Goal: Information Seeking & Learning: Learn about a topic

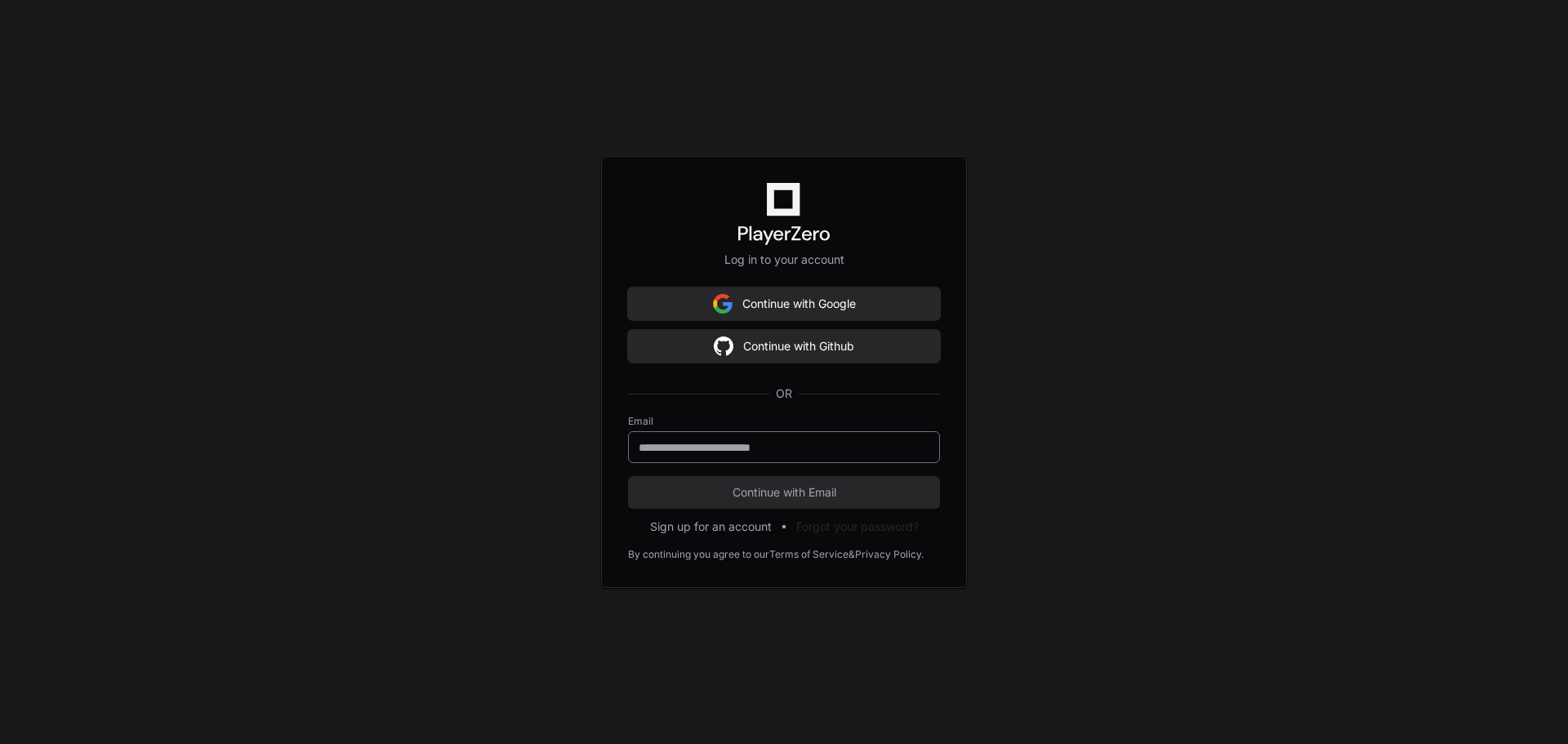
click at [871, 454] on input "email" at bounding box center [784, 448] width 291 height 17
type input "**********"
click at [861, 494] on span "Continue with Email" at bounding box center [784, 493] width 312 height 17
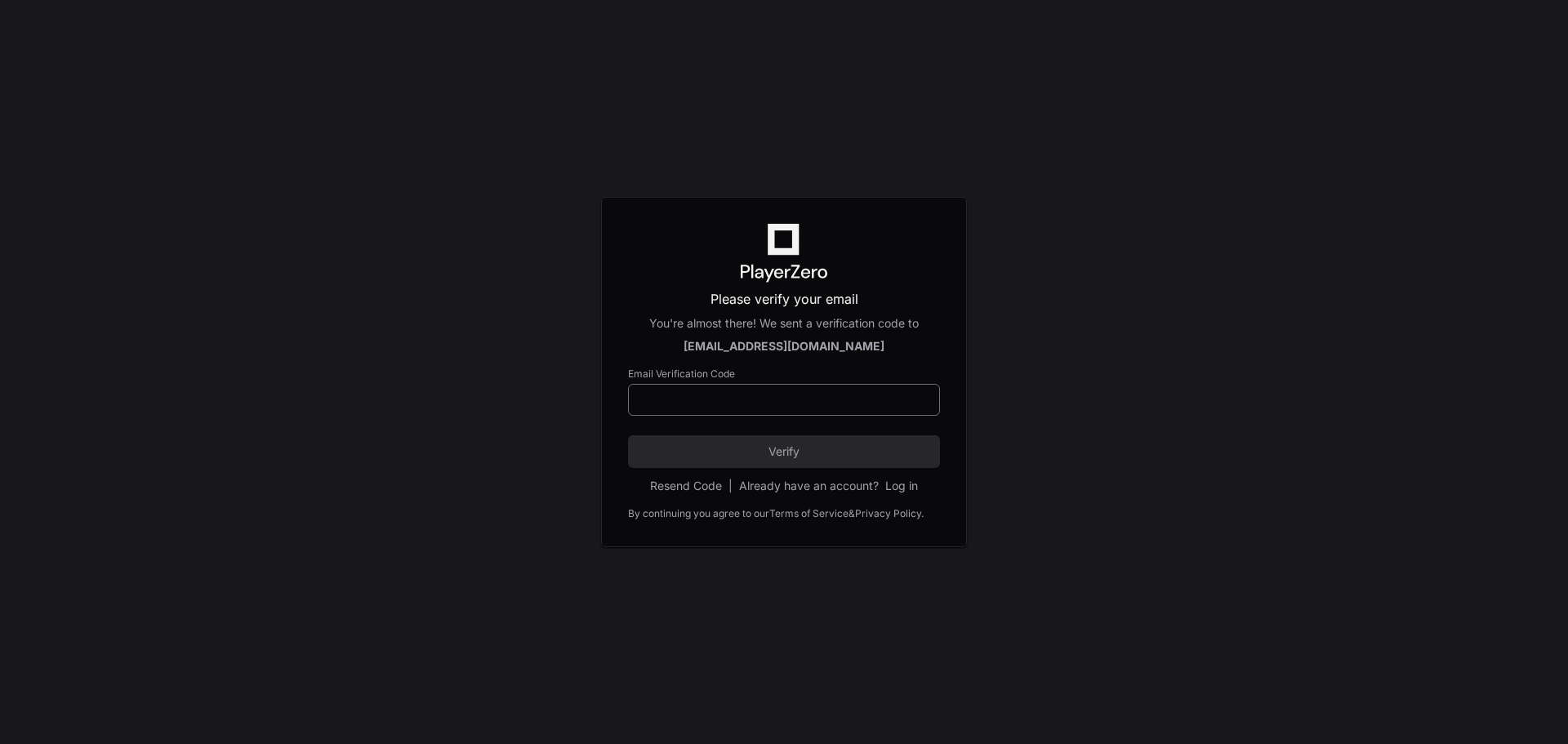
click at [781, 409] on div at bounding box center [784, 400] width 312 height 32
paste input "******"
type input "******"
click at [785, 463] on button "Verify" at bounding box center [784, 452] width 312 height 32
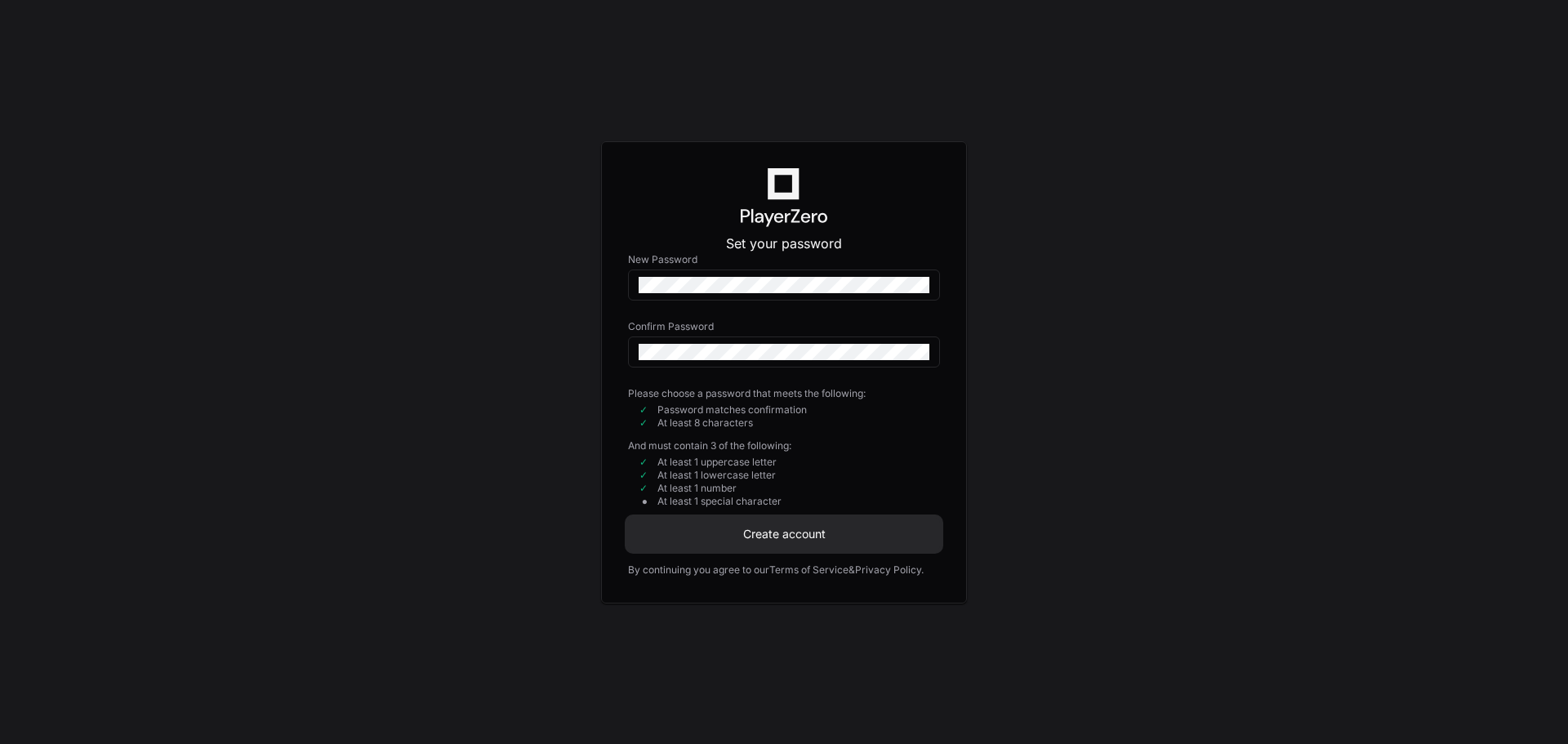
click at [851, 532] on span "Create account" at bounding box center [784, 534] width 312 height 17
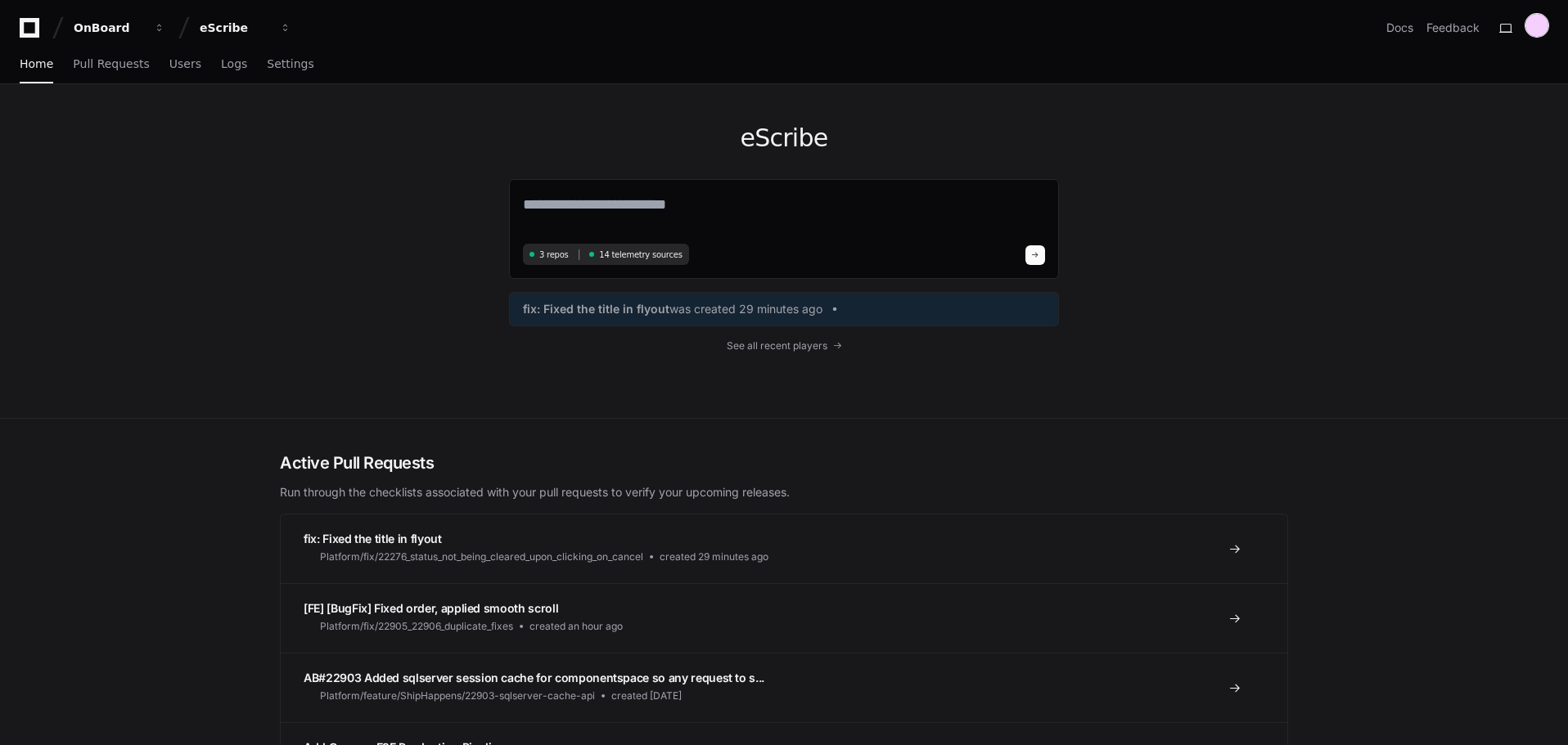
click at [1540, 24] on div at bounding box center [1536, 25] width 23 height 23
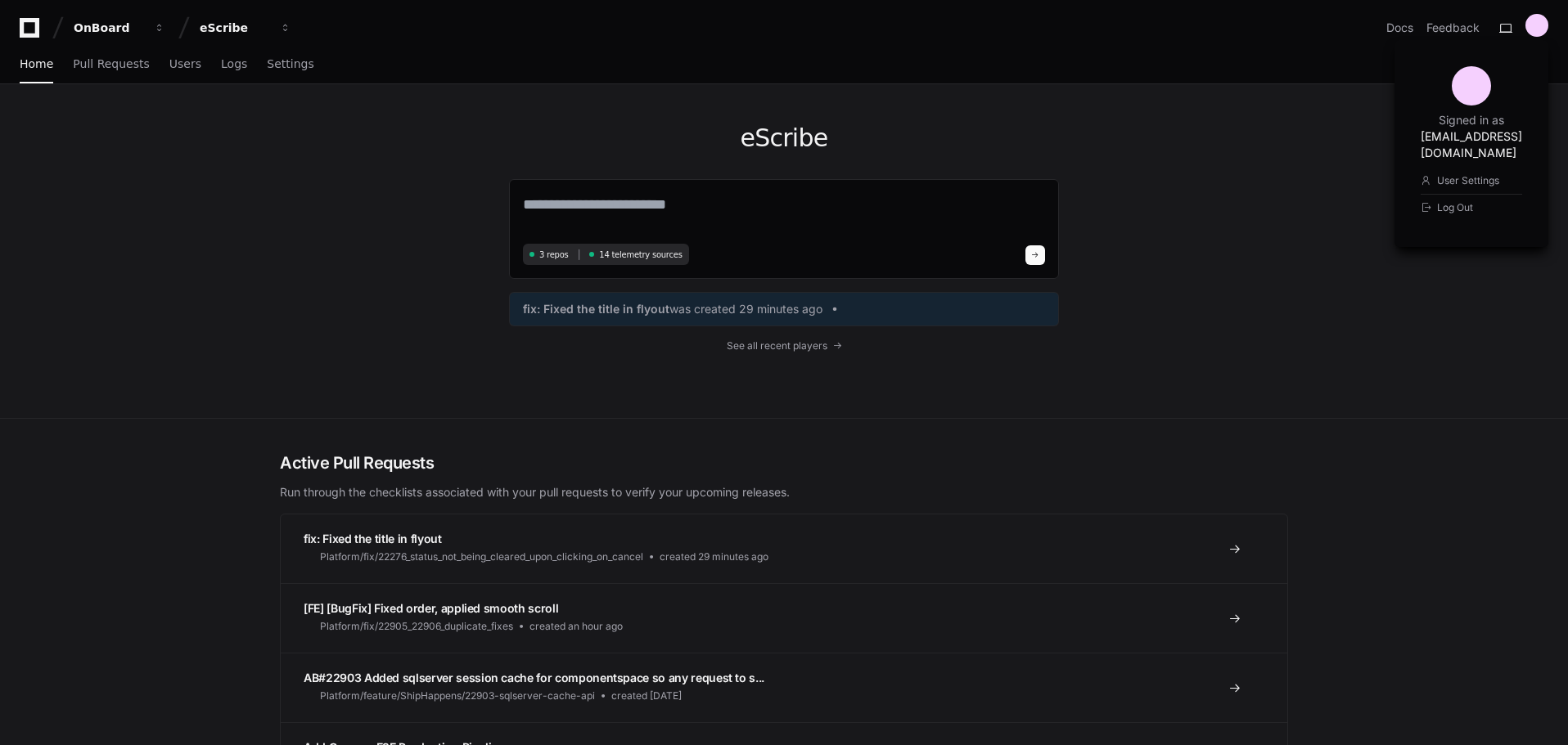
click at [1233, 216] on div "eScribe 3 repos 14 telemetry sources fix: Fixed the title in flyout was created…" at bounding box center [784, 251] width 1048 height 333
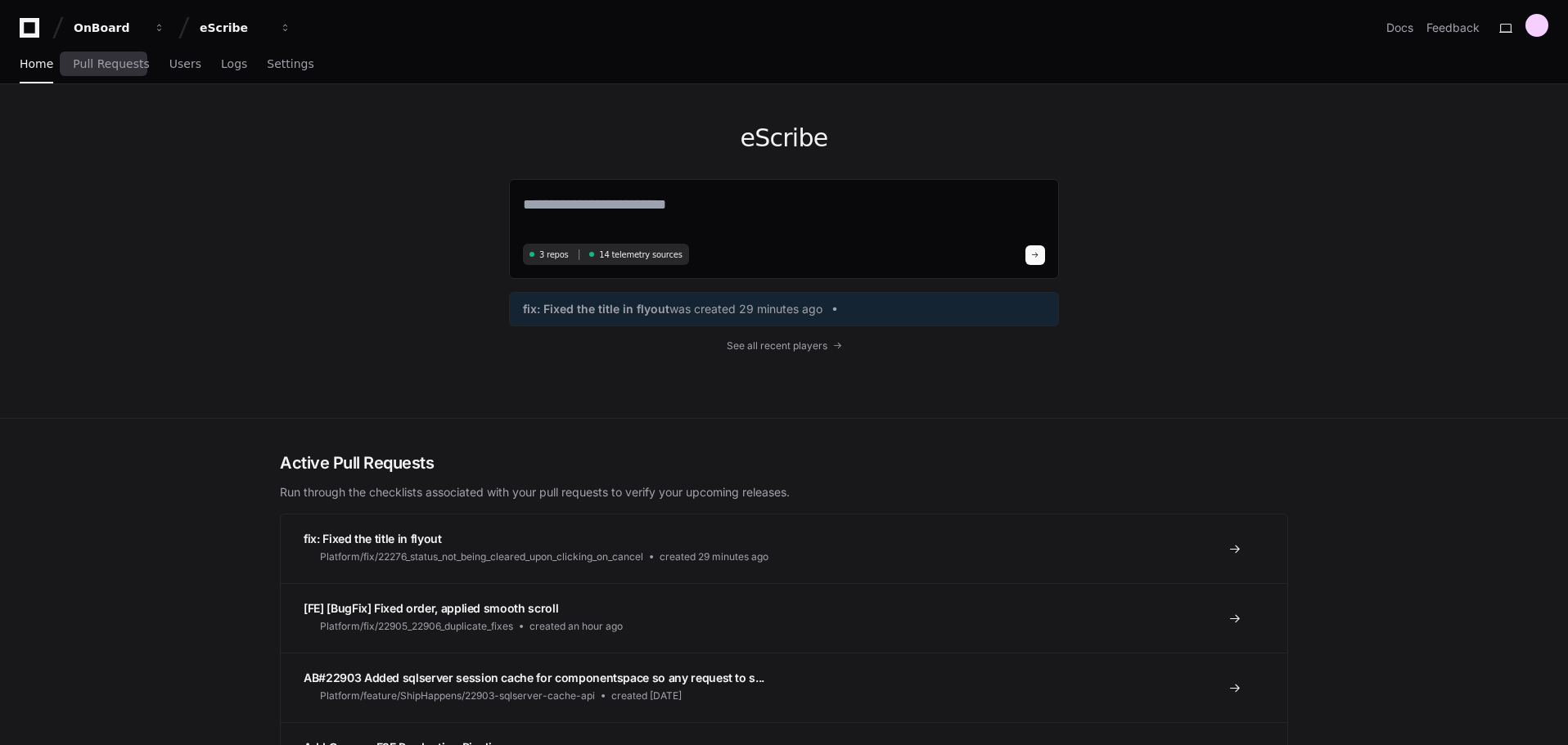
click at [65, 70] on div "Home Pull Requests Users Logs Settings" at bounding box center [166, 64] width 294 height 38
click at [97, 72] on link "Pull Requests" at bounding box center [111, 64] width 76 height 38
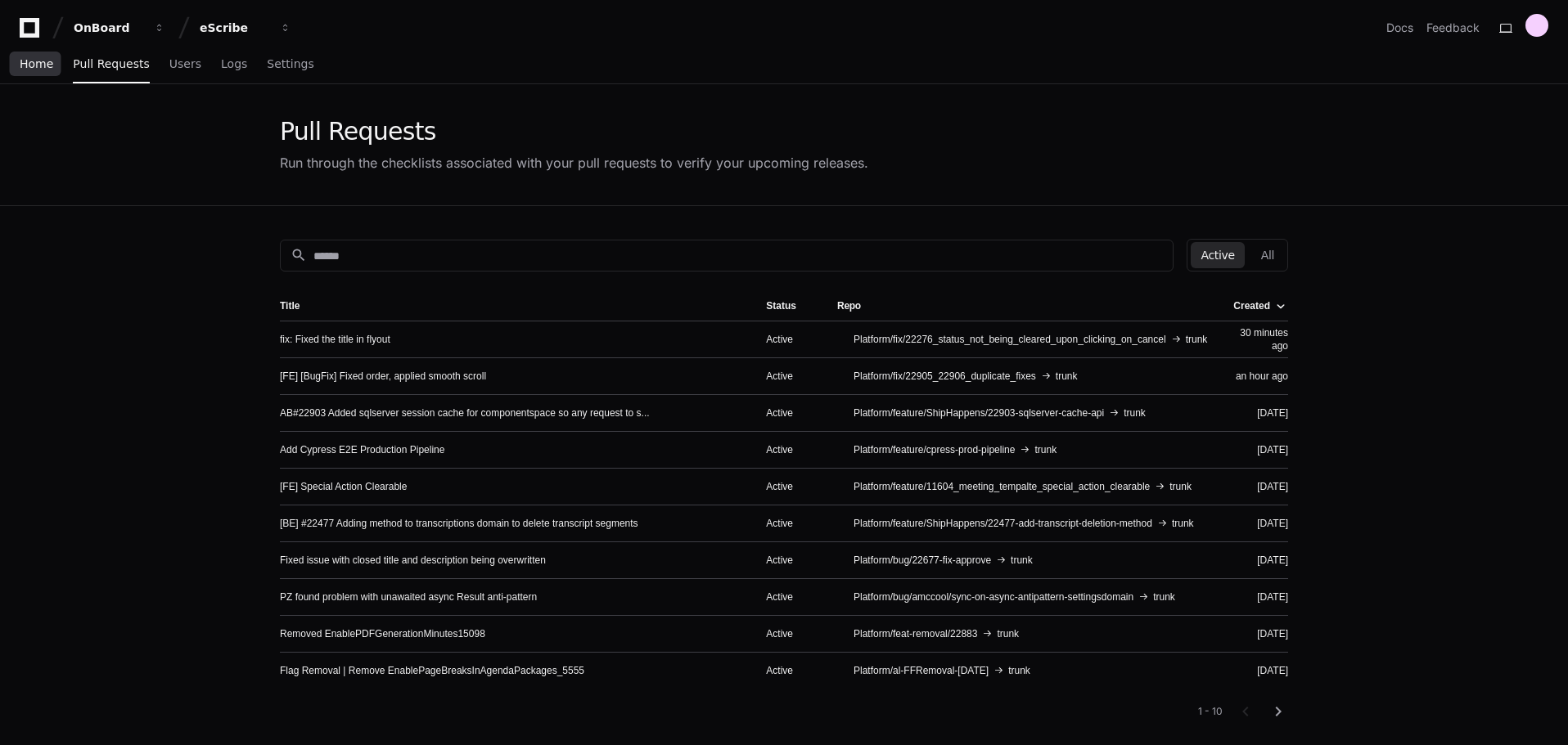
click at [38, 69] on span "Home" at bounding box center [36, 63] width 33 height 10
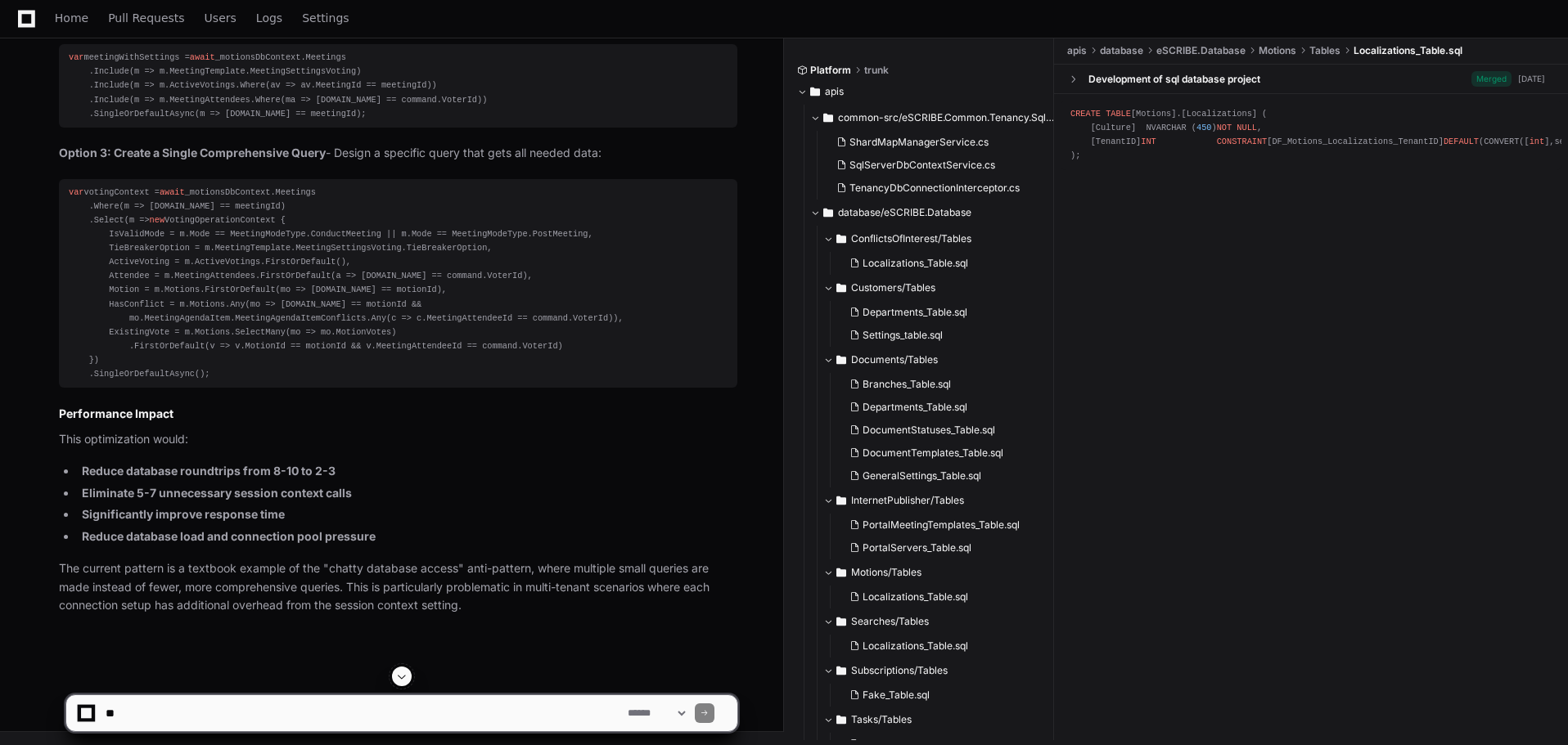
scroll to position [5025, 0]
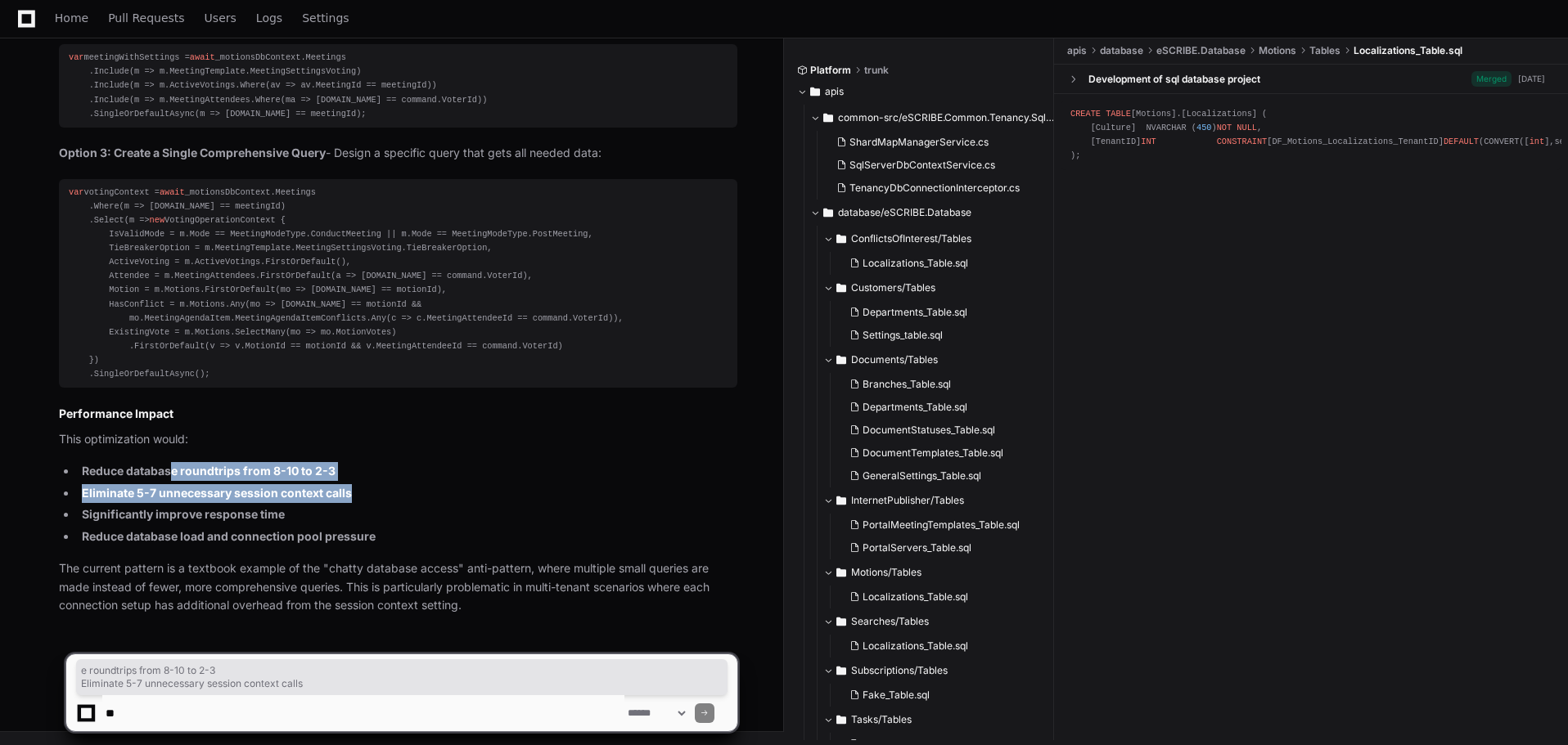
drag, startPoint x: 169, startPoint y: 474, endPoint x: 374, endPoint y: 481, distance: 205.1
click at [374, 481] on ul "Reduce database roundtrips from 8-10 to 2-3 Eliminate 5-7 unnecessary session c…" at bounding box center [398, 504] width 678 height 85
click at [417, 478] on li "Reduce database roundtrips from 8-10 to 2-3" at bounding box center [407, 472] width 660 height 19
click at [484, 503] on ul "Reduce database roundtrips from 8-10 to 2-3 Eliminate 5-7 unnecessary session c…" at bounding box center [398, 504] width 678 height 85
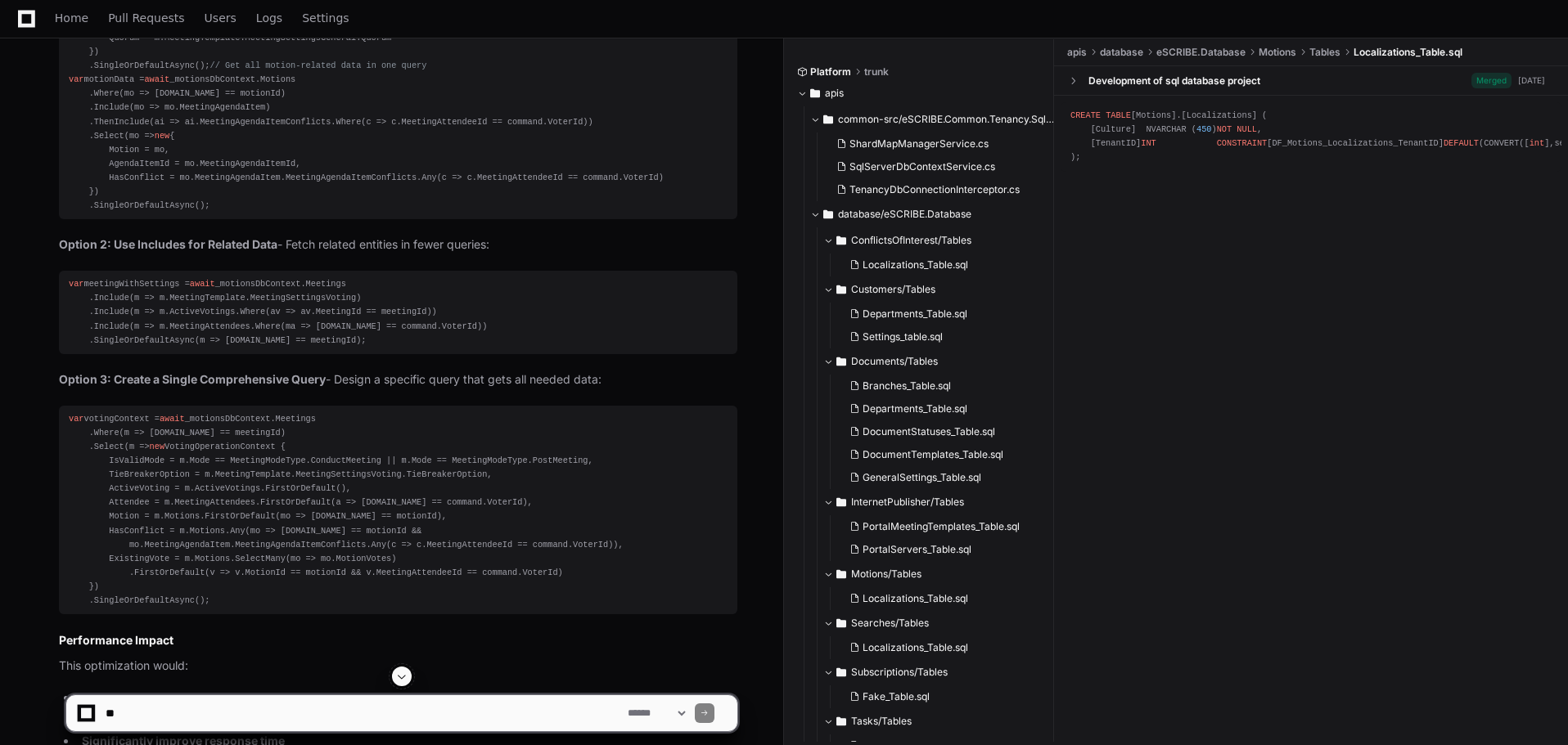
scroll to position [4207, 0]
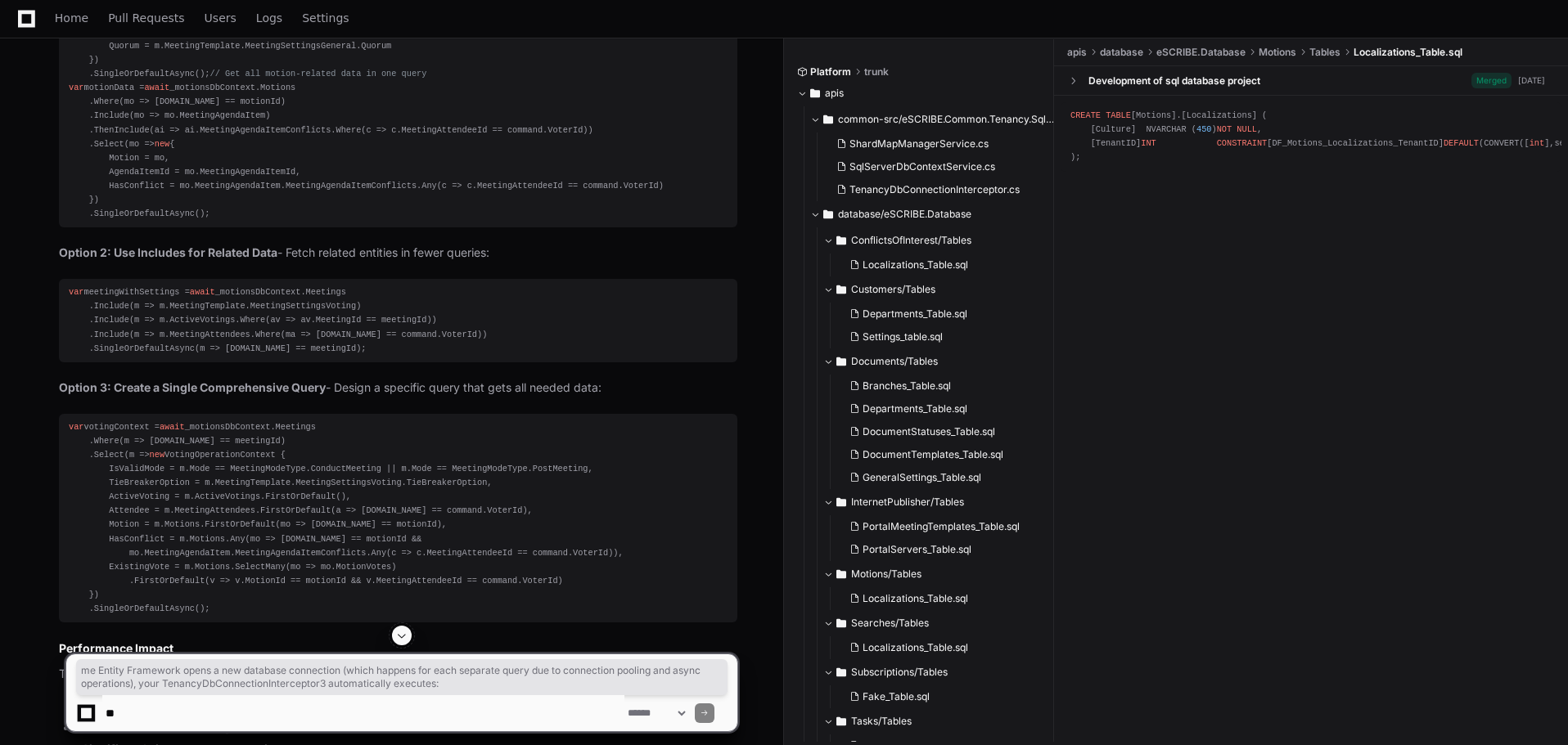
drag, startPoint x: 97, startPoint y: 253, endPoint x: 632, endPoint y: 278, distance: 535.6
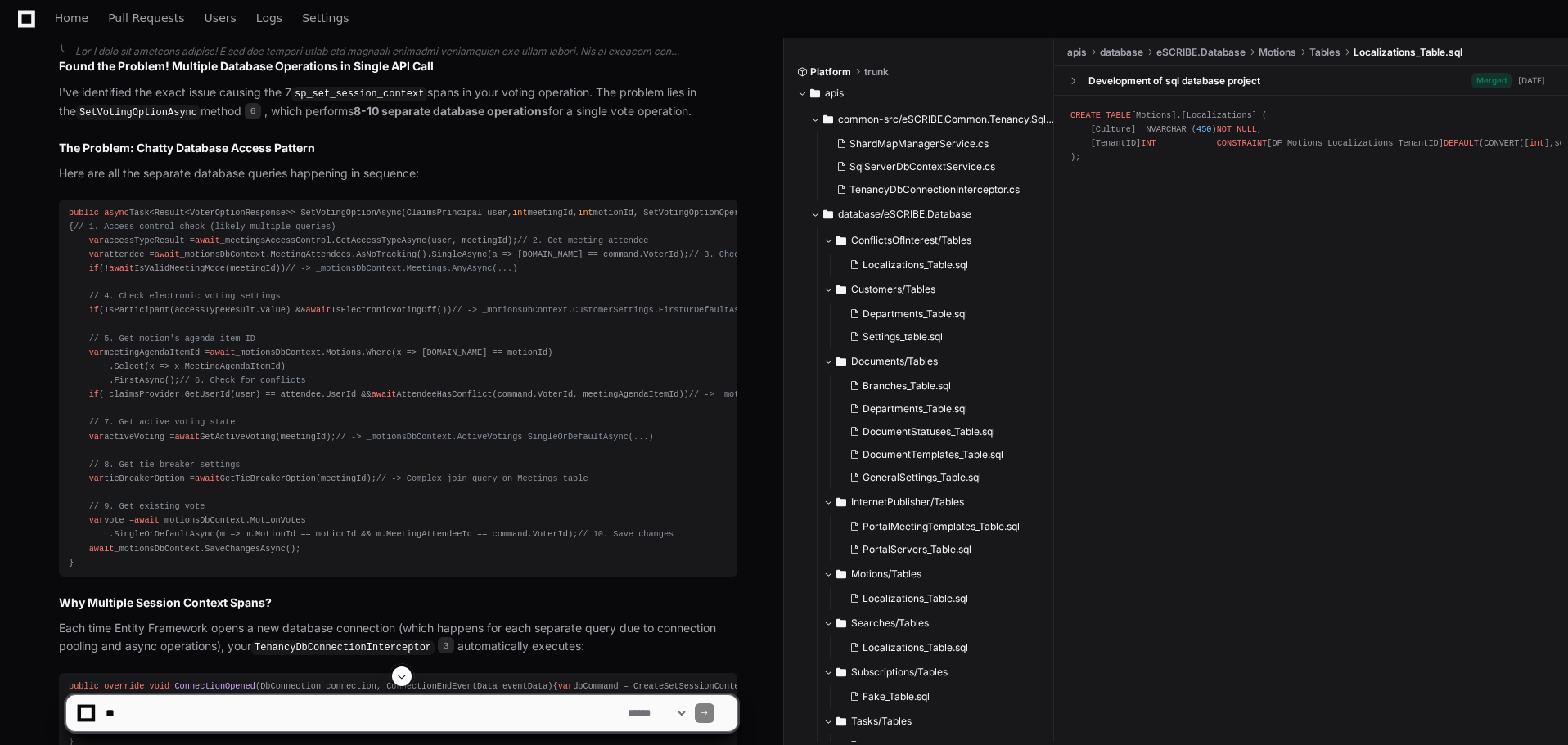
scroll to position [3635, 0]
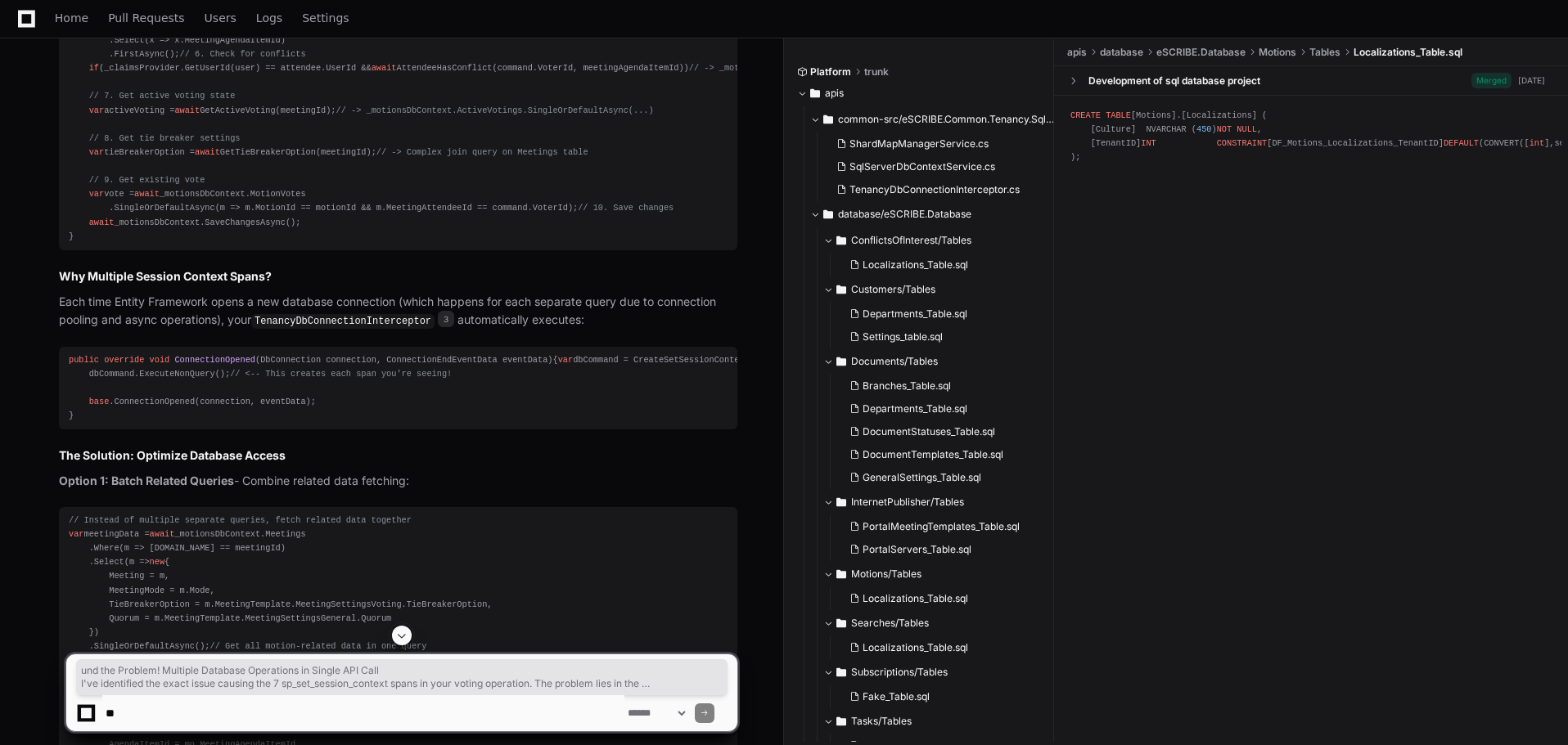
drag, startPoint x: 74, startPoint y: 132, endPoint x: 700, endPoint y: 176, distance: 627.5
click at [700, 176] on article "Found the Problem! Multiple Database Operations in Single API Call I've identif…" at bounding box center [398, 577] width 678 height 1692
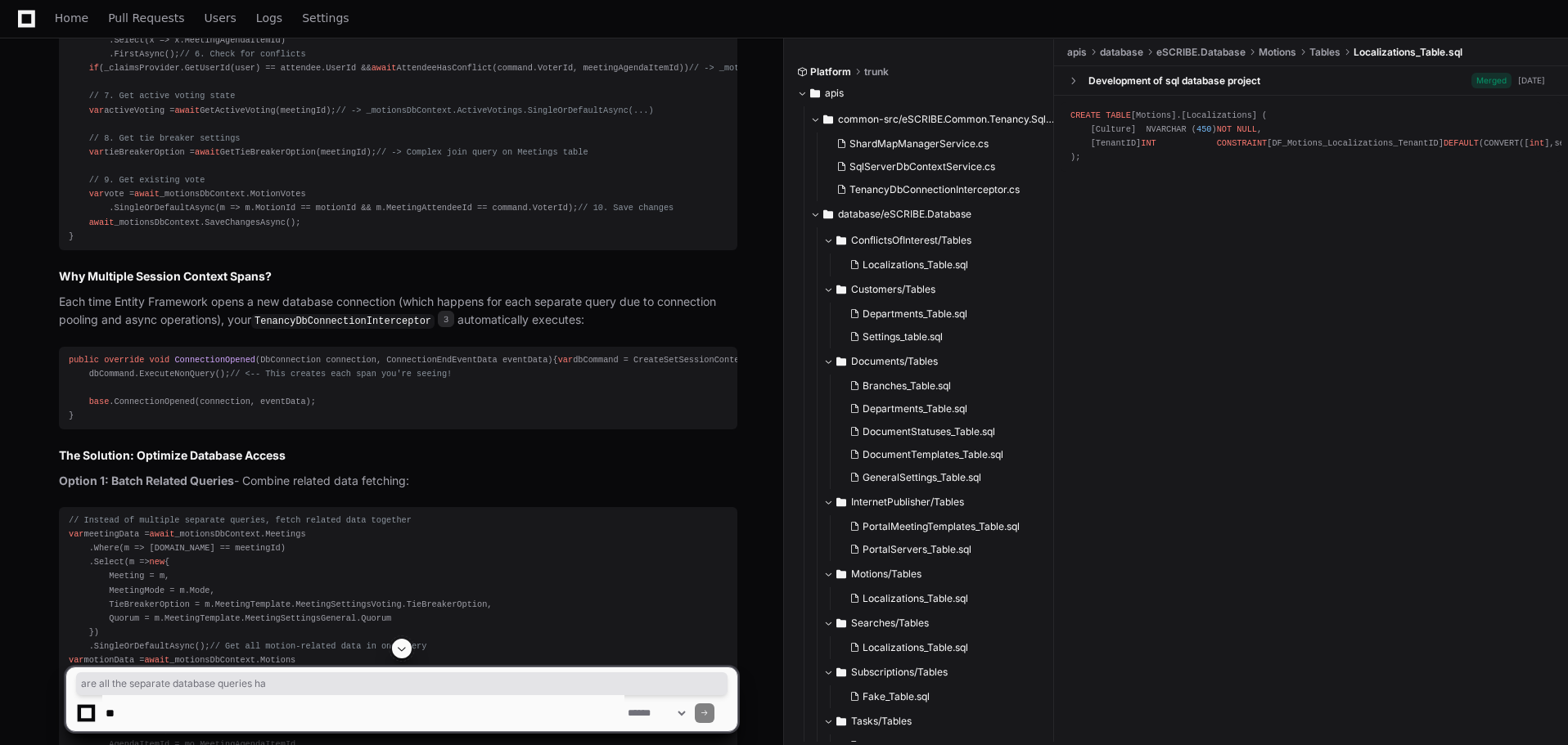
drag, startPoint x: 84, startPoint y: 238, endPoint x: 464, endPoint y: 247, distance: 380.1
click at [464, 247] on article "Found the Problem! Multiple Database Operations in Single API Call I've identif…" at bounding box center [398, 577] width 678 height 1692
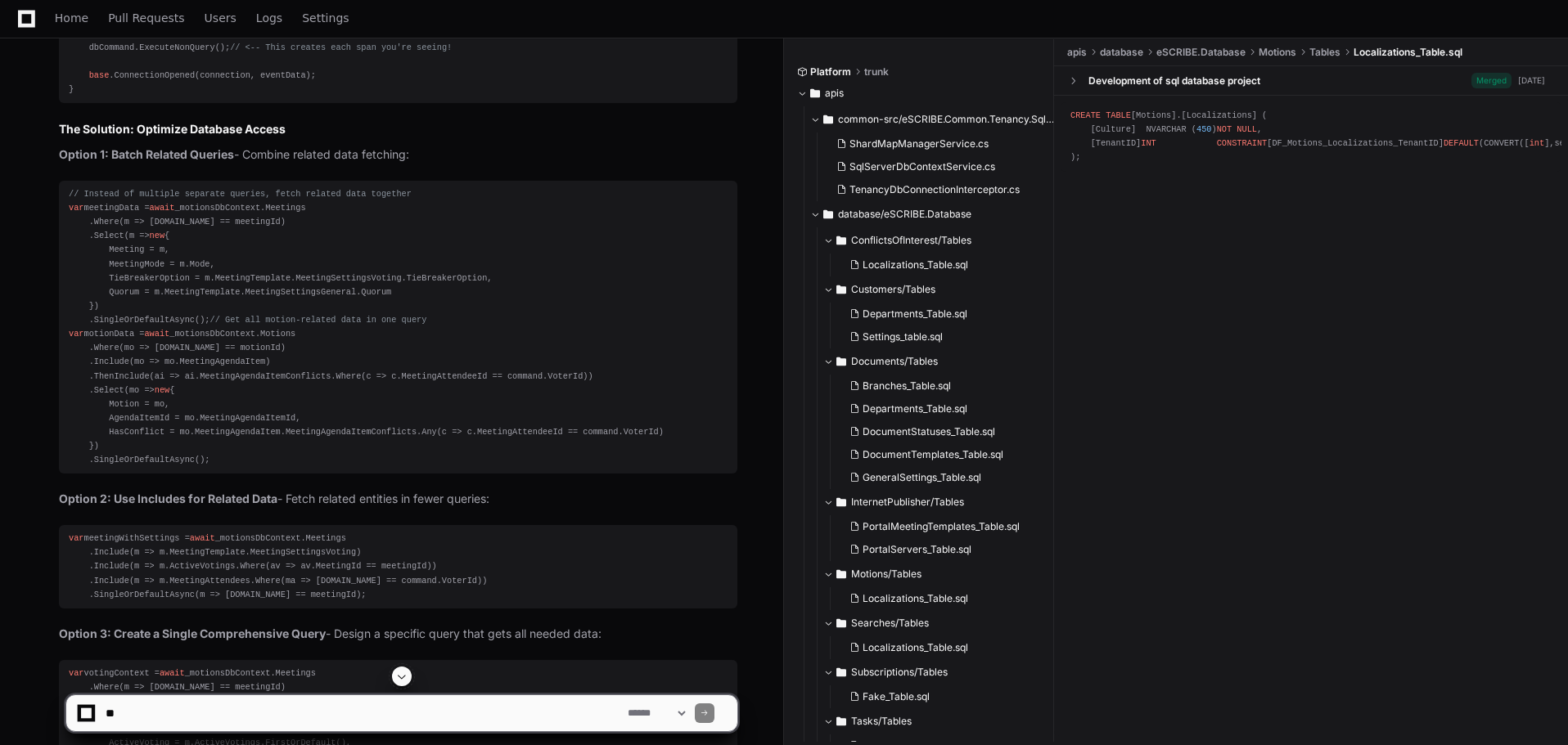
scroll to position [3962, 0]
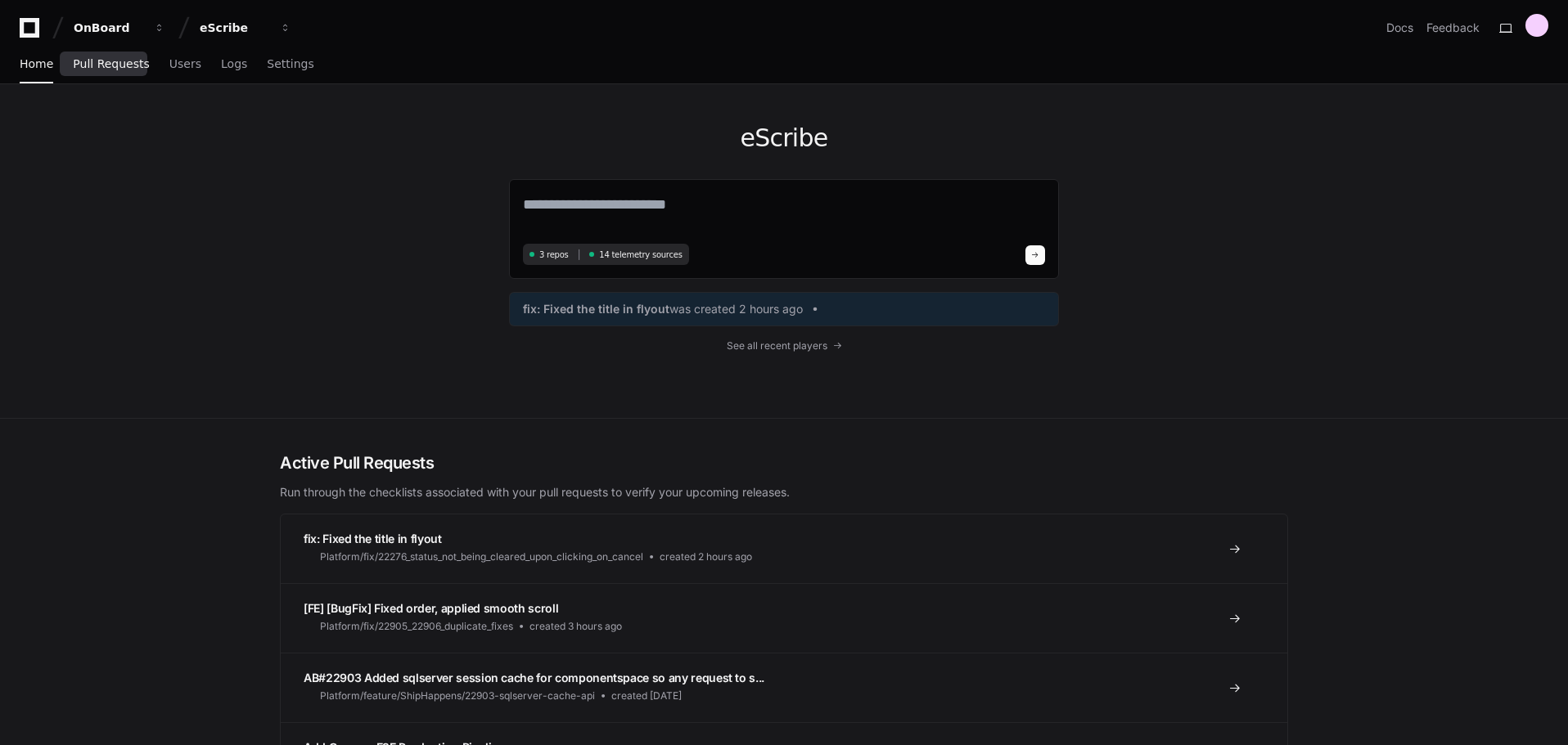
click at [89, 69] on span "Pull Requests" at bounding box center [111, 63] width 76 height 10
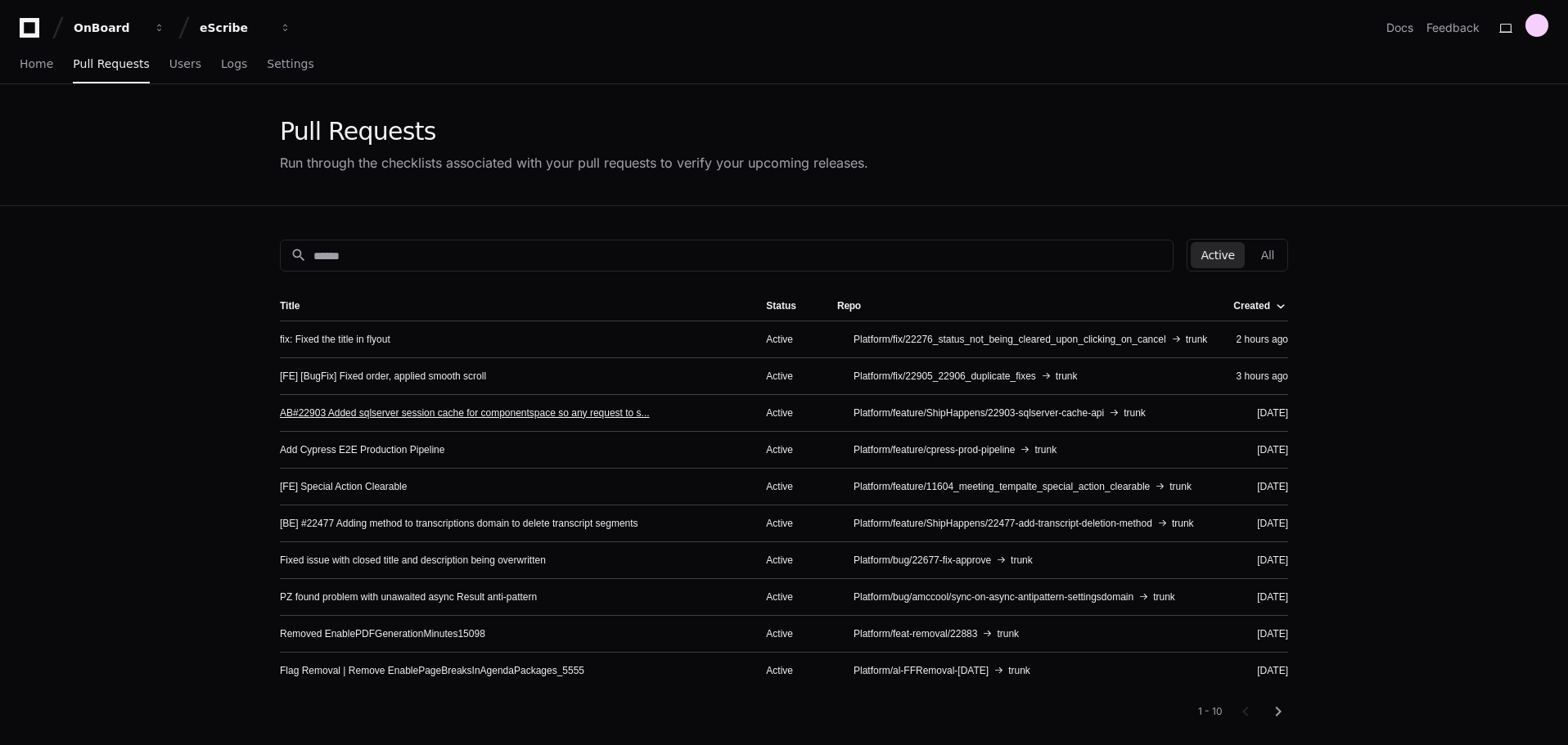
click at [557, 412] on link "AB#22903 Added sqlserver session cache for componentspace so any request to s..." at bounding box center [464, 413] width 370 height 13
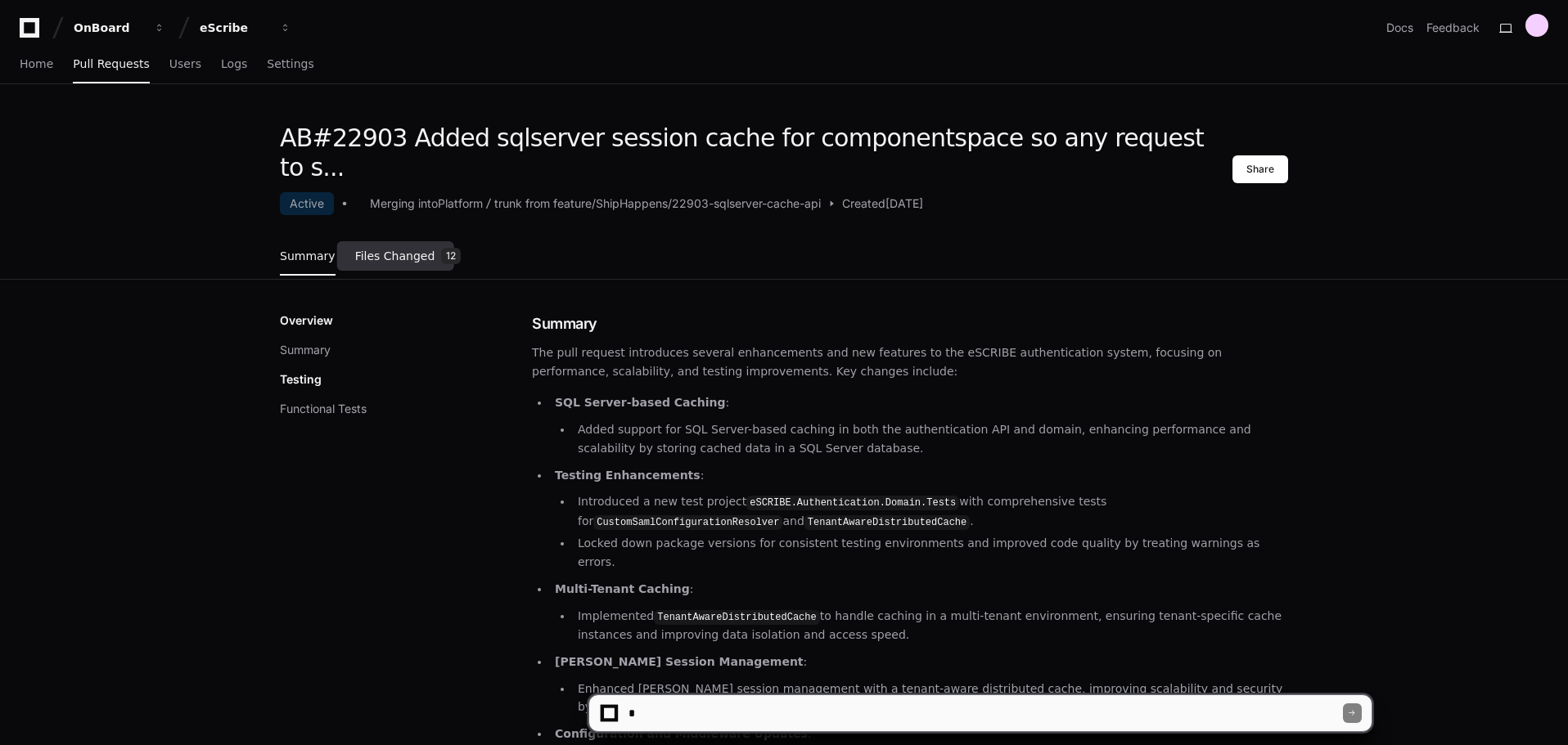
click at [368, 251] on span "Files Changed" at bounding box center [395, 255] width 80 height 10
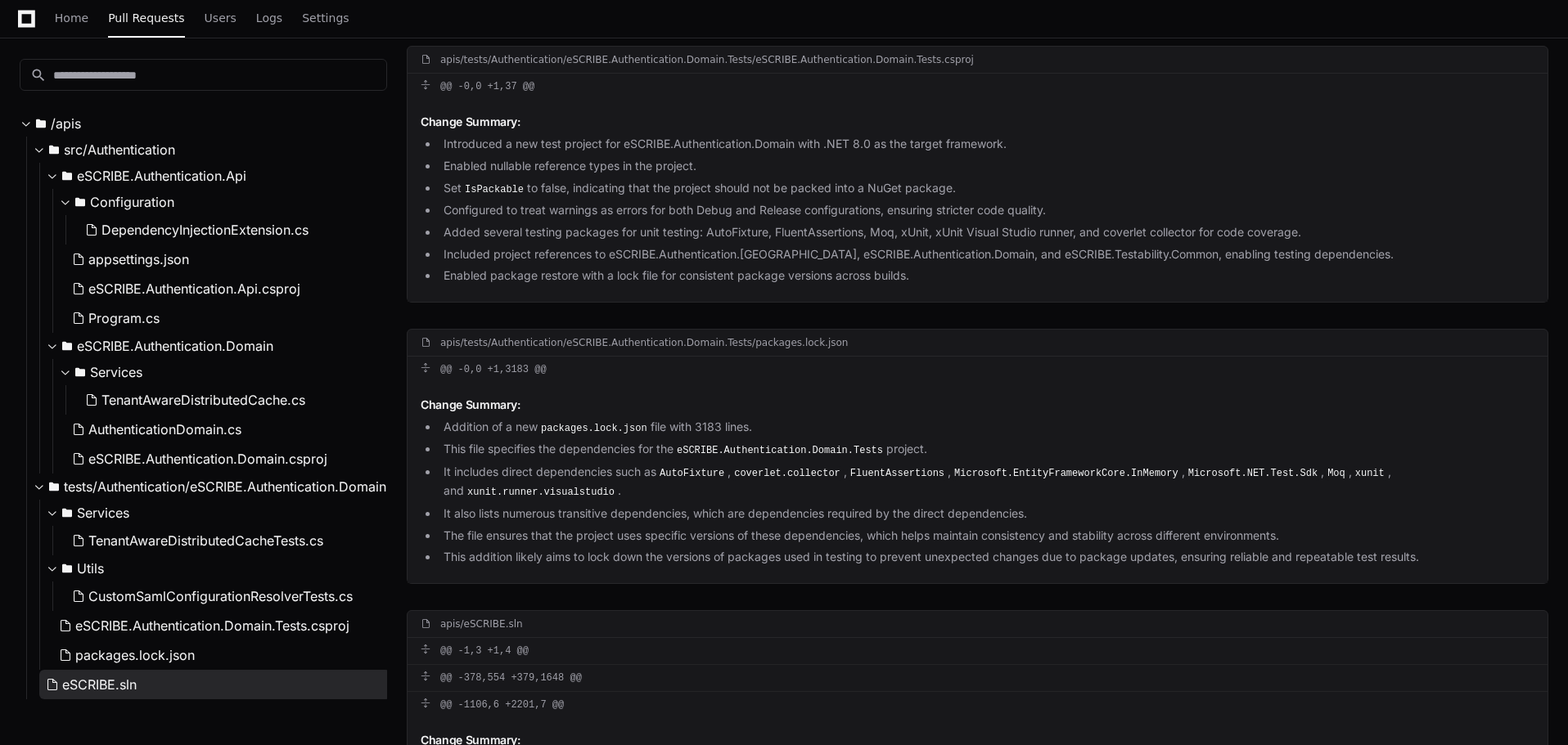
click at [90, 689] on span "eSCRIBE.sln" at bounding box center [99, 685] width 74 height 20
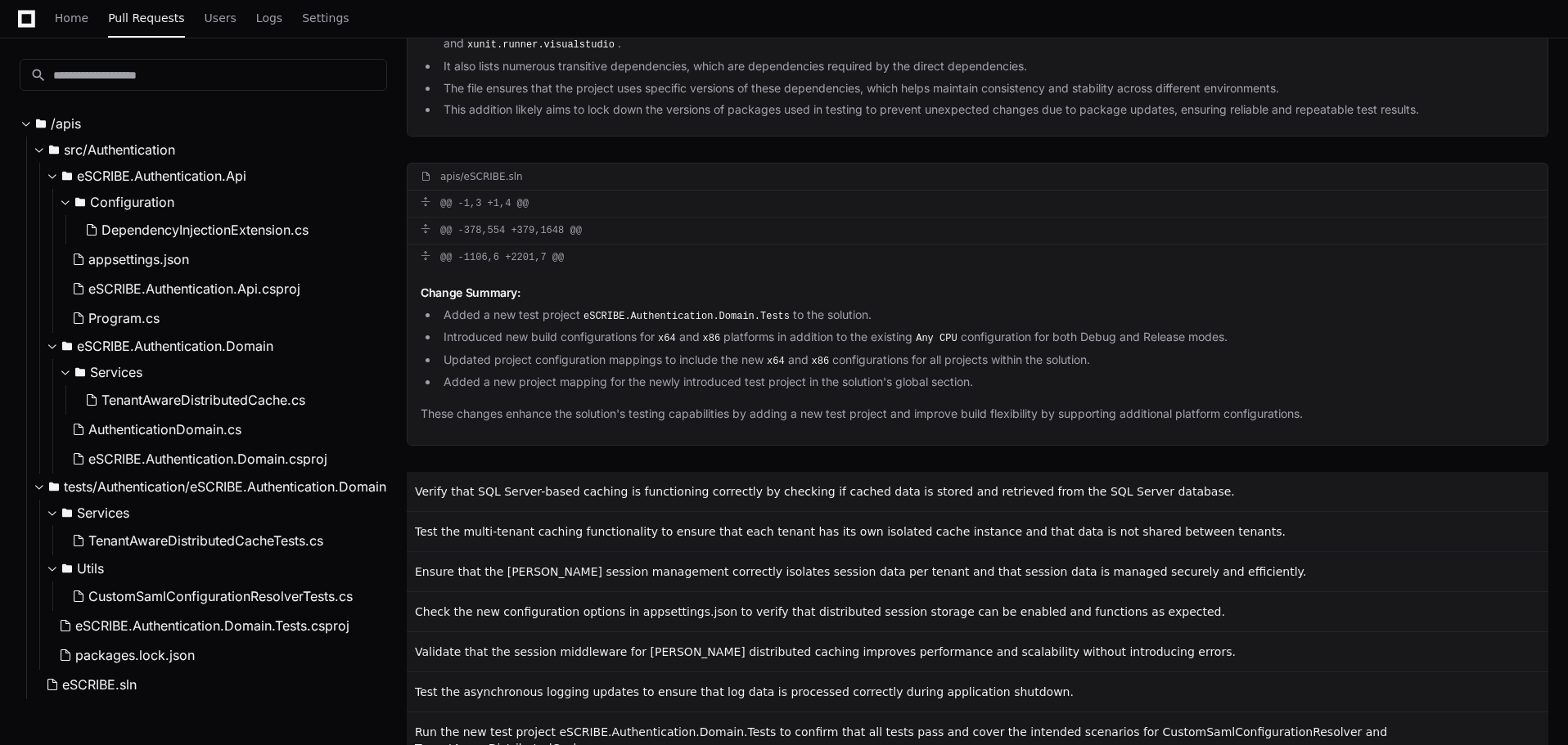
scroll to position [3175, 0]
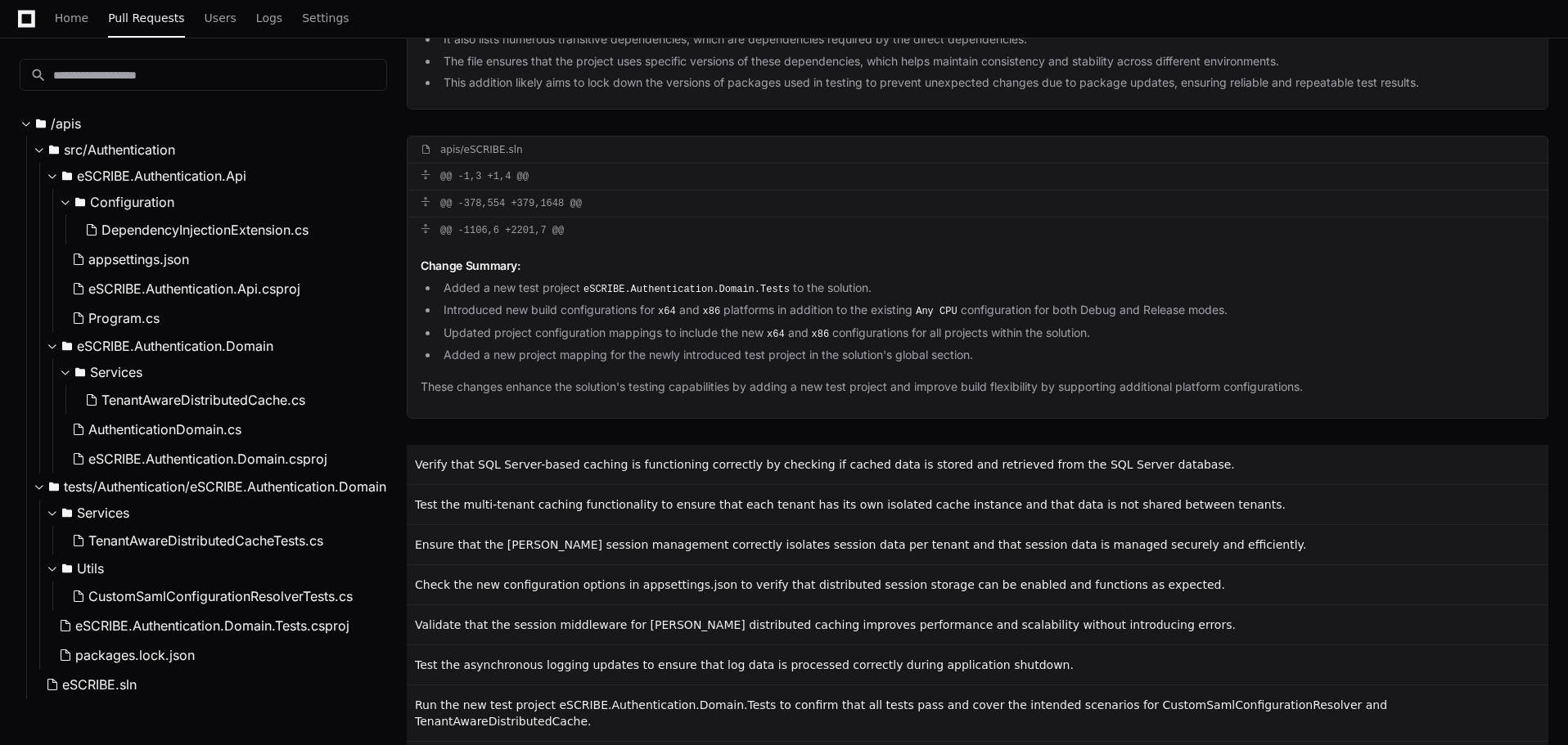
drag, startPoint x: 659, startPoint y: 255, endPoint x: 1246, endPoint y: 255, distance: 587.0
click at [1246, 301] on li "Introduced new build configurations for x64 and x86 platforms in addition to th…" at bounding box center [986, 310] width 1095 height 20
drag, startPoint x: 464, startPoint y: 278, endPoint x: 989, endPoint y: 298, distance: 525.4
click at [989, 298] on ul "Added a new test project eSCRIBE.Authentication.Domain.Tests to the solution. I…" at bounding box center [977, 321] width 1114 height 85
drag, startPoint x: 582, startPoint y: 333, endPoint x: 1017, endPoint y: 333, distance: 435.0
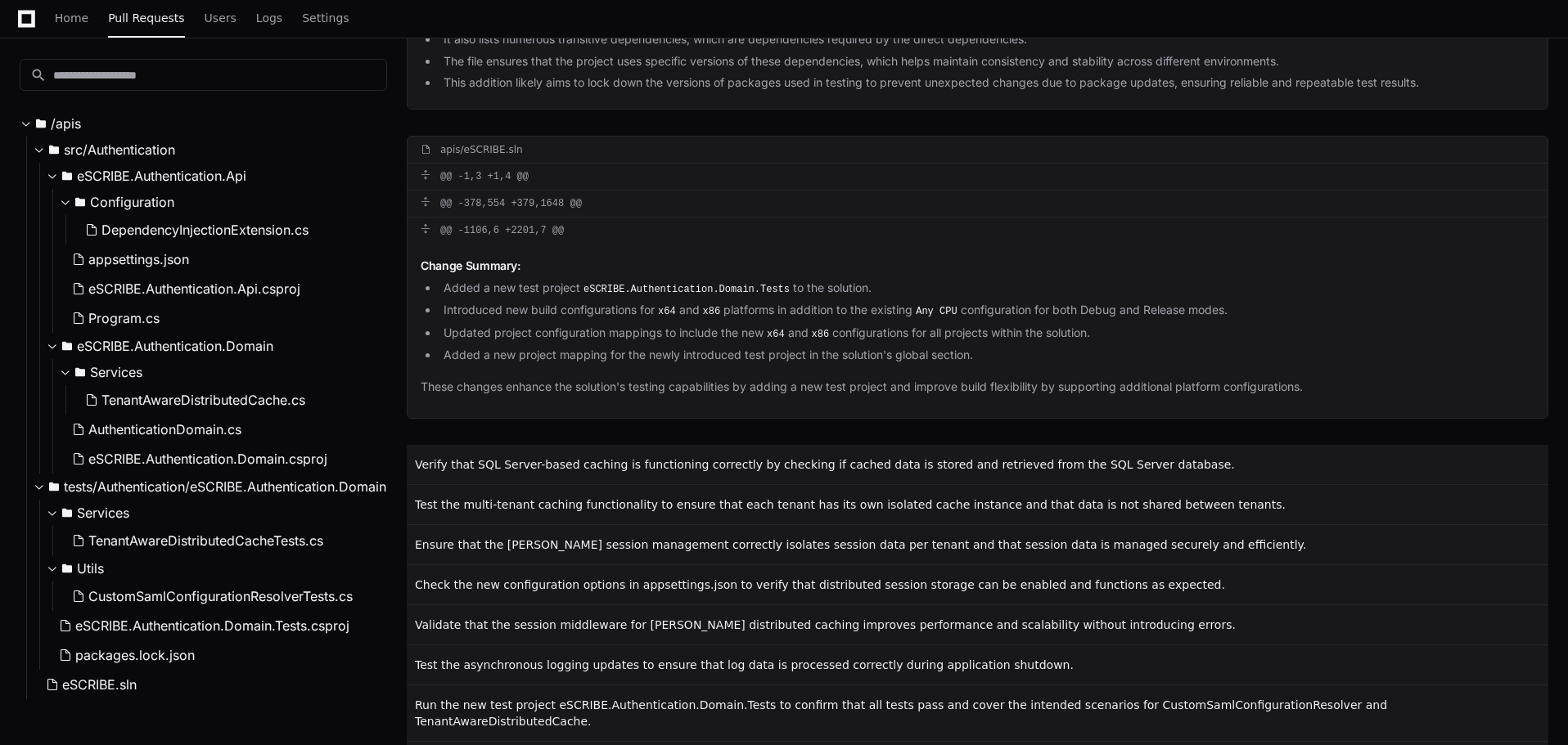
click at [973, 378] on p "These changes enhance the solution's testing capabilities by adding a new test …" at bounding box center [977, 387] width 1114 height 19
click at [1136, 378] on p "These changes enhance the solution's testing capabilities by adding a new test …" at bounding box center [977, 387] width 1114 height 19
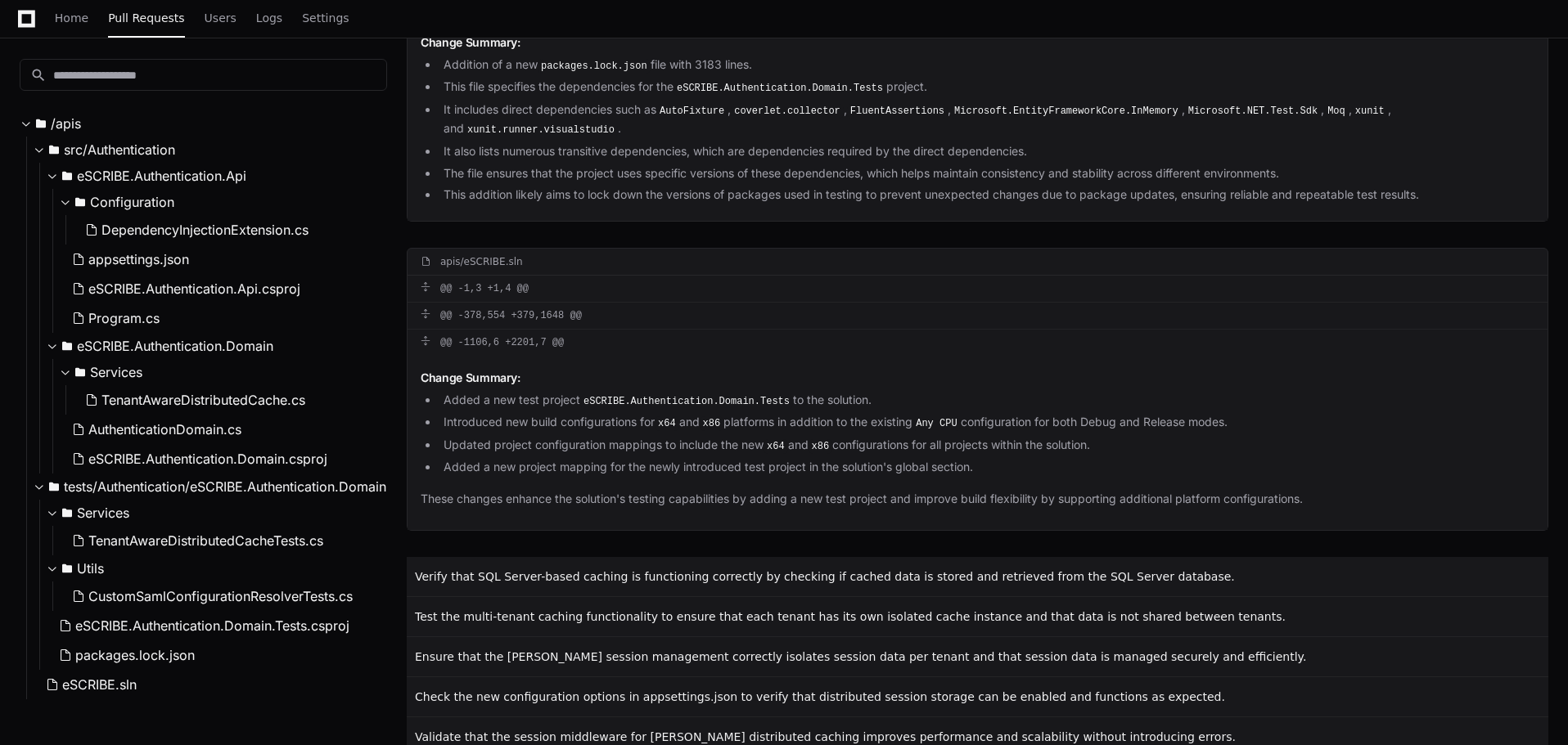
scroll to position [3061, 0]
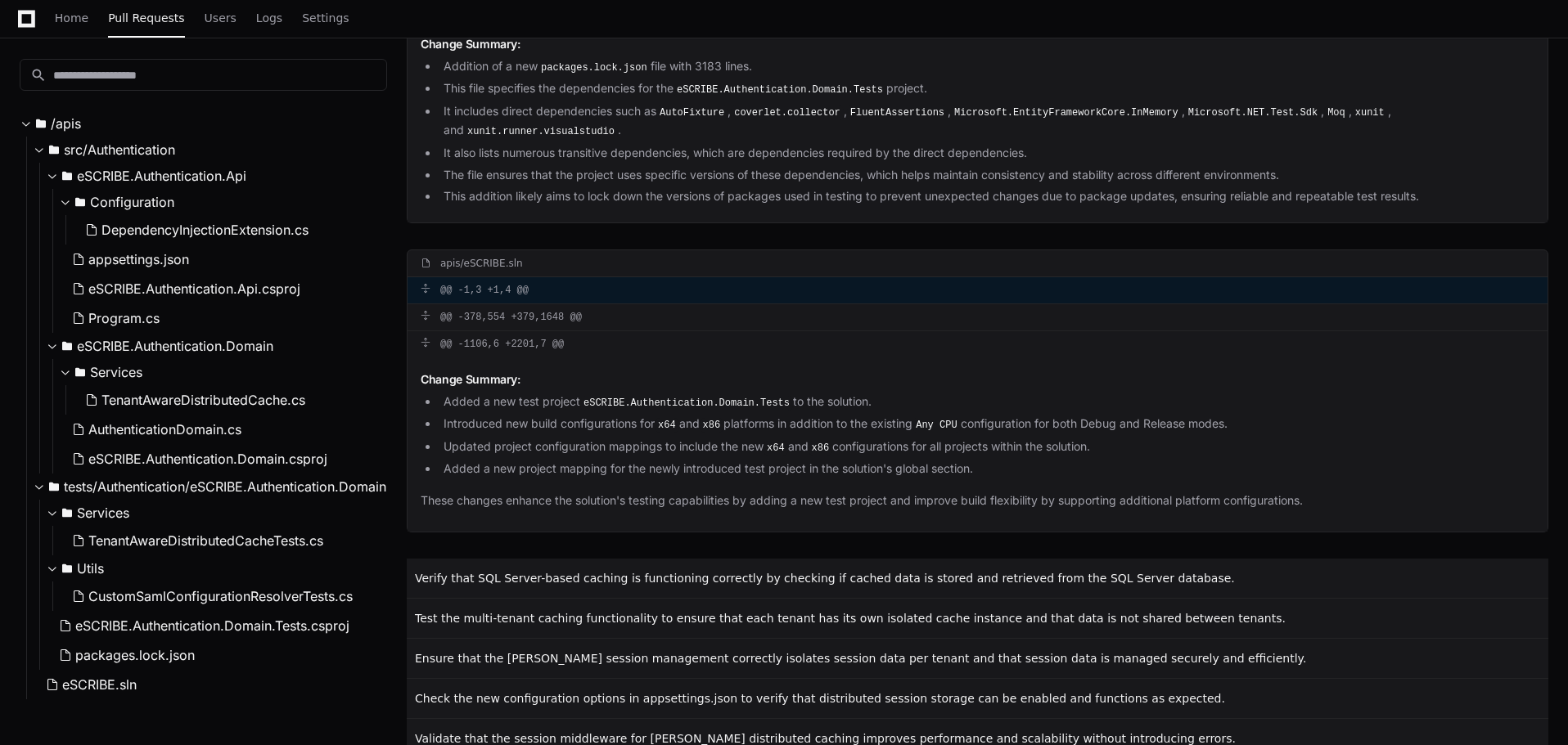
click at [464, 278] on div "@@ -1,3 +1,4 @@" at bounding box center [977, 291] width 1140 height 26
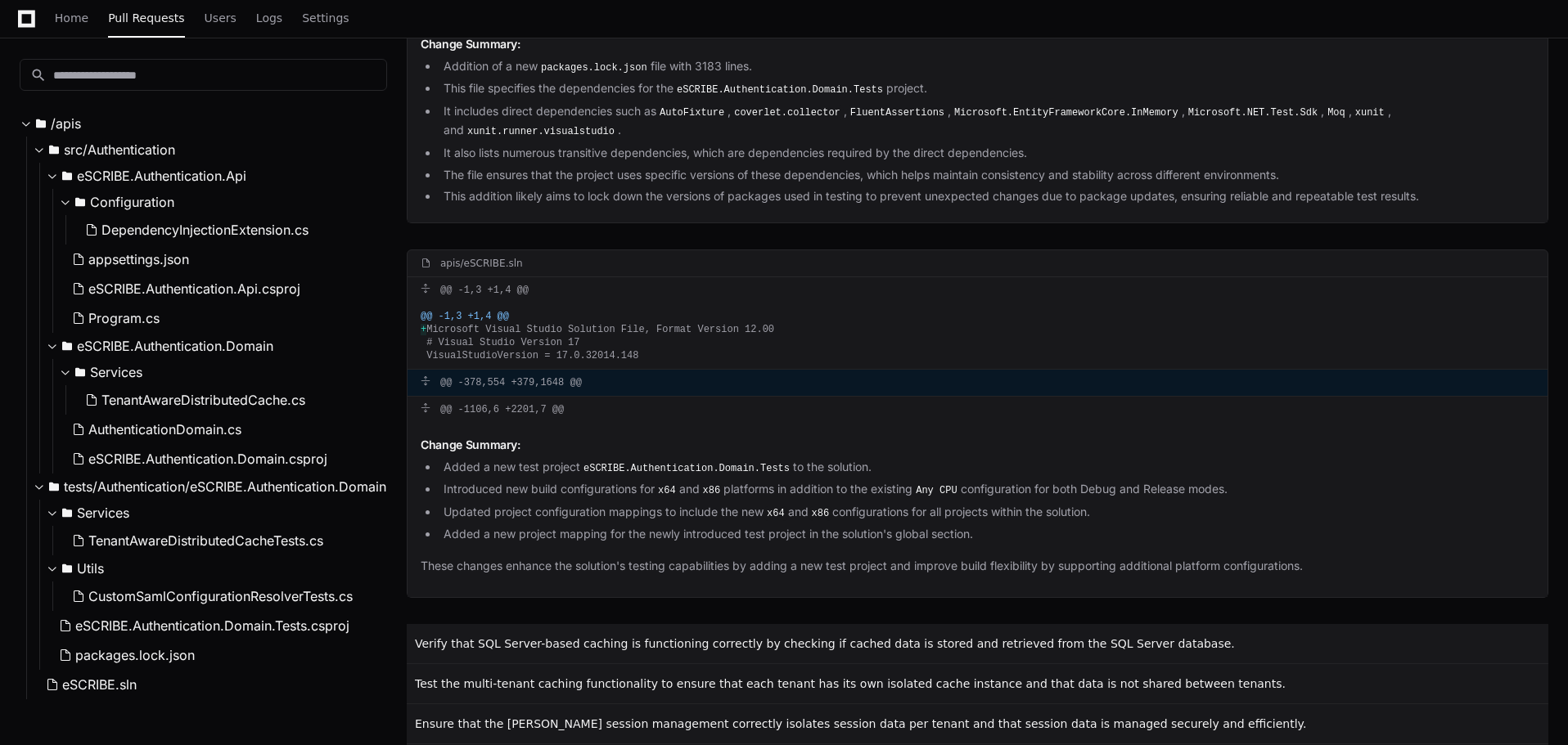
click at [470, 370] on div "@@ -378,554 +379,1648 @@" at bounding box center [977, 383] width 1140 height 26
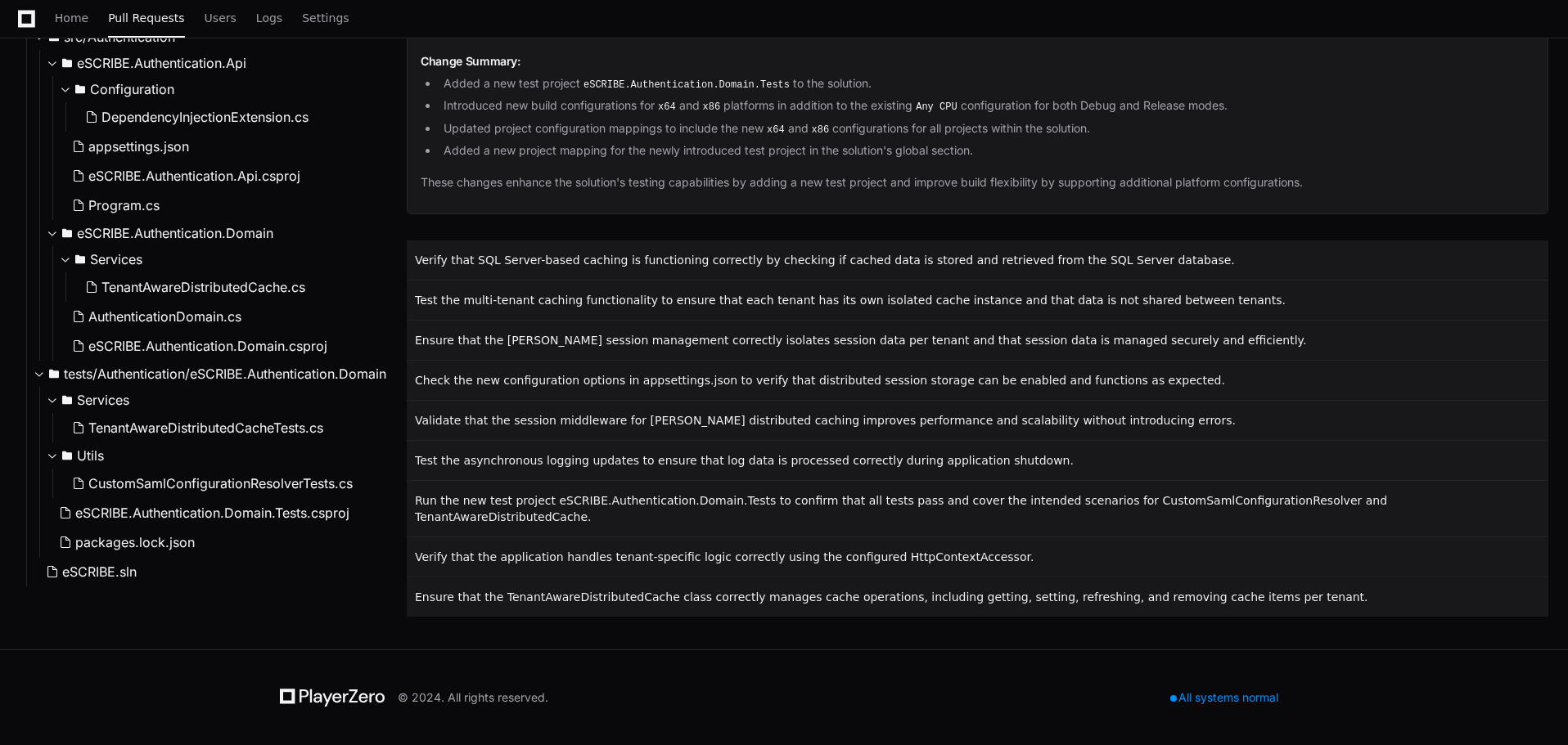
scroll to position [24987, 0]
click at [107, 569] on span "eSCRIBE.sln" at bounding box center [99, 571] width 74 height 20
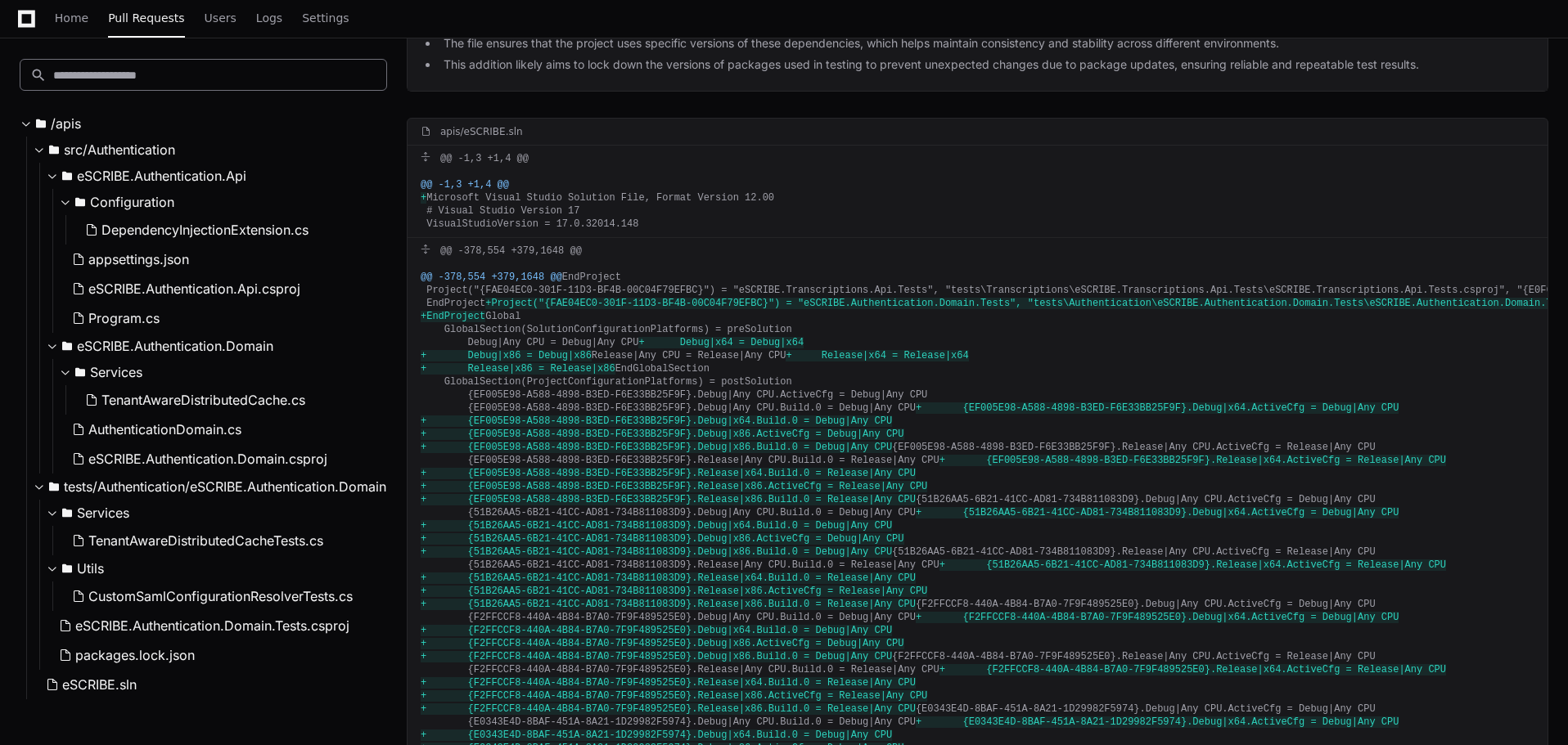
scroll to position [3175, 0]
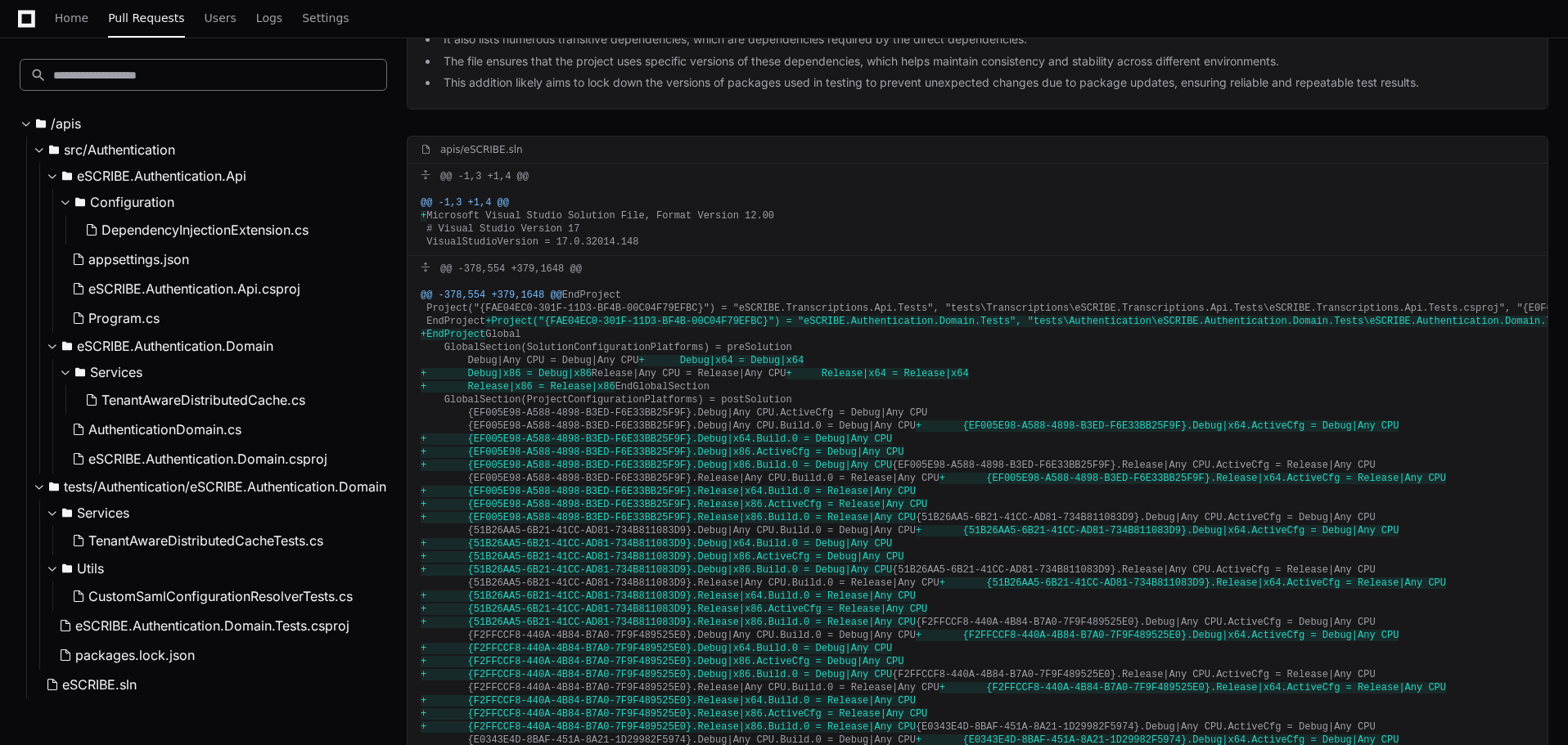
click at [125, 79] on input at bounding box center [215, 75] width 323 height 17
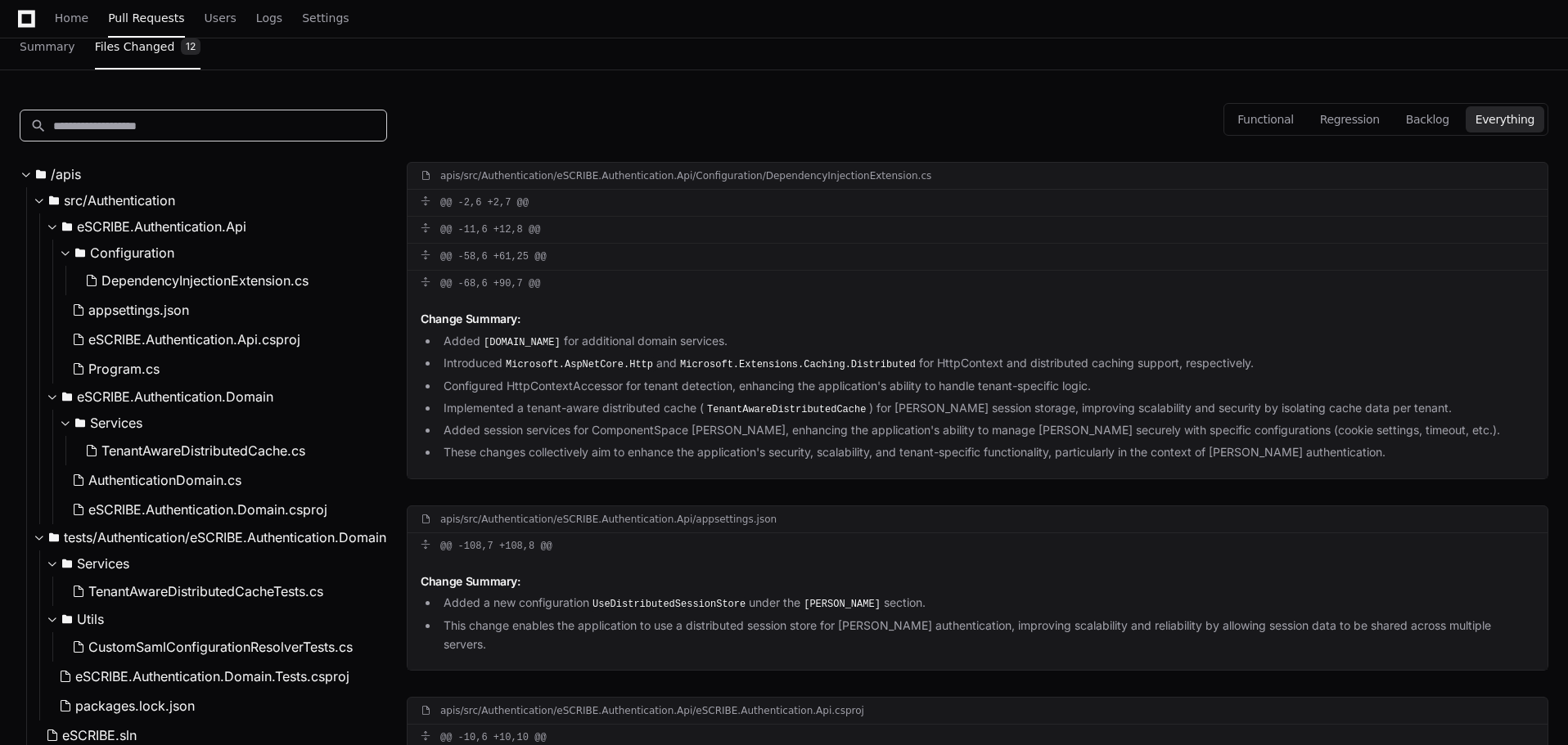
scroll to position [0, 0]
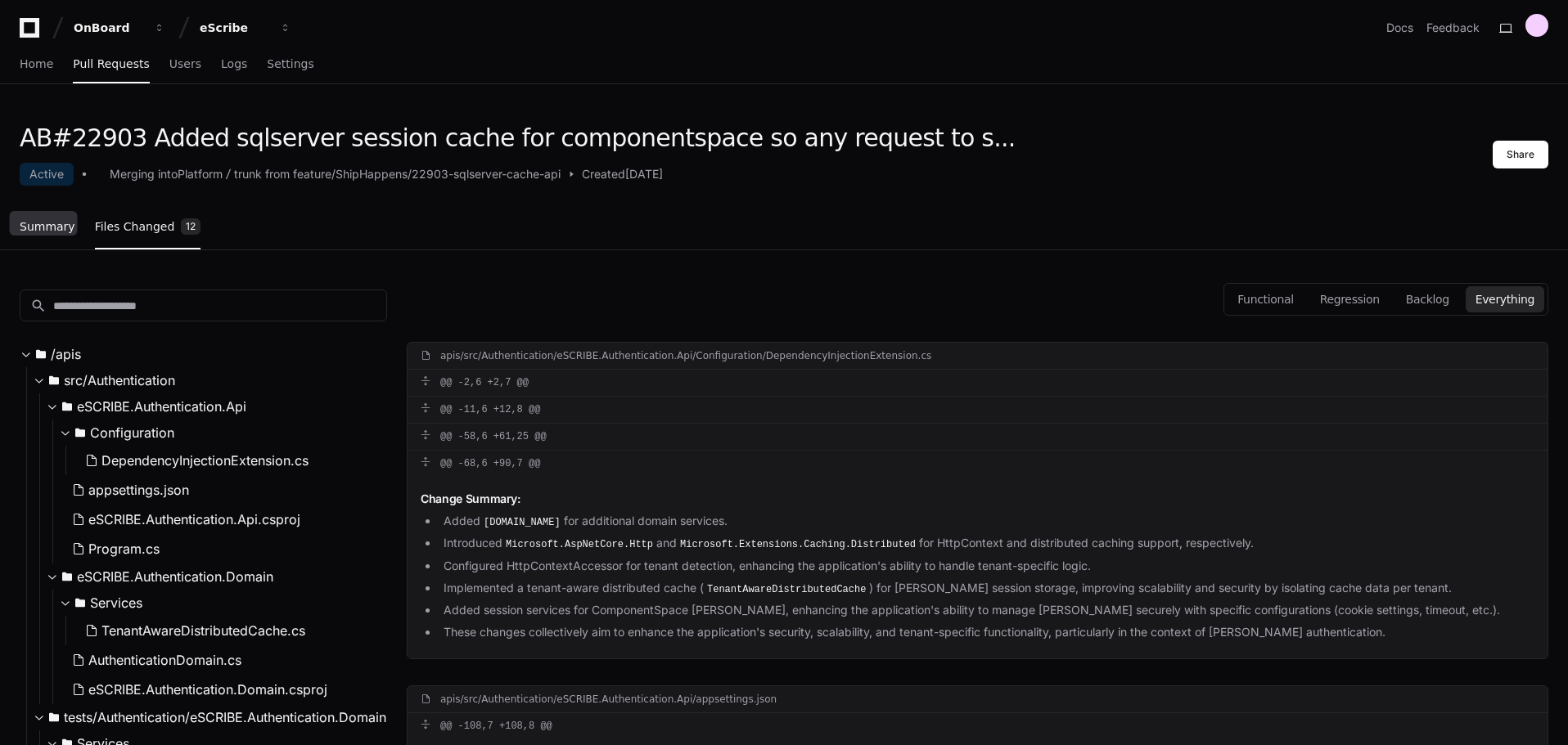
click at [56, 234] on link "Summary" at bounding box center [47, 228] width 56 height 38
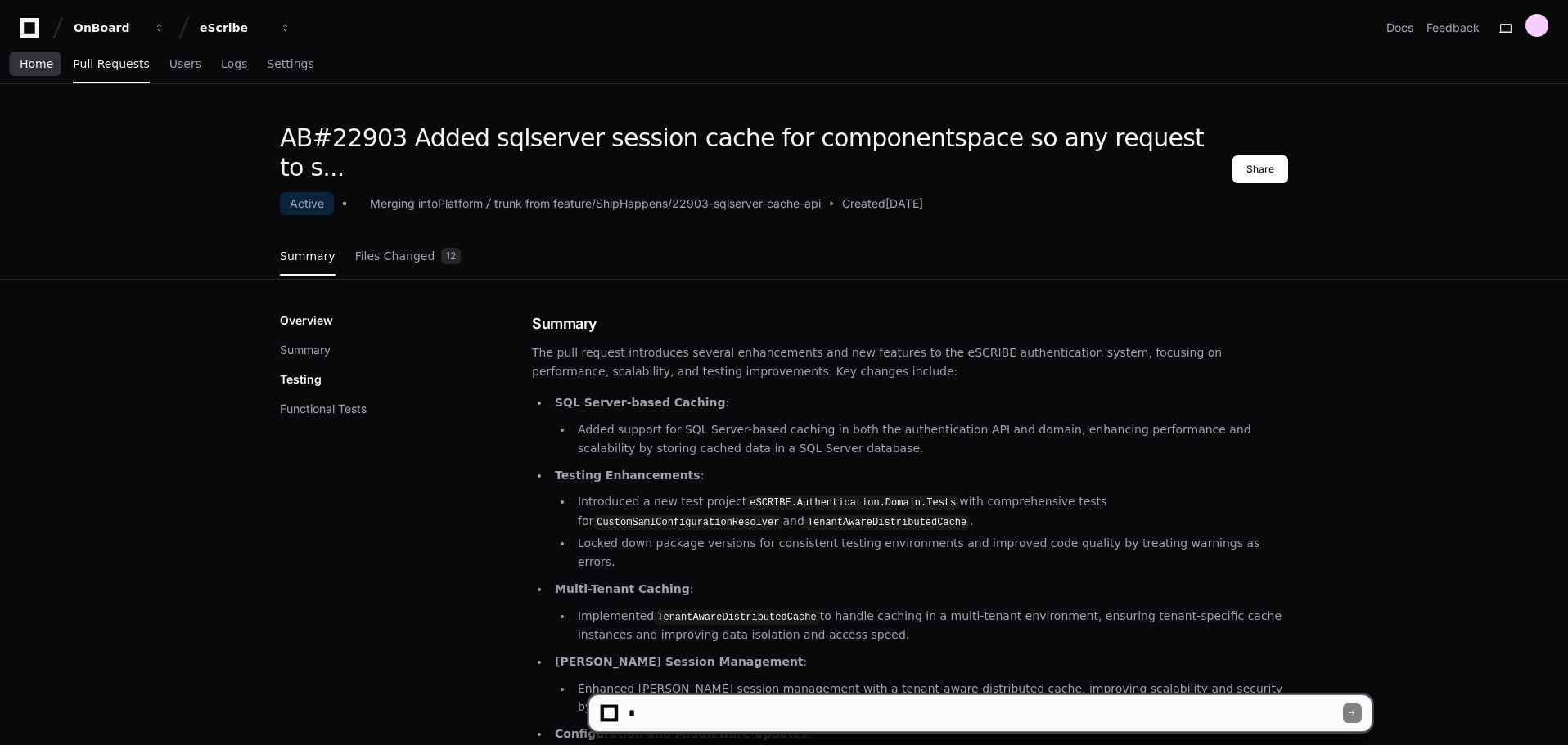
click at [42, 67] on span "Home" at bounding box center [36, 63] width 33 height 10
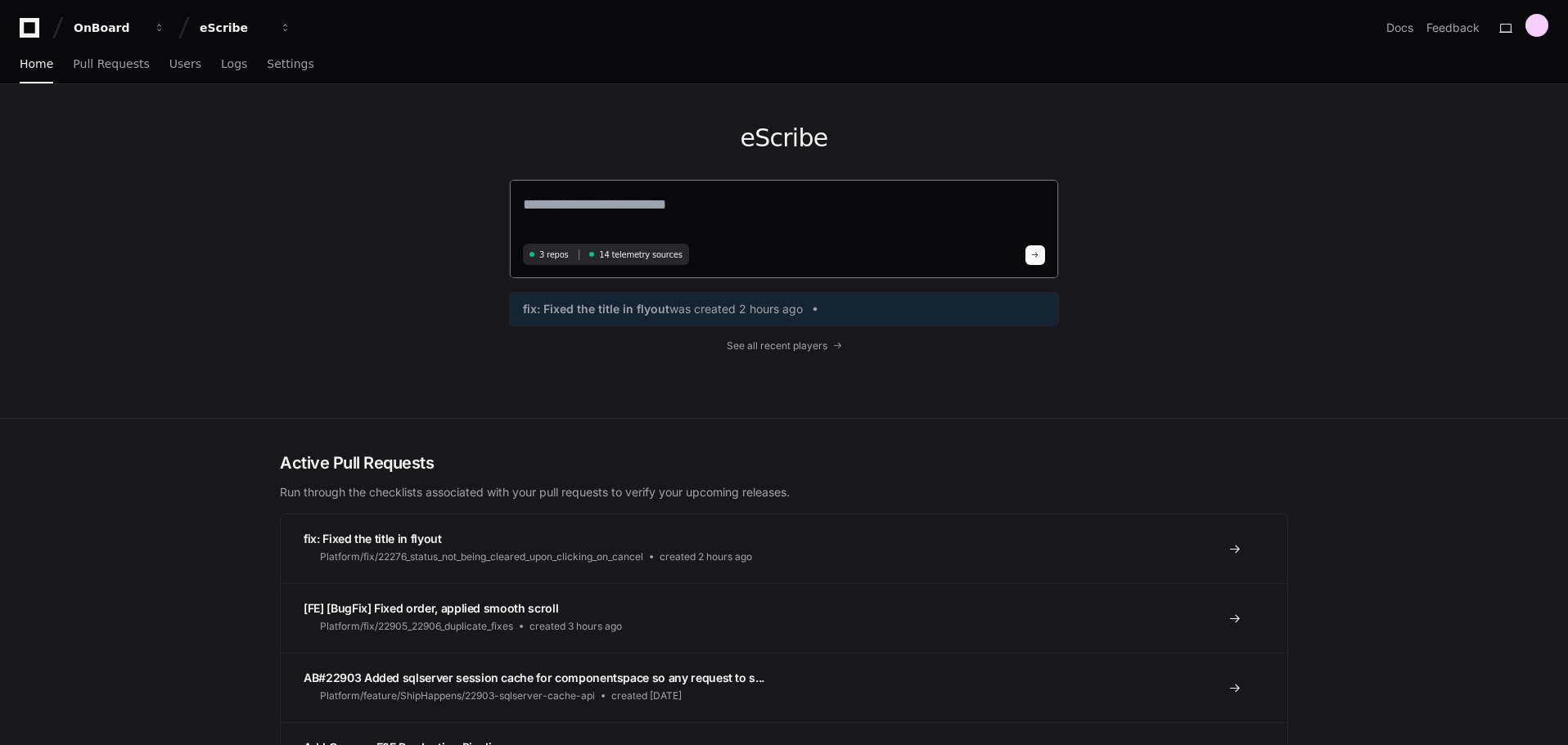
click at [732, 198] on textarea at bounding box center [784, 216] width 522 height 46
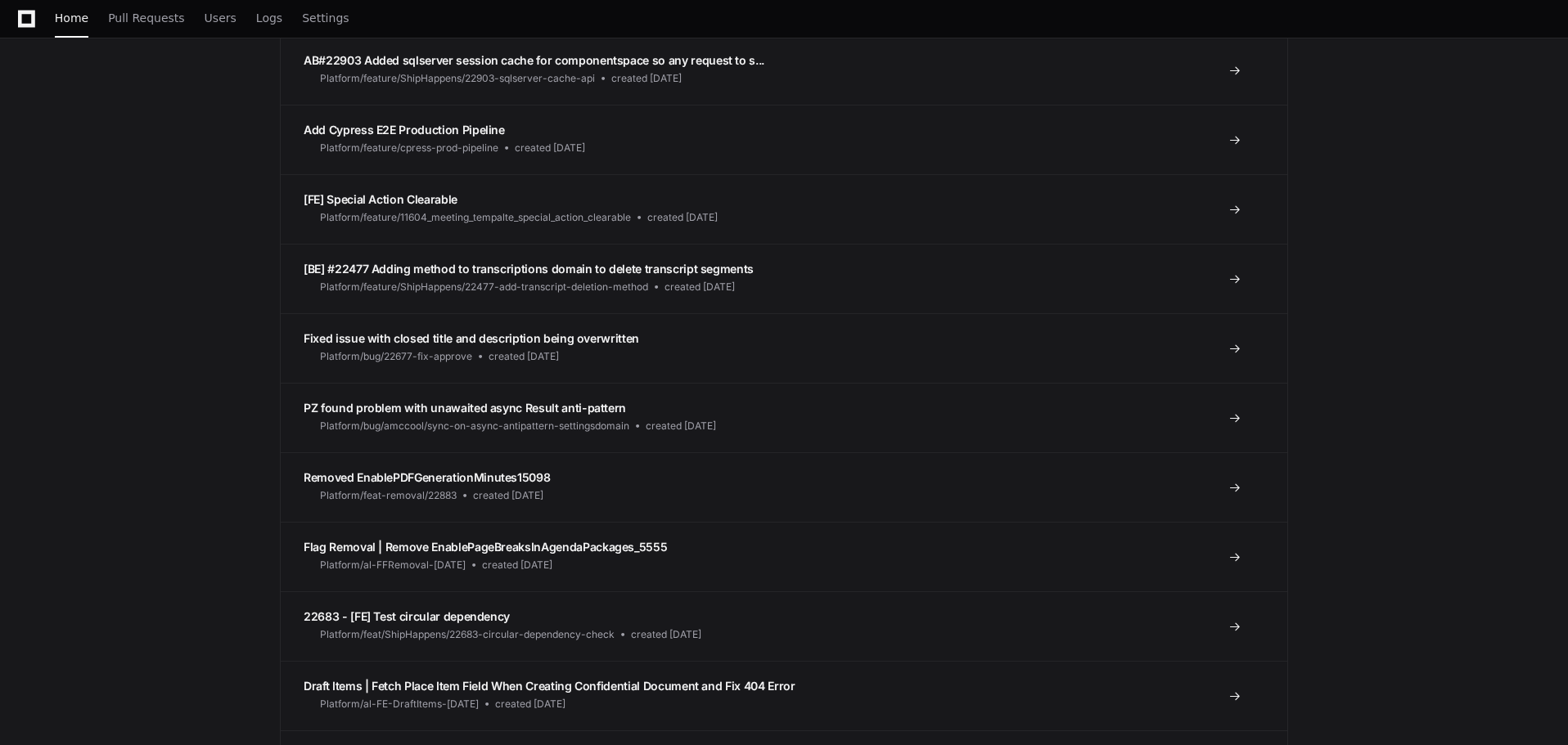
scroll to position [127, 0]
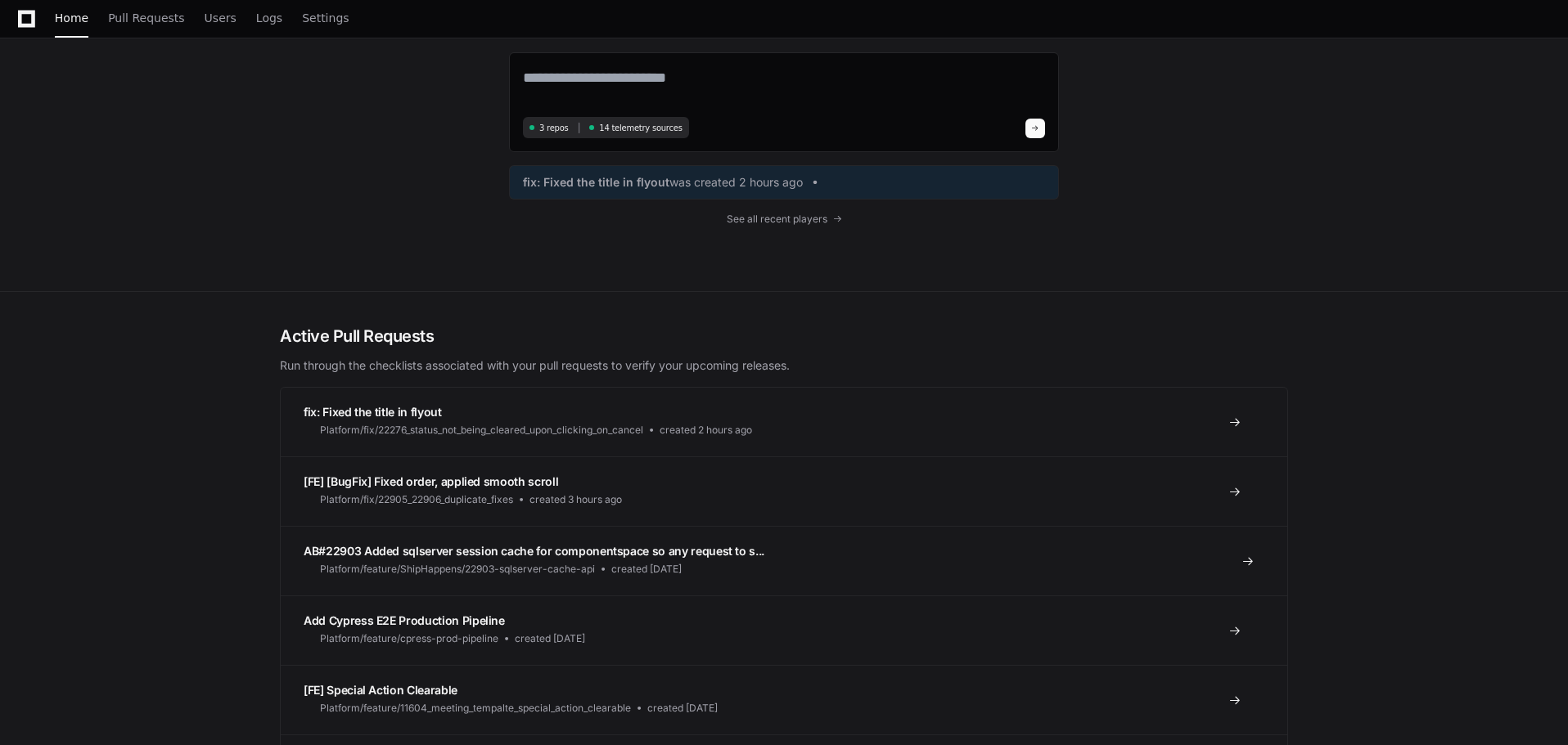
click at [1225, 561] on div at bounding box center [1228, 561] width 26 height 13
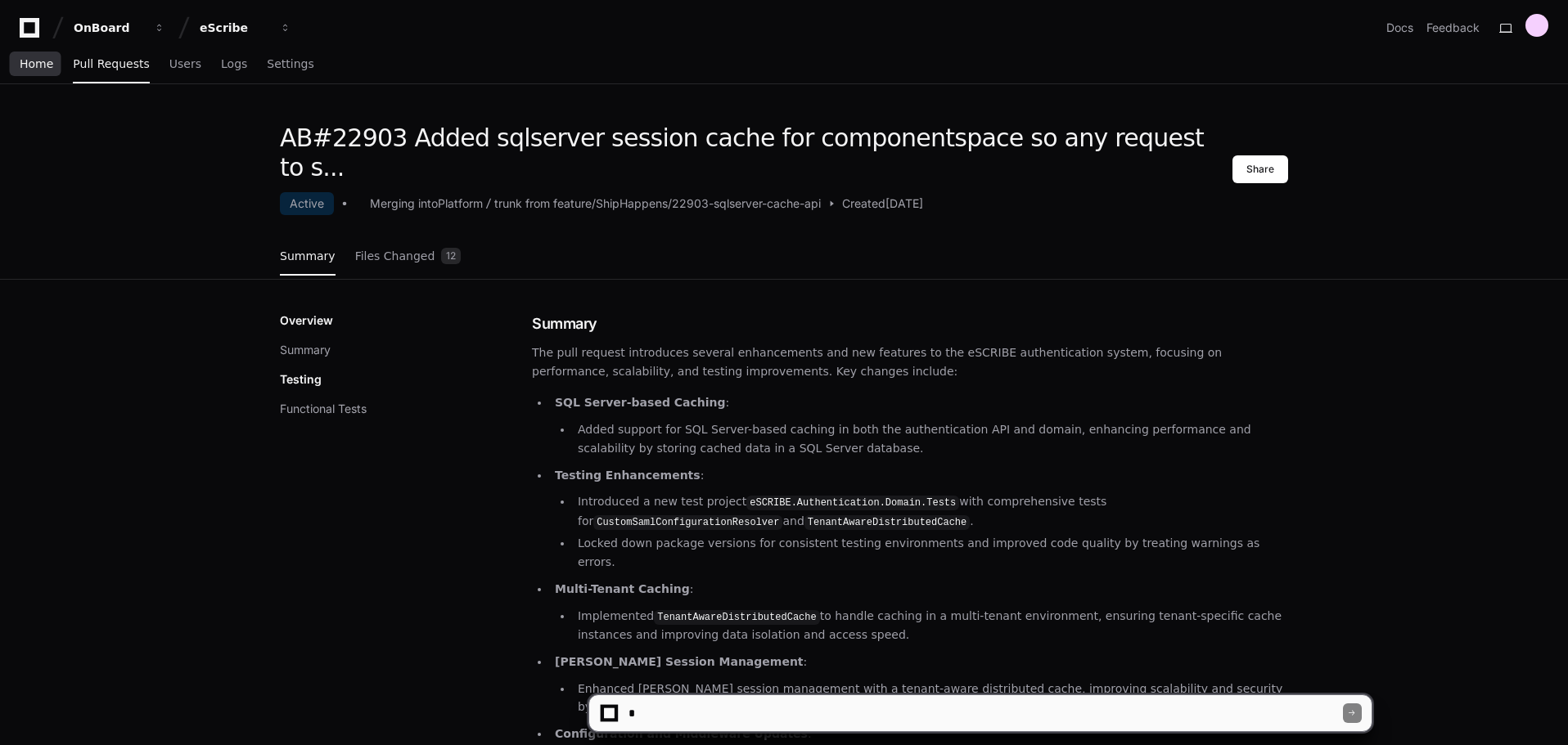
click at [33, 59] on span "Home" at bounding box center [36, 63] width 33 height 10
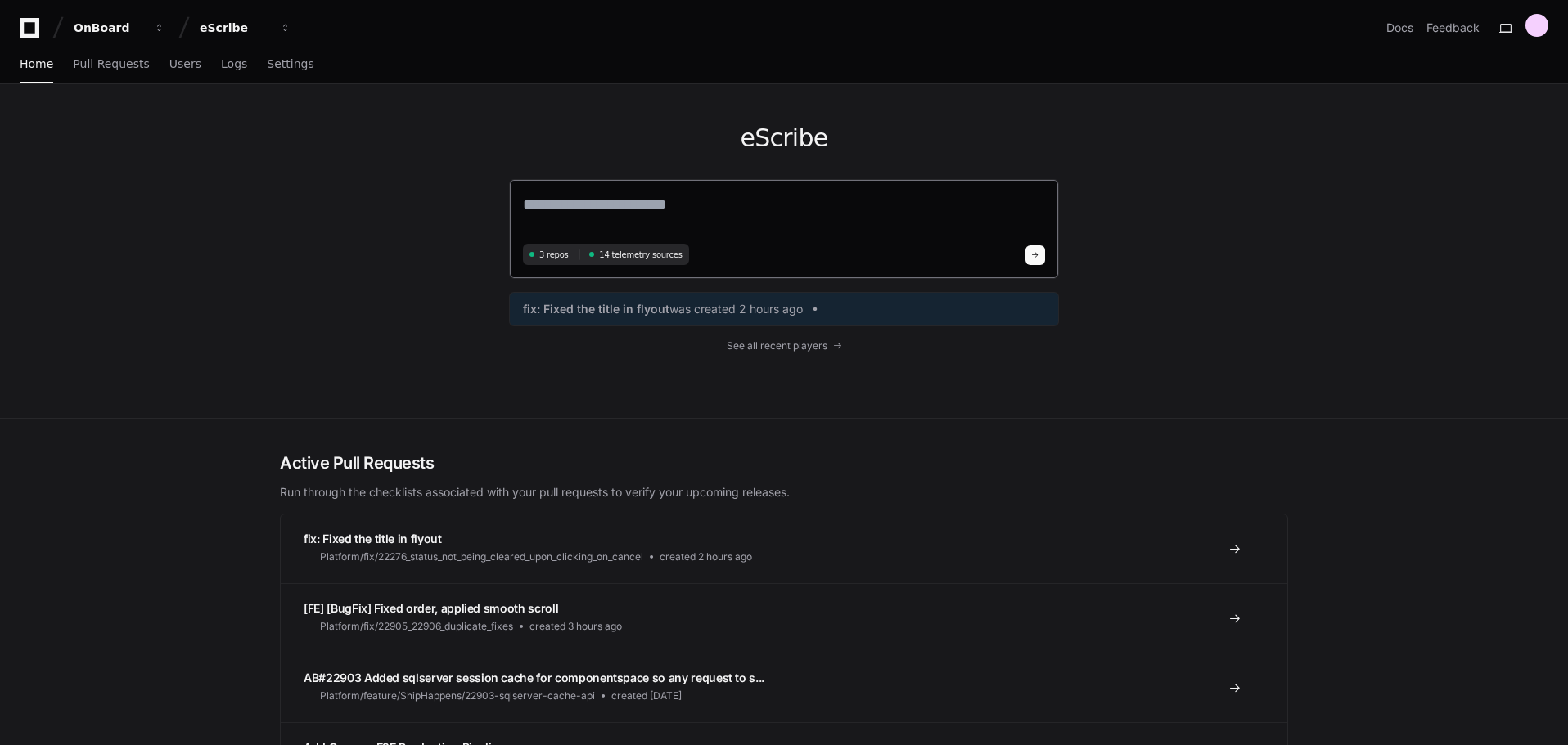
click at [645, 195] on textarea at bounding box center [784, 216] width 522 height 46
click at [968, 200] on textarea "**********" at bounding box center [784, 215] width 522 height 44
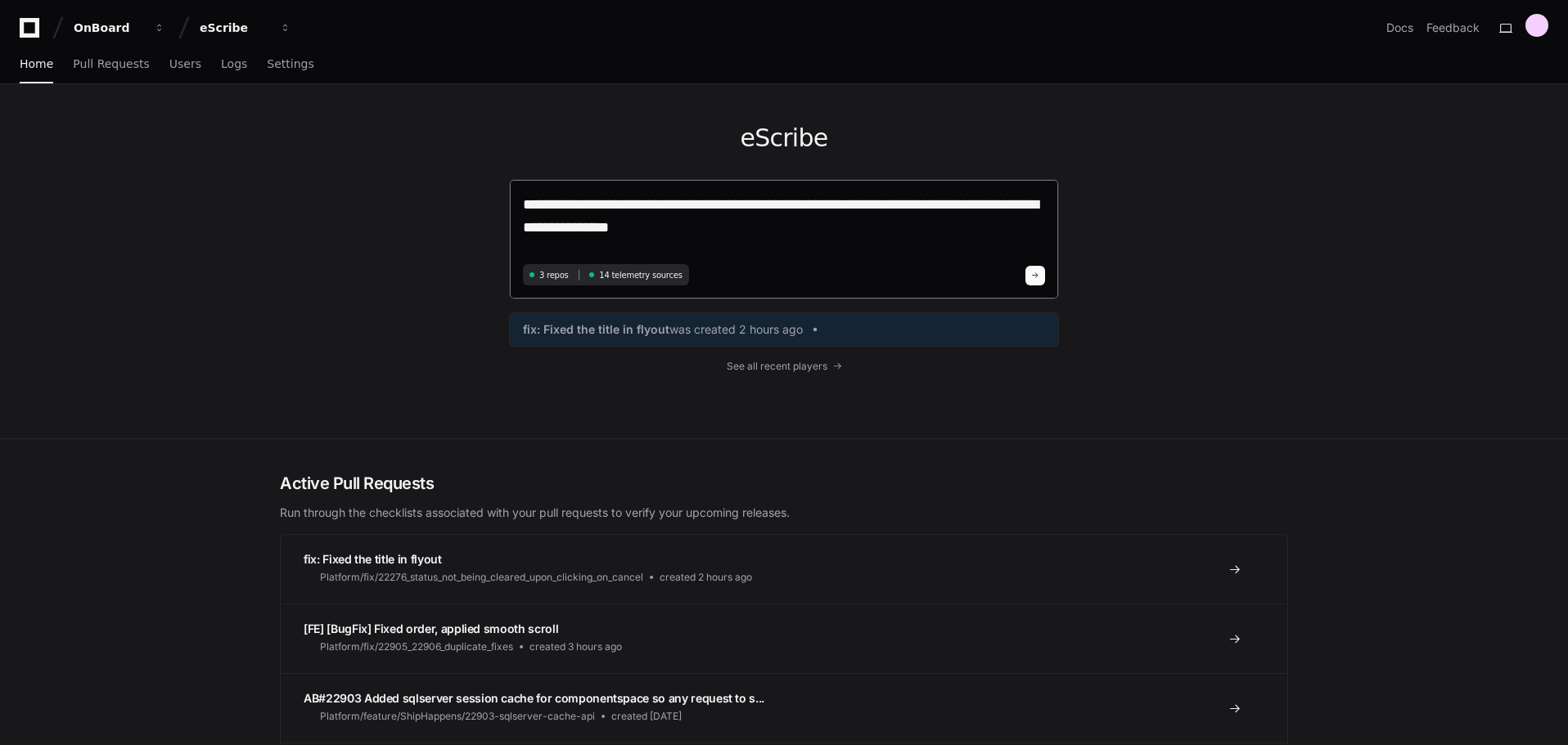
type textarea "**********"
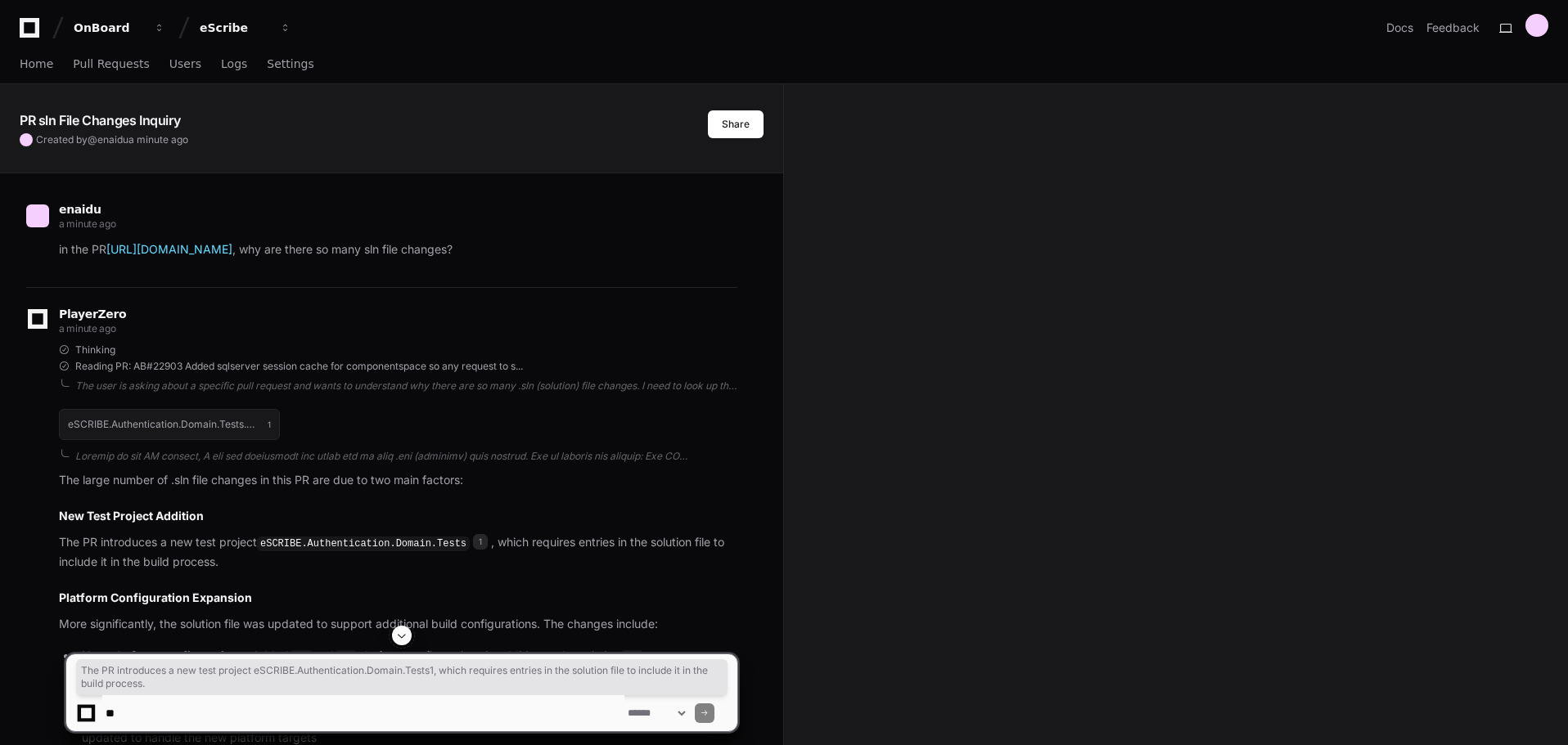
drag, startPoint x: 59, startPoint y: 542, endPoint x: 333, endPoint y: 559, distance: 274.5
click at [333, 559] on p "The PR introduces a new test project eSCRIBE.Authentication.Domain.Tests 1 , wh…" at bounding box center [398, 552] width 678 height 38
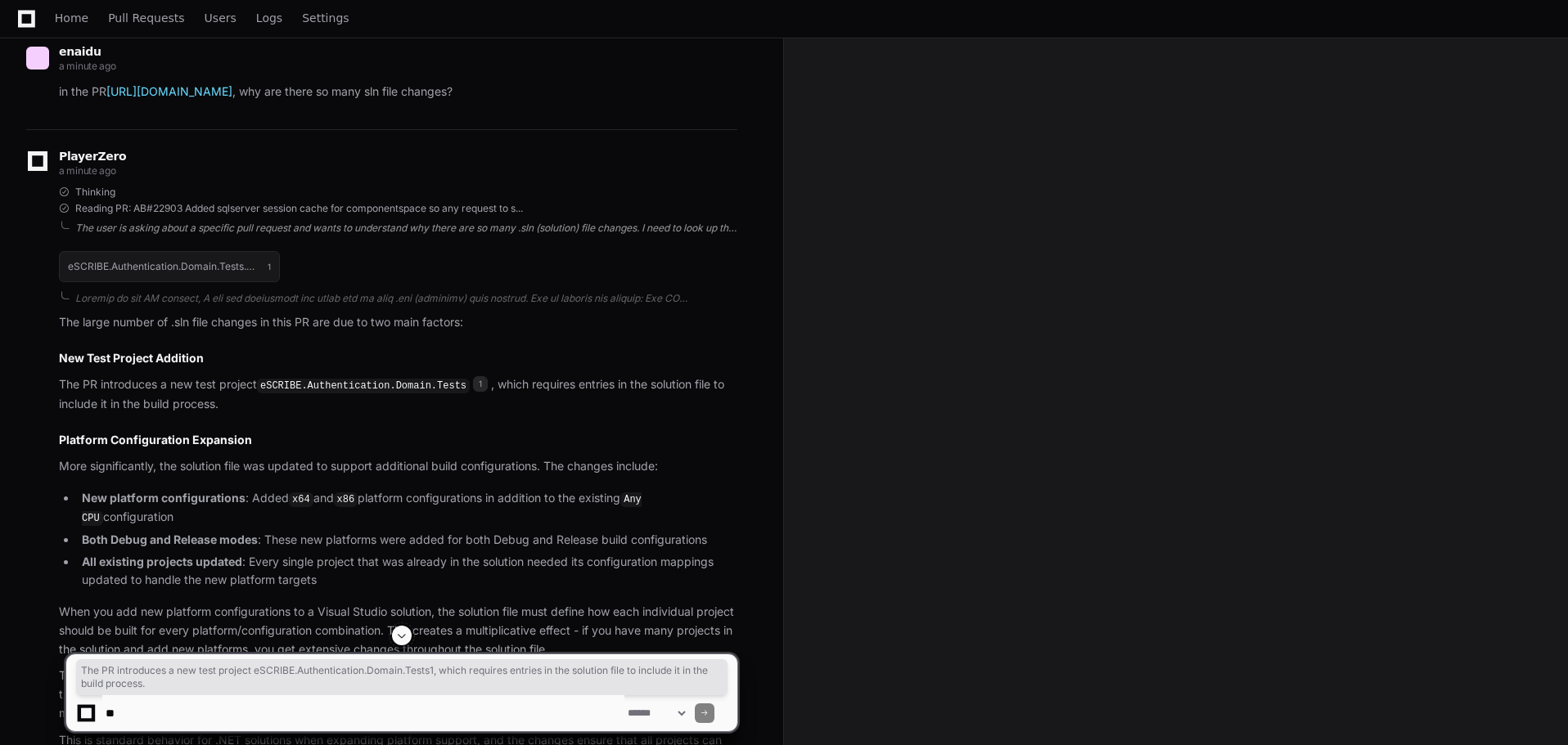
scroll to position [163, 0]
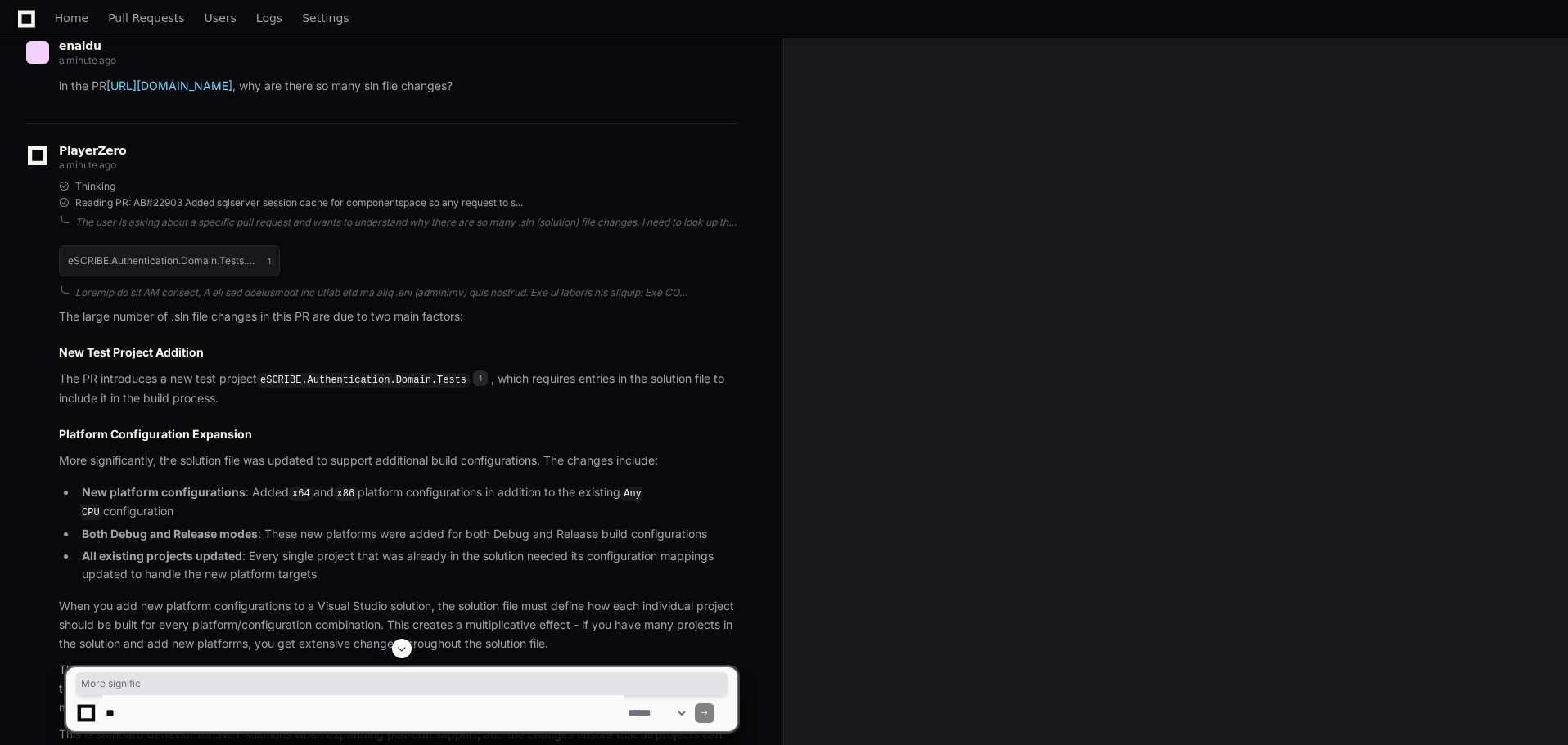
drag, startPoint x: 63, startPoint y: 461, endPoint x: 129, endPoint y: 464, distance: 66.1
click at [129, 464] on p "More significantly, the solution file was updated to support additional build c…" at bounding box center [398, 461] width 678 height 19
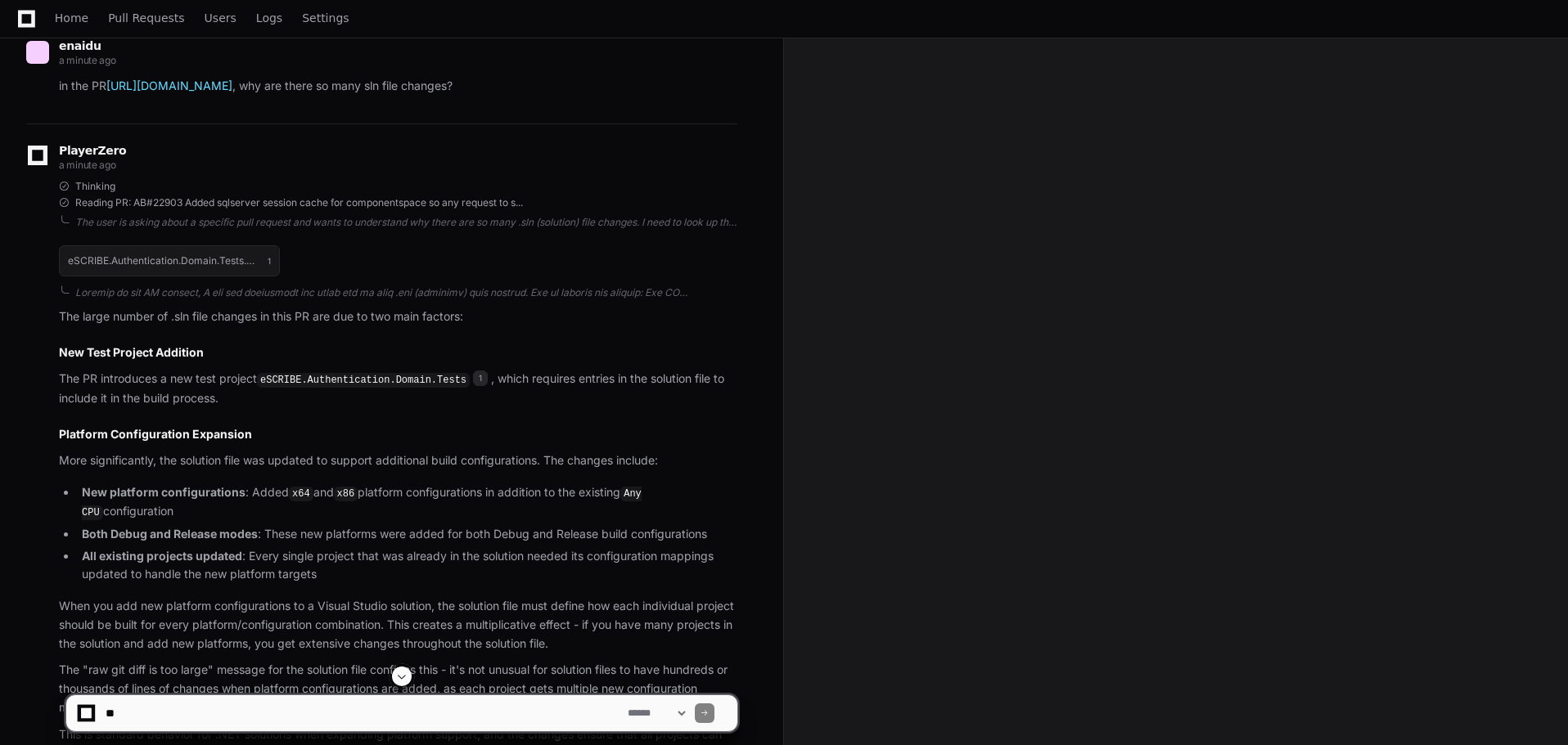
click at [318, 501] on li "New platform configurations : Added x64 and x86 platform configurations in addi…" at bounding box center [407, 503] width 660 height 38
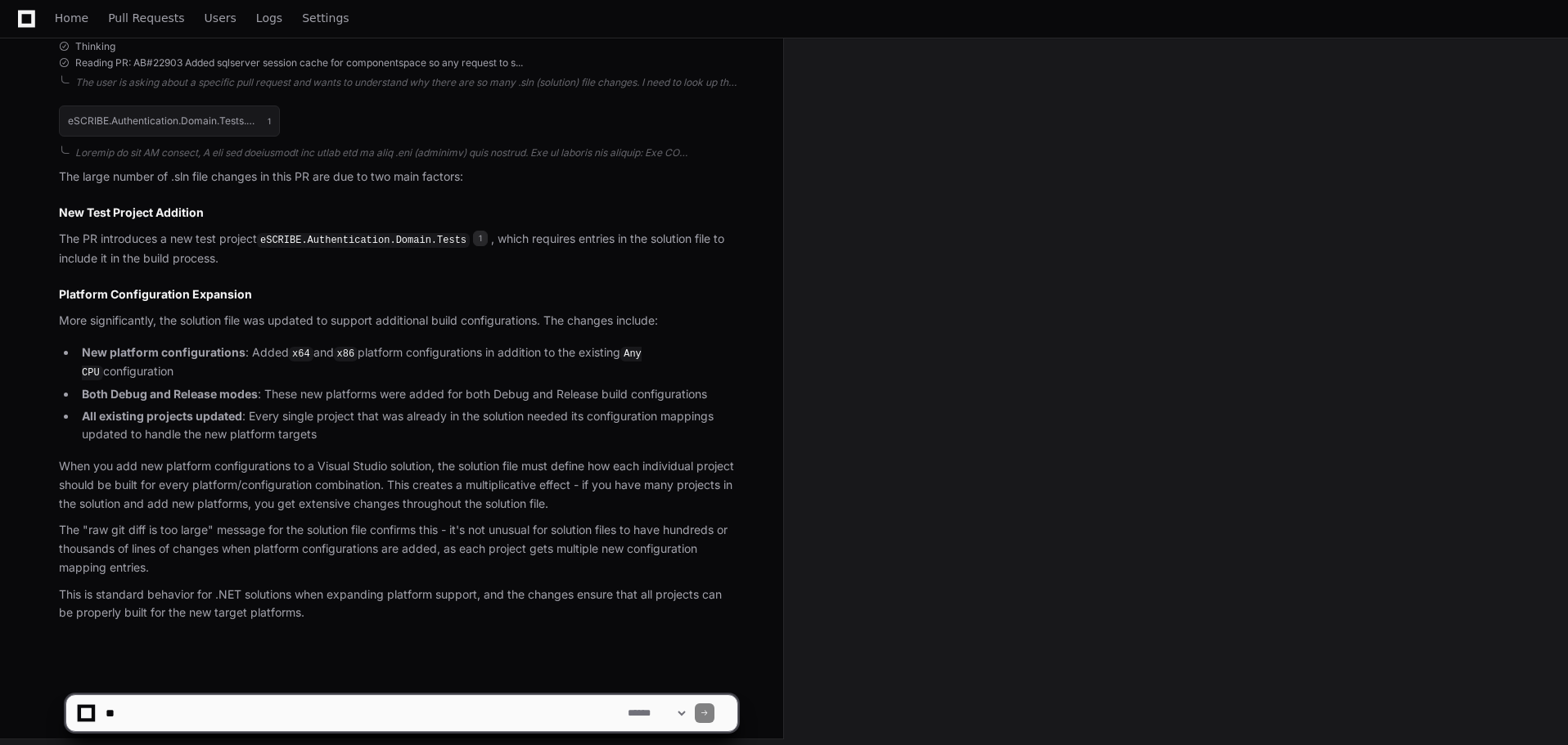
scroll to position [309, 0]
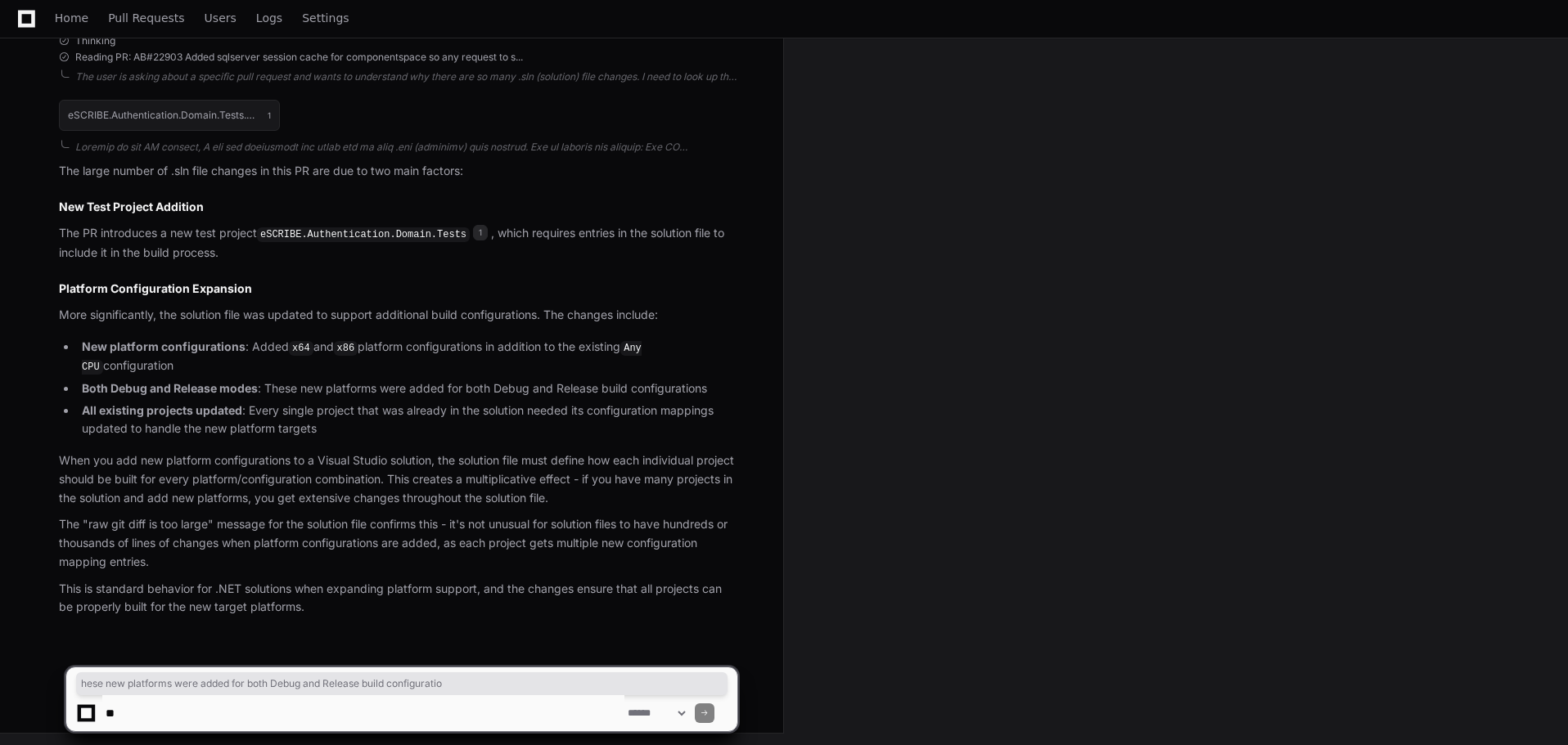
drag, startPoint x: 271, startPoint y: 381, endPoint x: 696, endPoint y: 380, distance: 425.0
click at [696, 380] on li "Both Debug and Release modes : These new platforms were added for both Debug an…" at bounding box center [407, 389] width 660 height 19
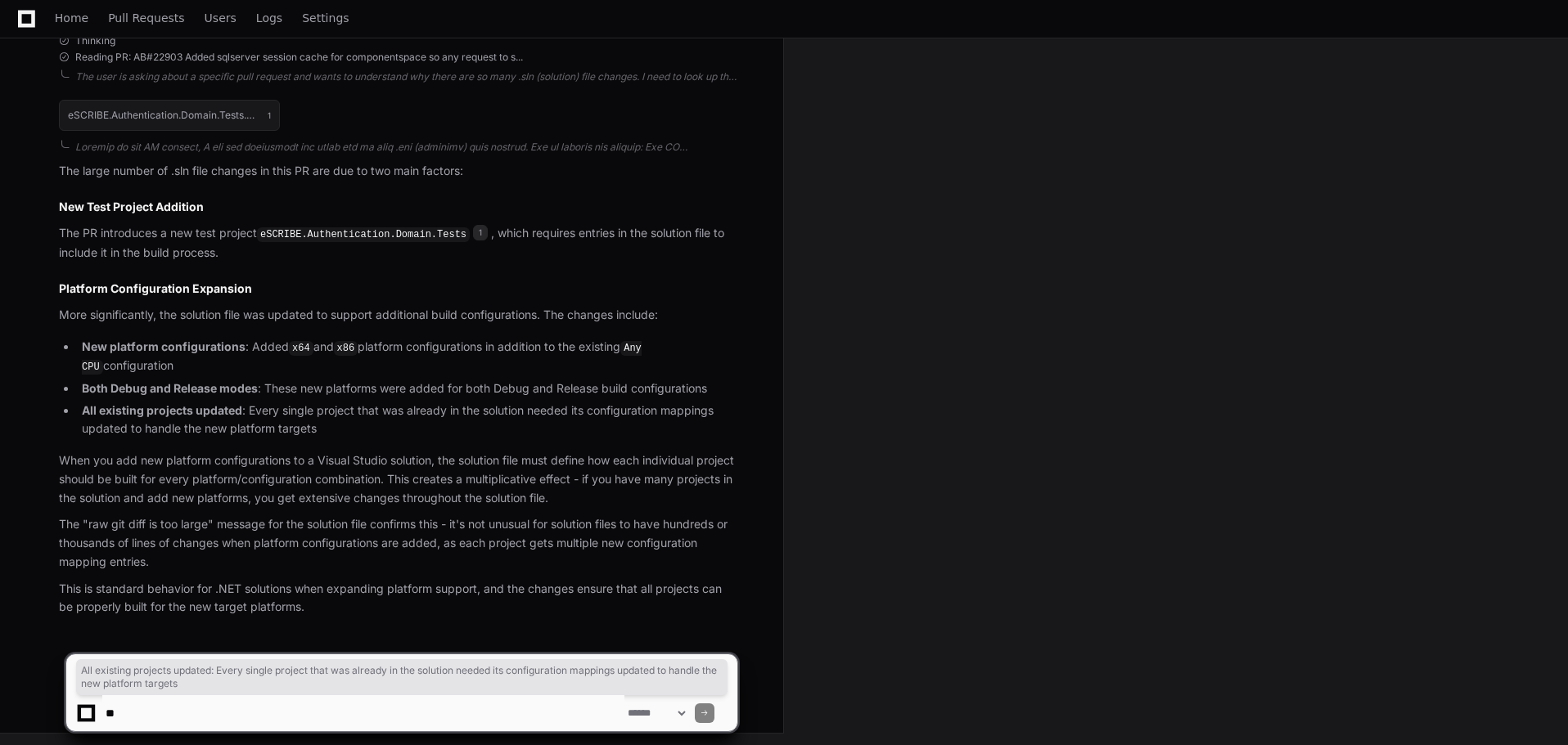
drag, startPoint x: 85, startPoint y: 405, endPoint x: 369, endPoint y: 420, distance: 284.4
click at [369, 420] on li "All existing projects updated : Every single project that was already in the so…" at bounding box center [407, 421] width 660 height 38
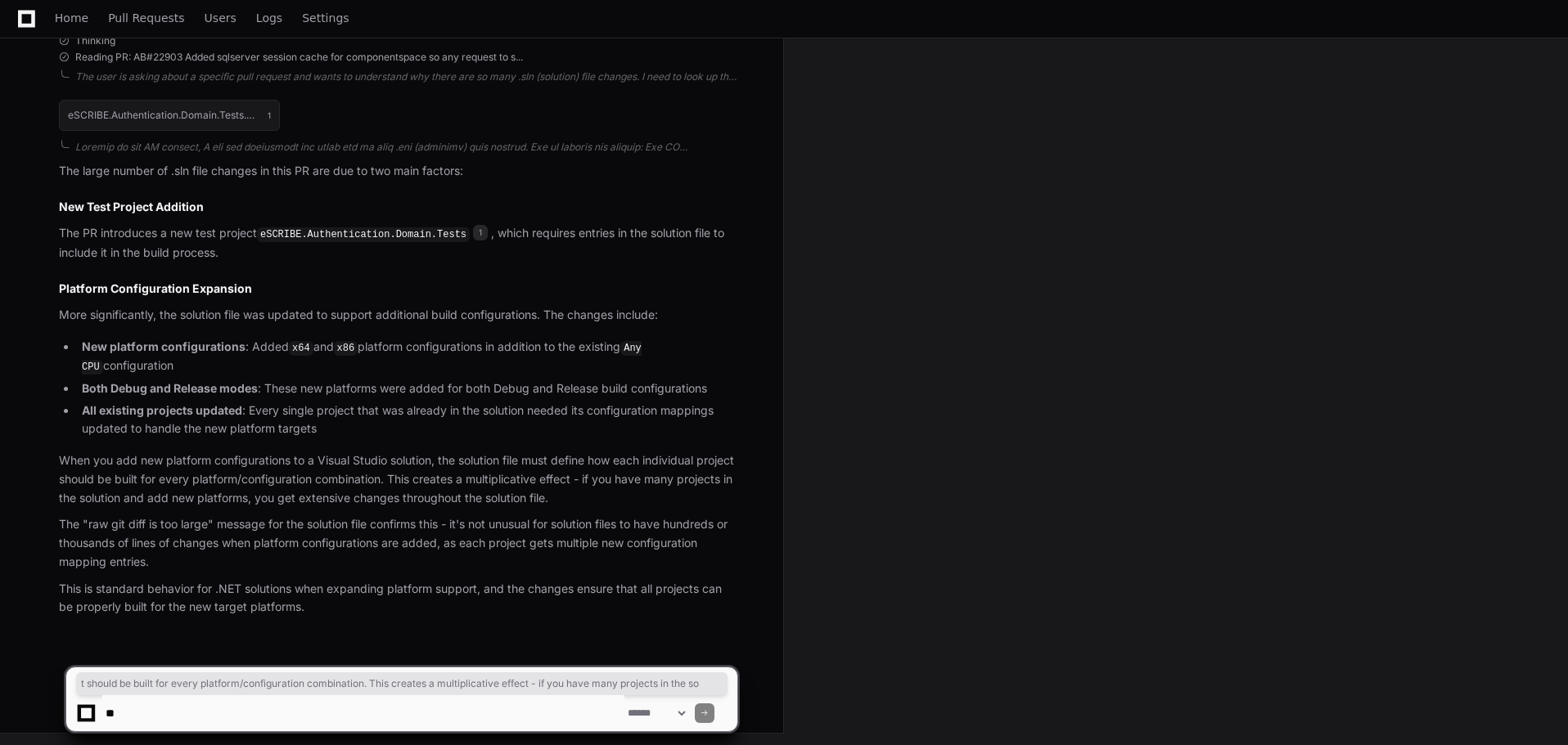
drag, startPoint x: 92, startPoint y: 475, endPoint x: 396, endPoint y: 563, distance: 316.5
click at [396, 563] on article "The large number of .sln file changes in this PR are due to two main factors: N…" at bounding box center [398, 389] width 678 height 455
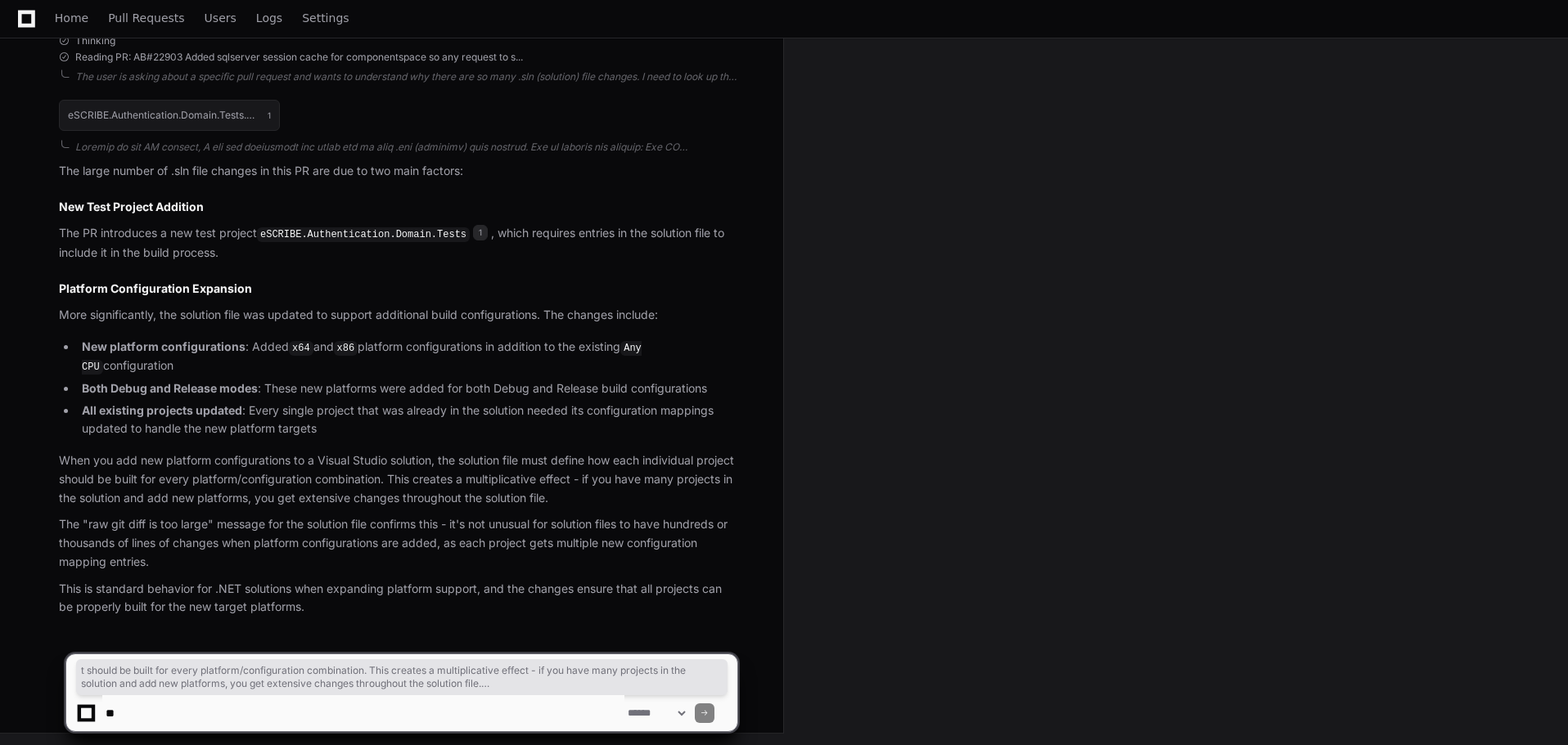
click at [390, 581] on p "This is standard behavior for .NET solutions when expanding platform support, a…" at bounding box center [398, 599] width 678 height 38
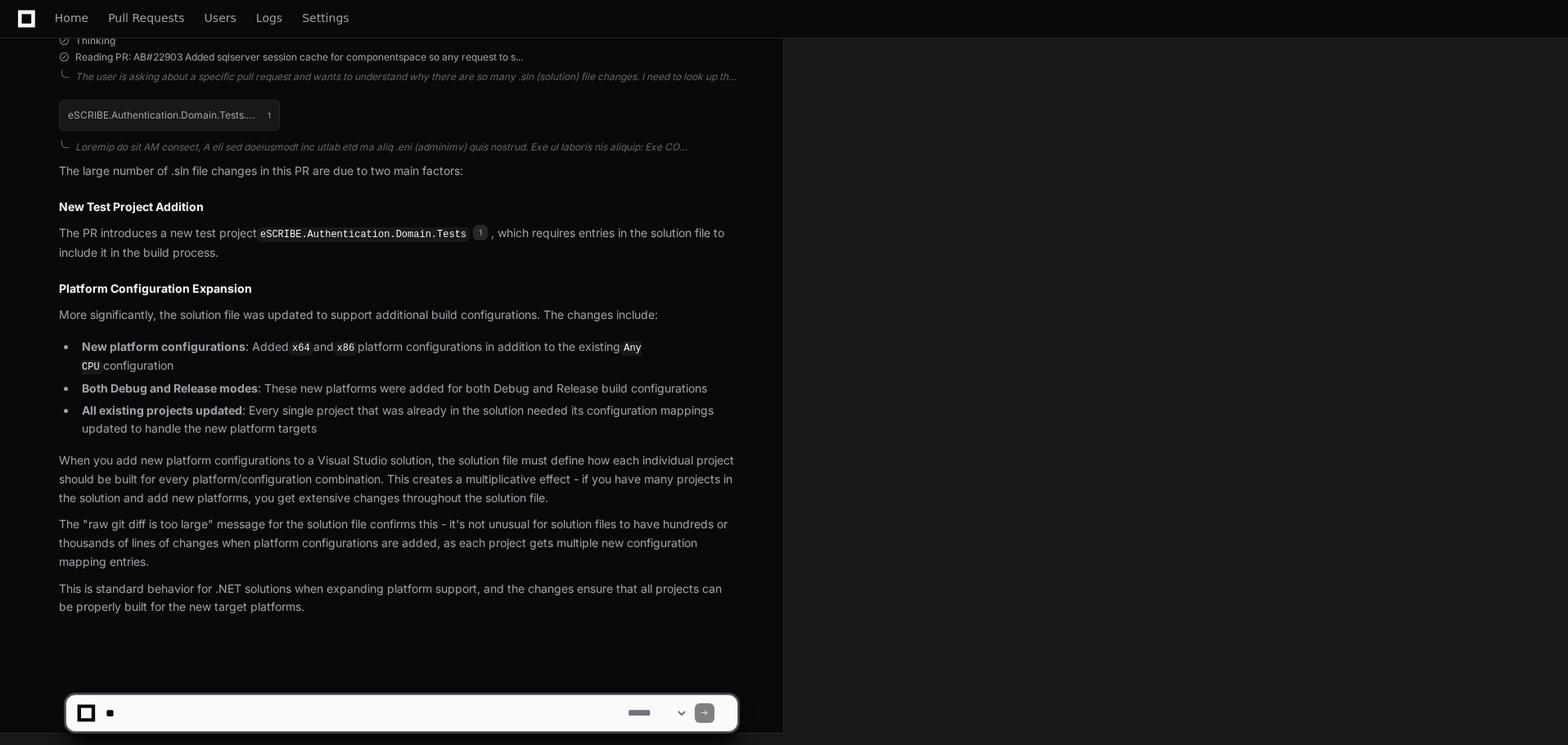
click at [335, 616] on div "PlayerZero a minute ago Thinking Reading PR: AB#22903 Added sqlserver session c…" at bounding box center [381, 311] width 711 height 667
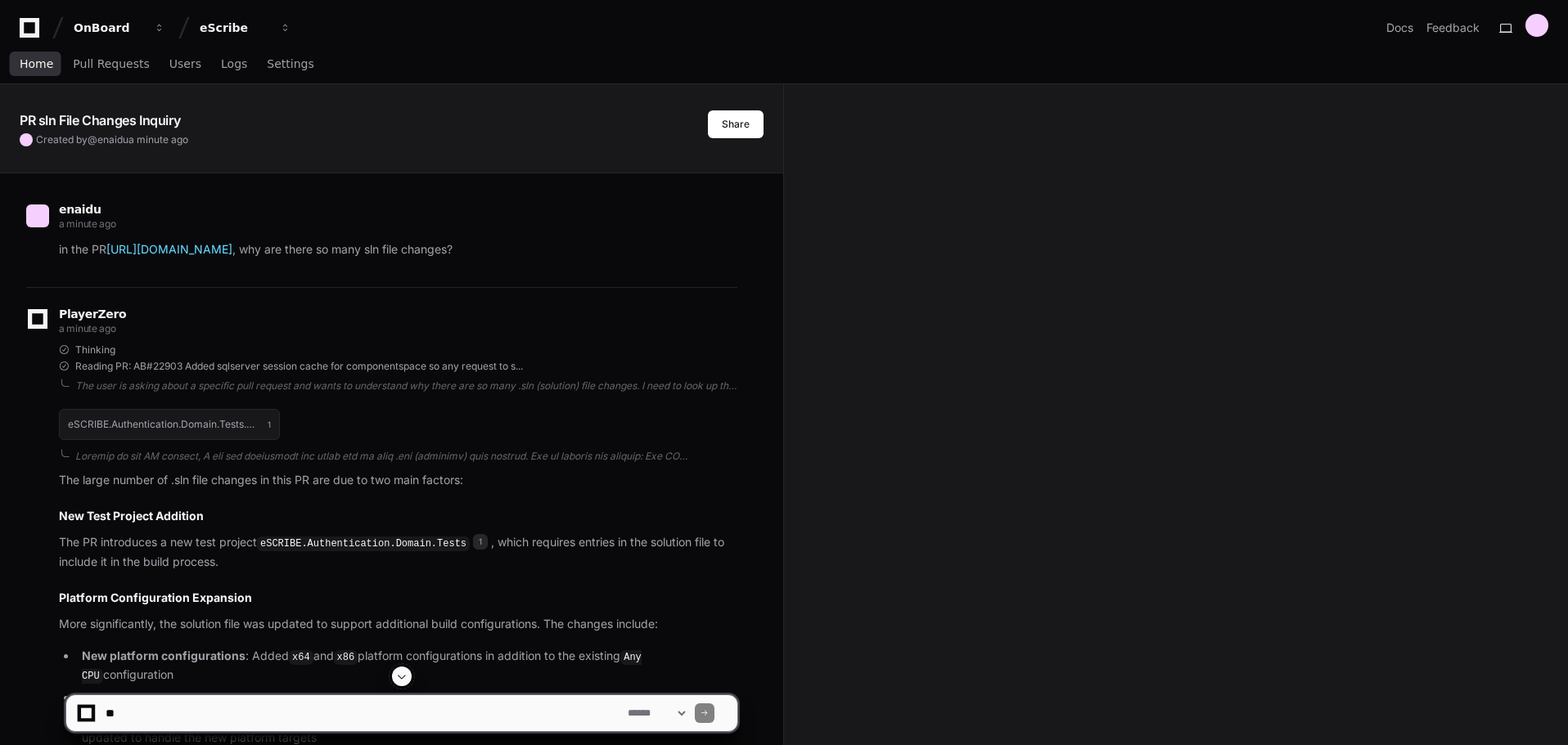
click at [33, 66] on span "Home" at bounding box center [36, 63] width 33 height 10
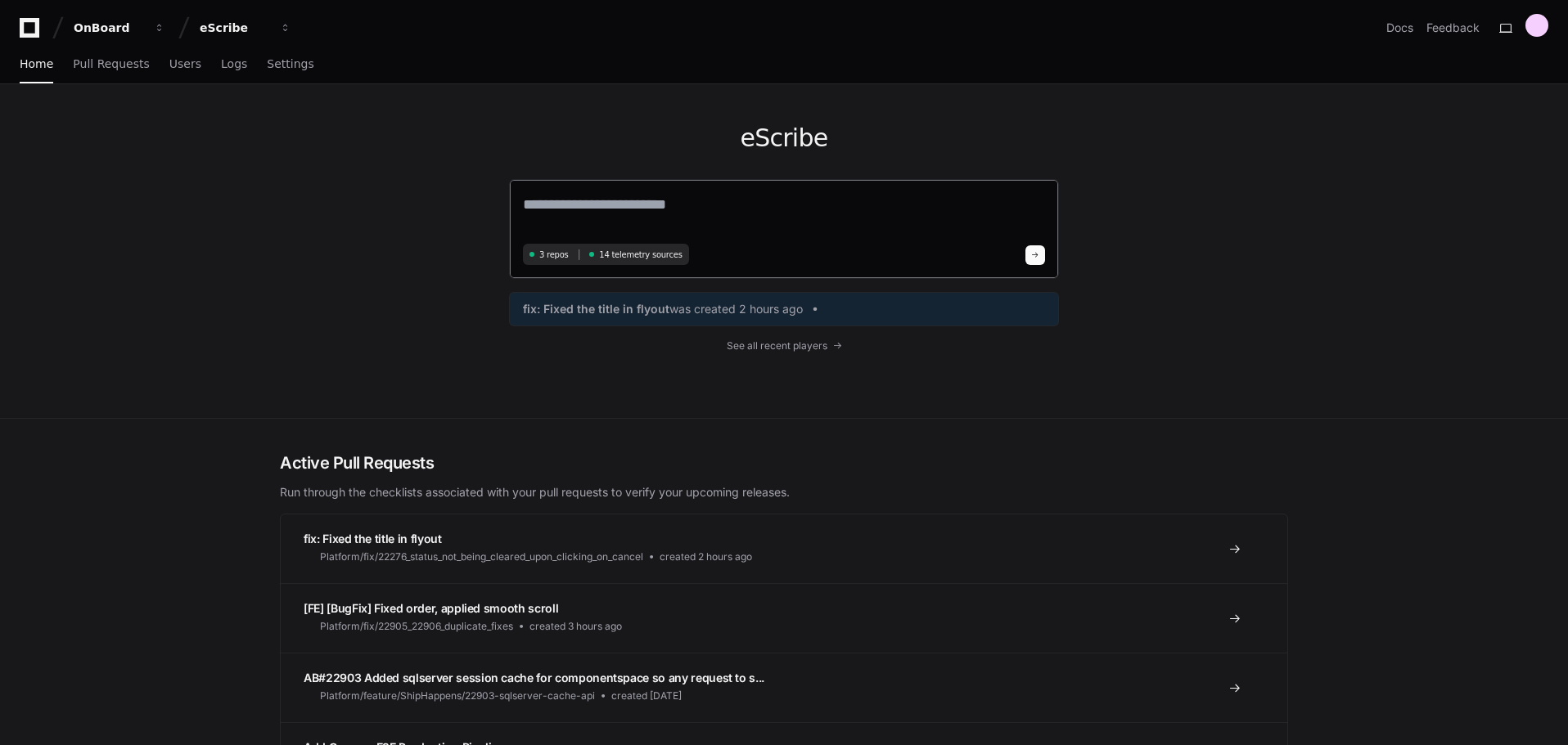
click at [687, 198] on textarea at bounding box center [784, 216] width 522 height 46
paste textarea "**********"
click at [1038, 210] on textarea "**********" at bounding box center [784, 215] width 522 height 44
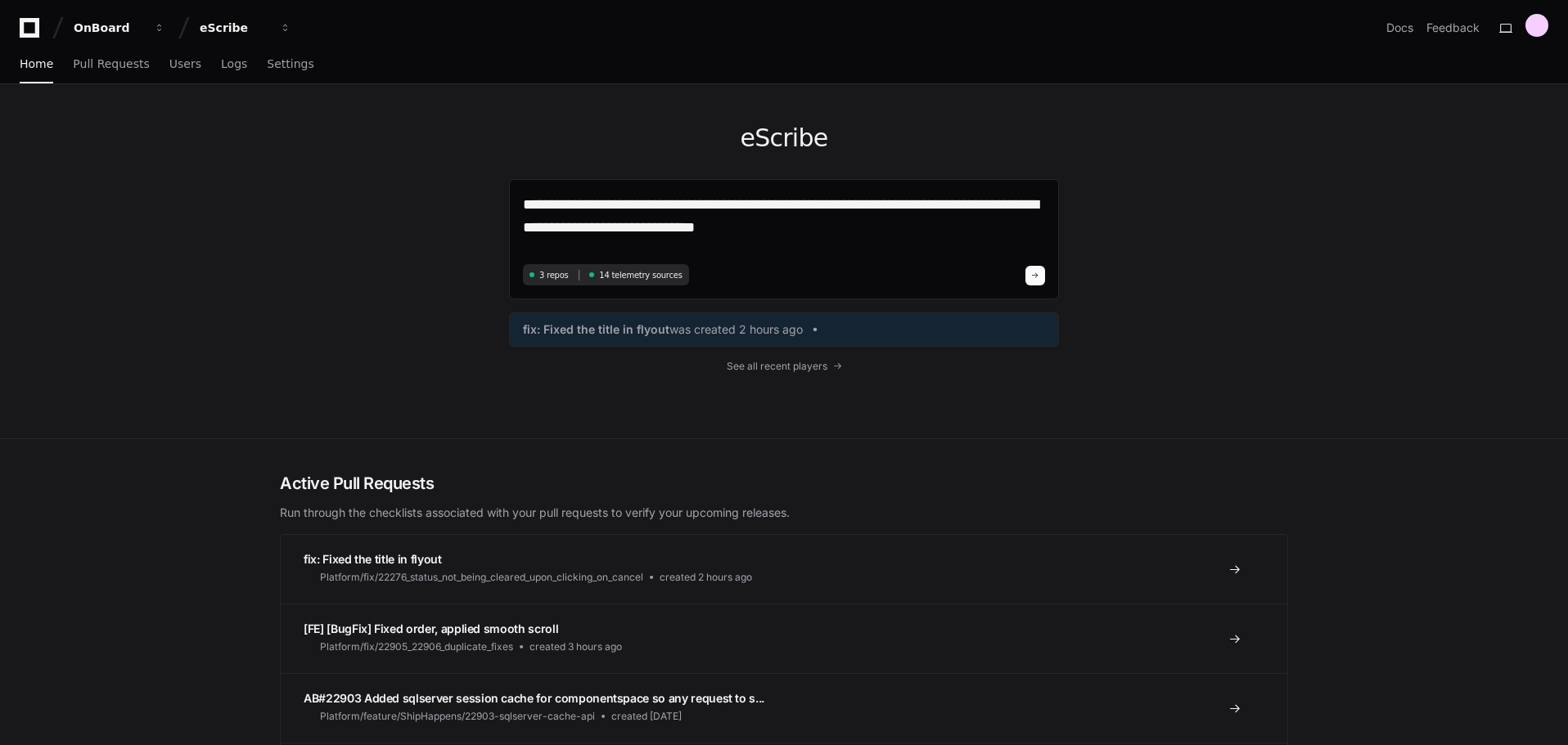
type textarea "**********"
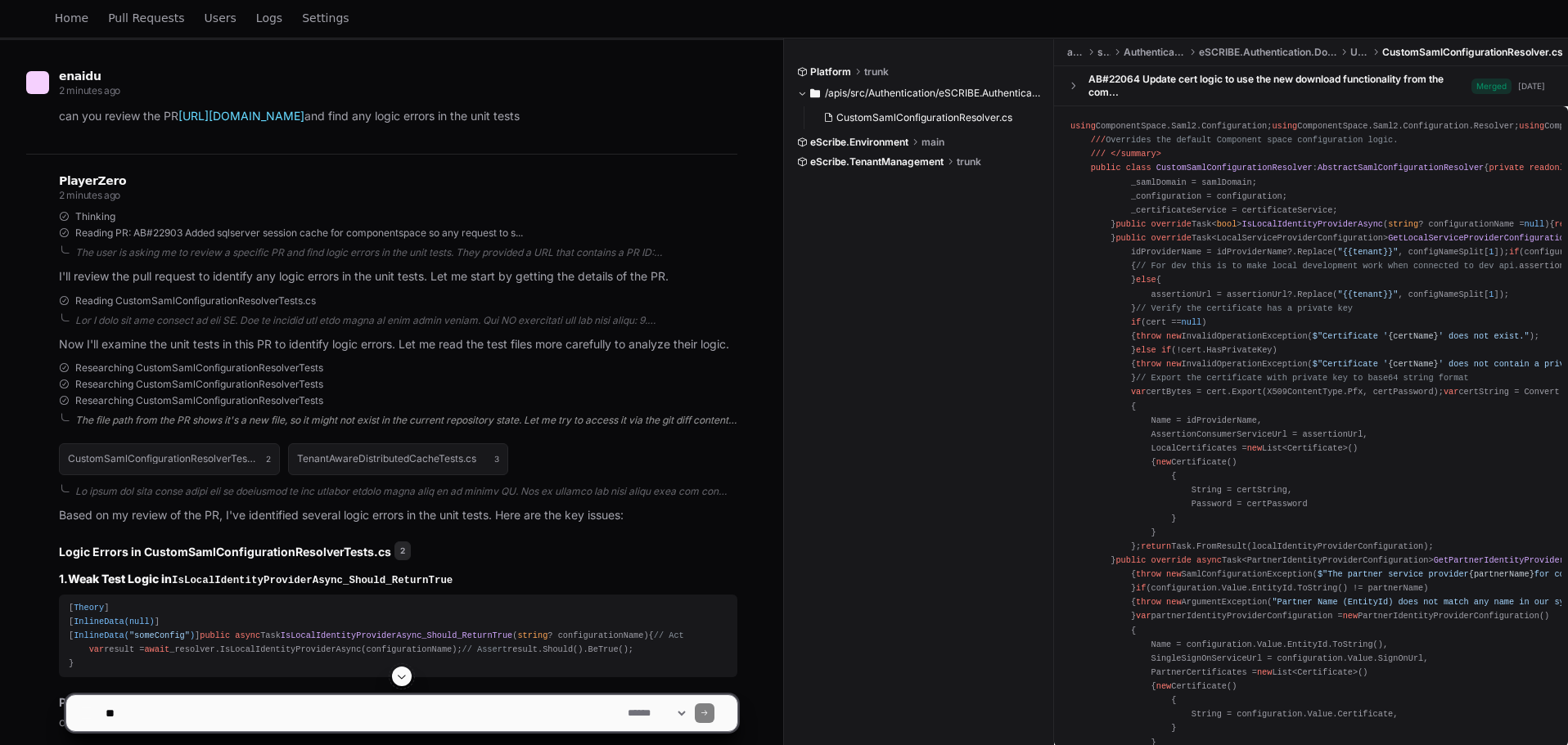
scroll to position [163, 0]
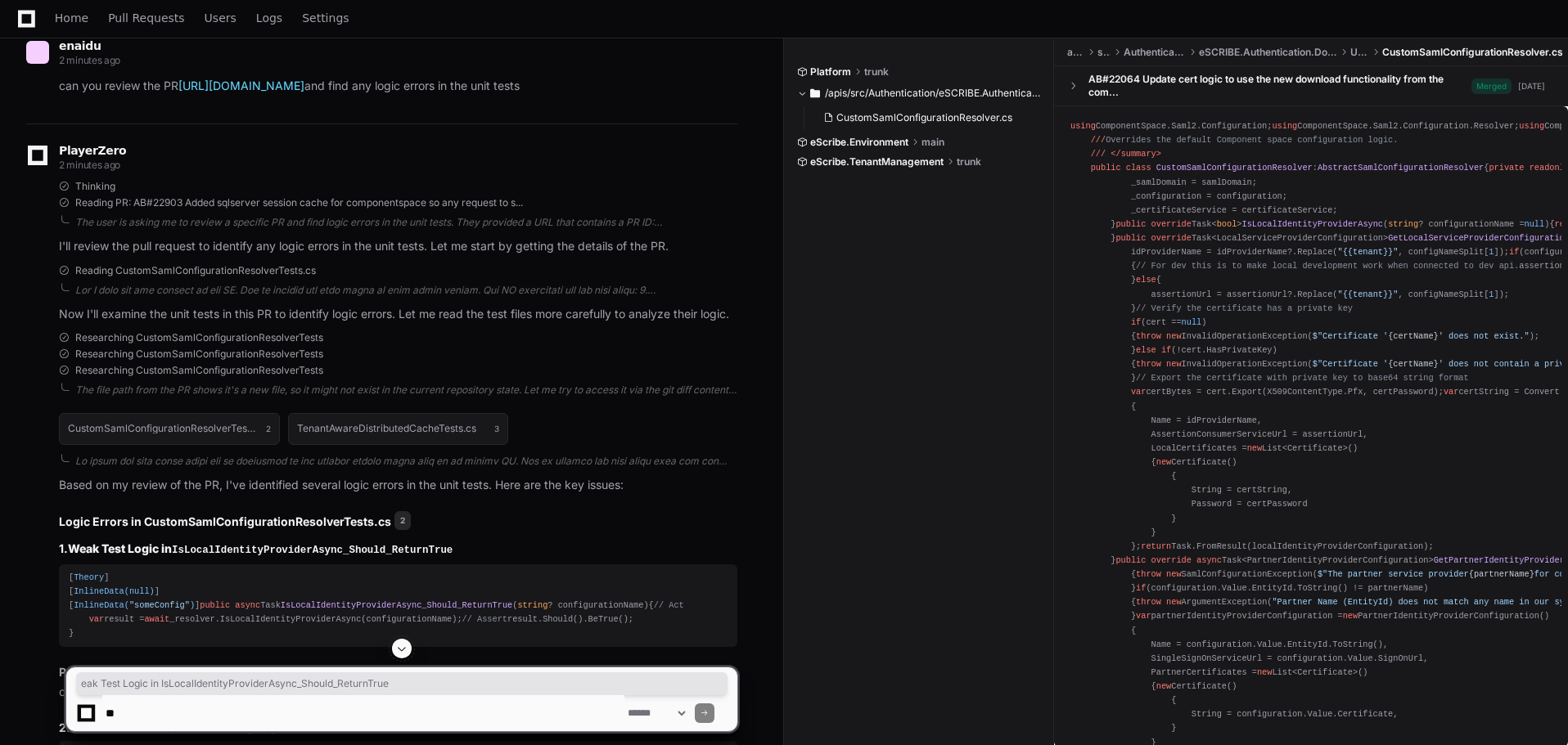
drag, startPoint x: 80, startPoint y: 553, endPoint x: 450, endPoint y: 552, distance: 370.0
click at [450, 552] on h3 "1. Weak Test Logic in IsLocalIdentityProviderAsync_Should_ReturnTrue" at bounding box center [398, 549] width 678 height 18
click at [514, 542] on h3 "1. Weak Test Logic in IsLocalIdentityProviderAsync_Should_ReturnTrue" at bounding box center [398, 549] width 678 height 18
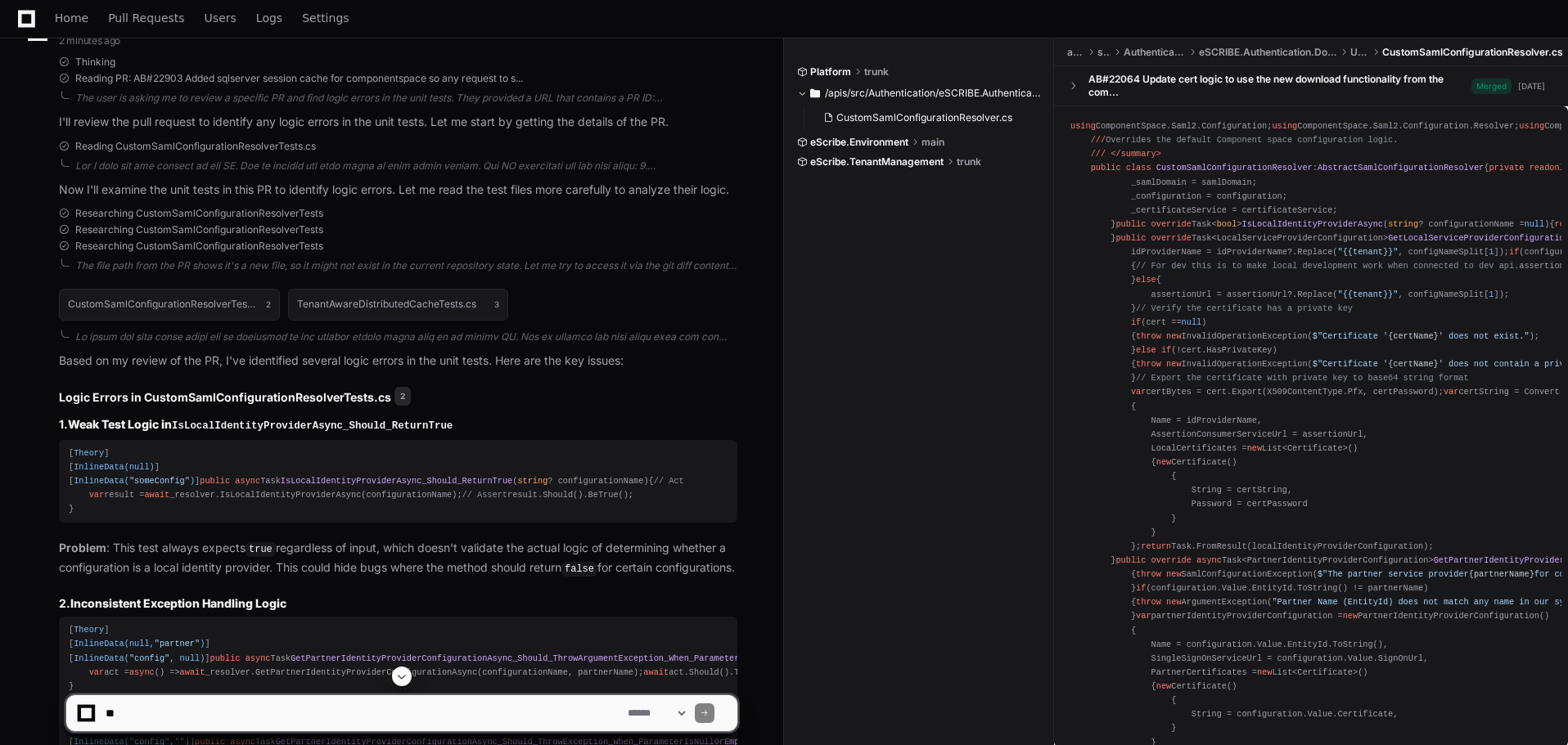
scroll to position [327, 0]
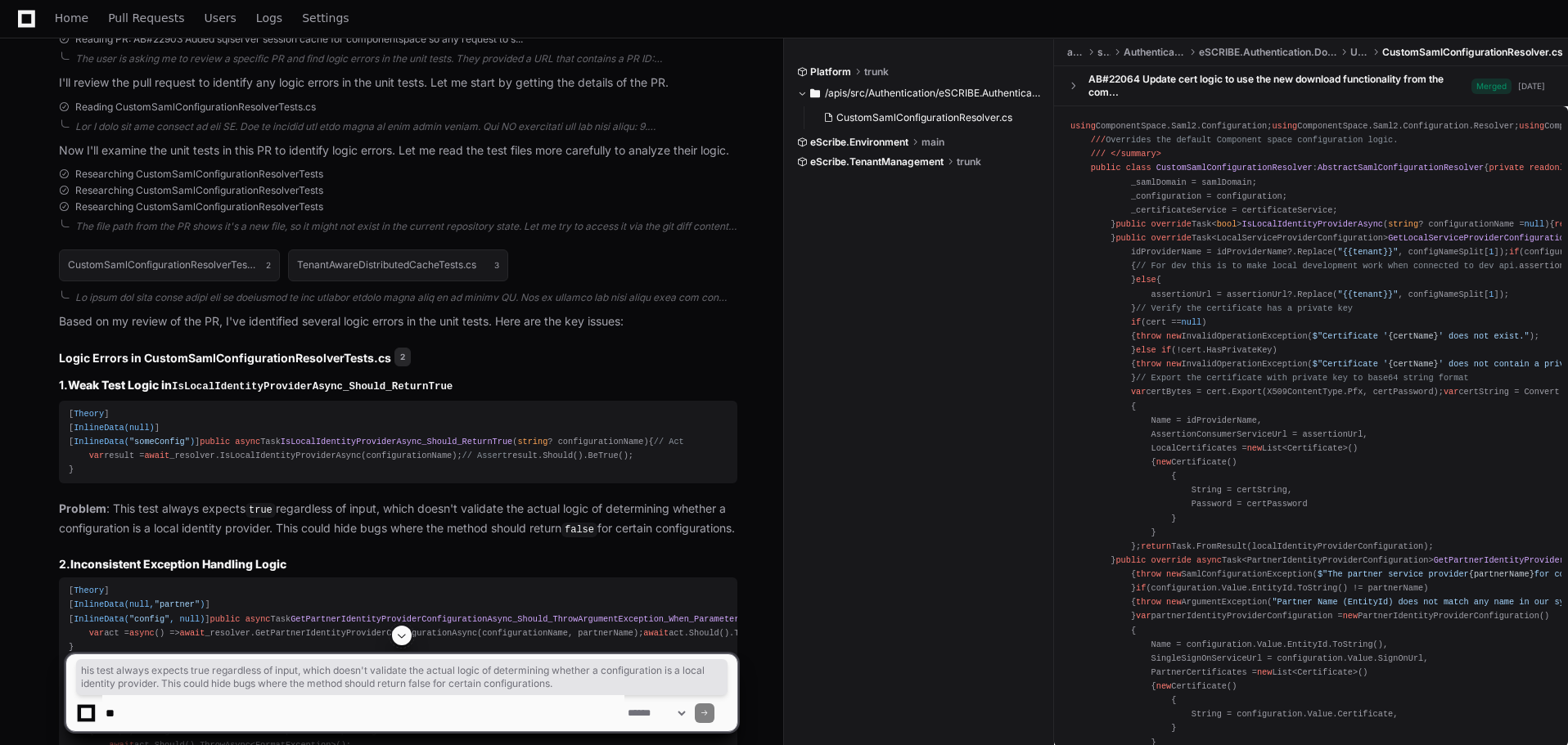
drag, startPoint x: 118, startPoint y: 590, endPoint x: 706, endPoint y: 623, distance: 588.9
click at [706, 539] on p "Problem : This test always expects true regardless of input, which doesn't vali…" at bounding box center [398, 518] width 678 height 38
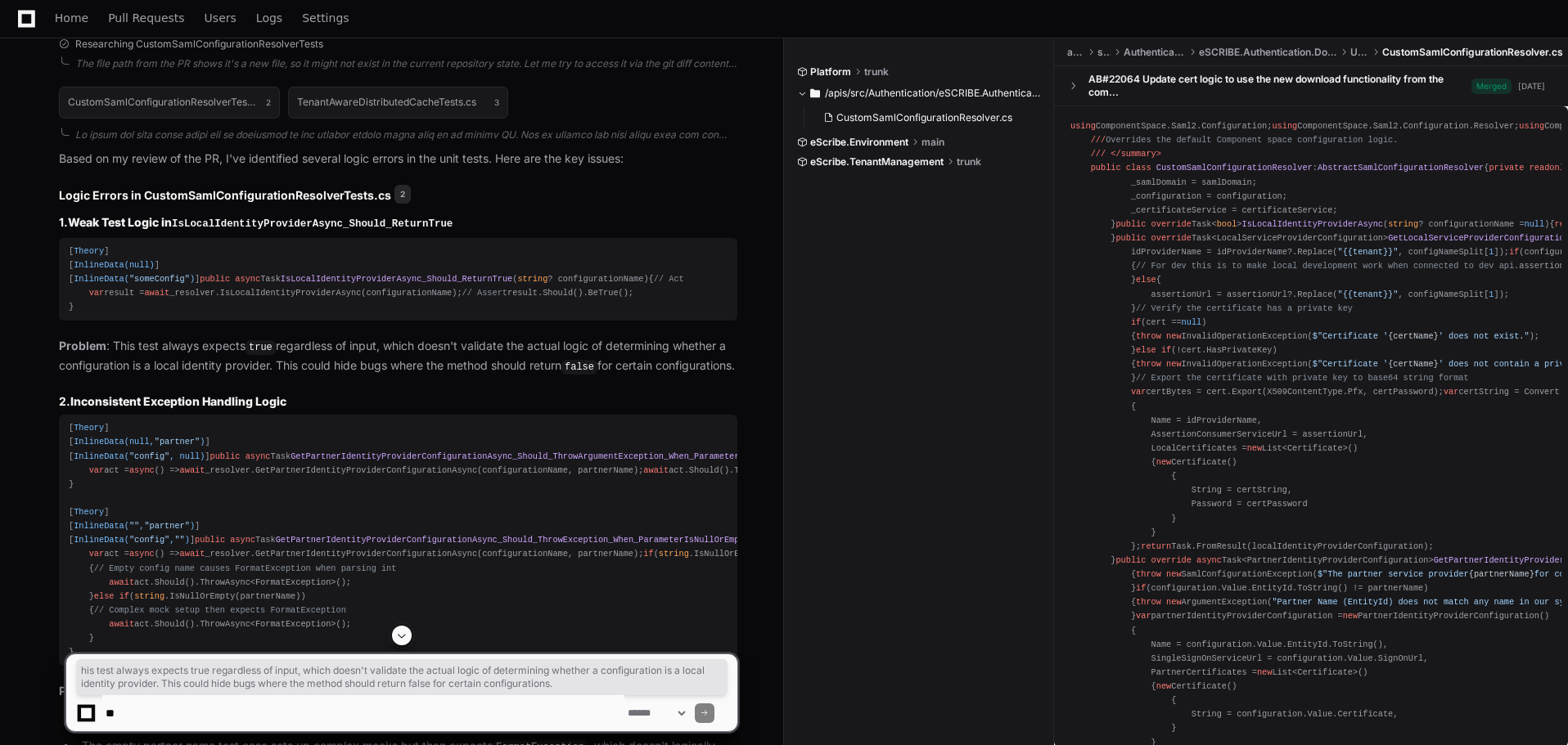
scroll to position [491, 0]
click at [395, 374] on p "Problem : This test always expects true regardless of input, which doesn't vali…" at bounding box center [398, 355] width 678 height 38
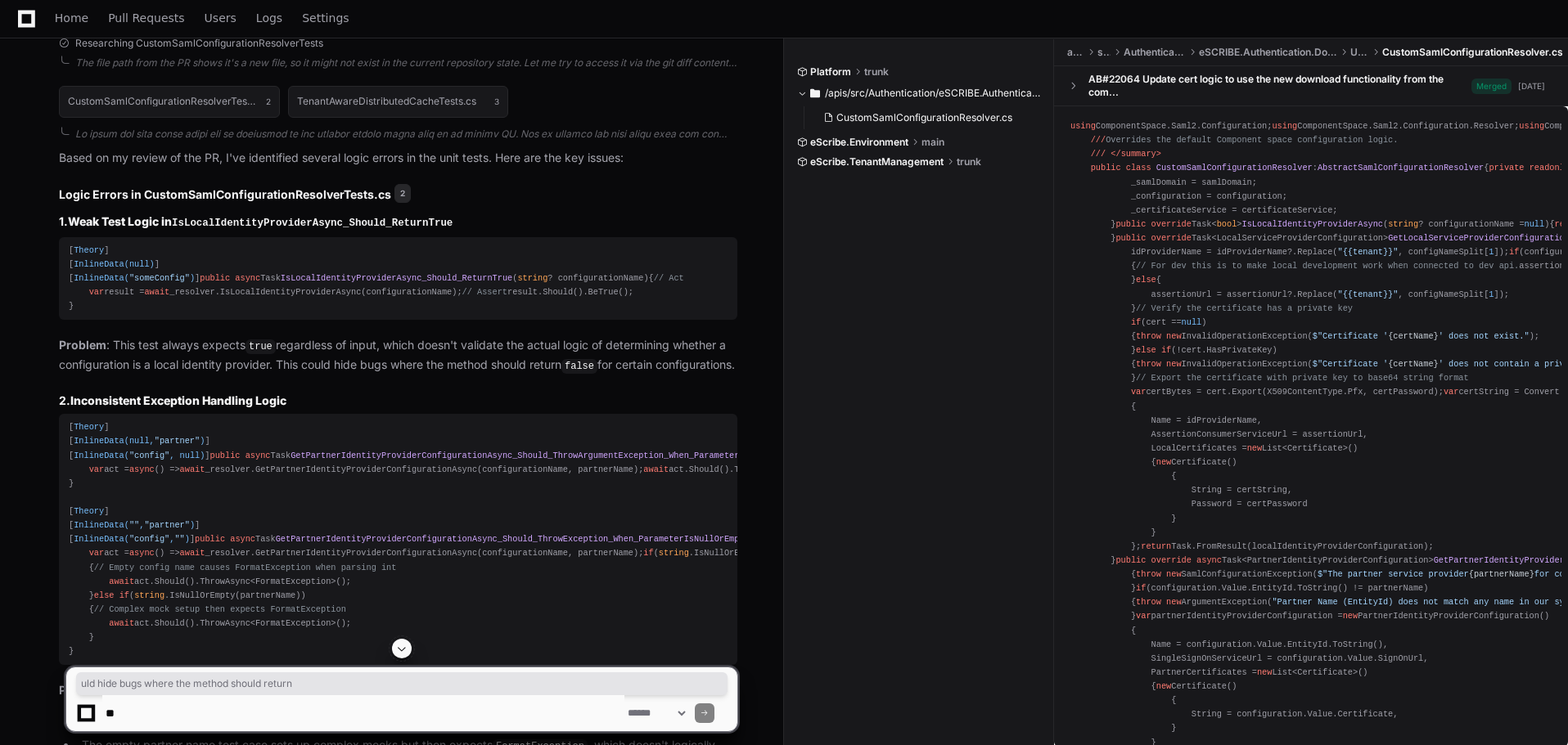
drag, startPoint x: 315, startPoint y: 444, endPoint x: 573, endPoint y: 454, distance: 258.2
click at [573, 374] on p "Problem : This test always expects true regardless of input, which doesn't vali…" at bounding box center [398, 355] width 678 height 38
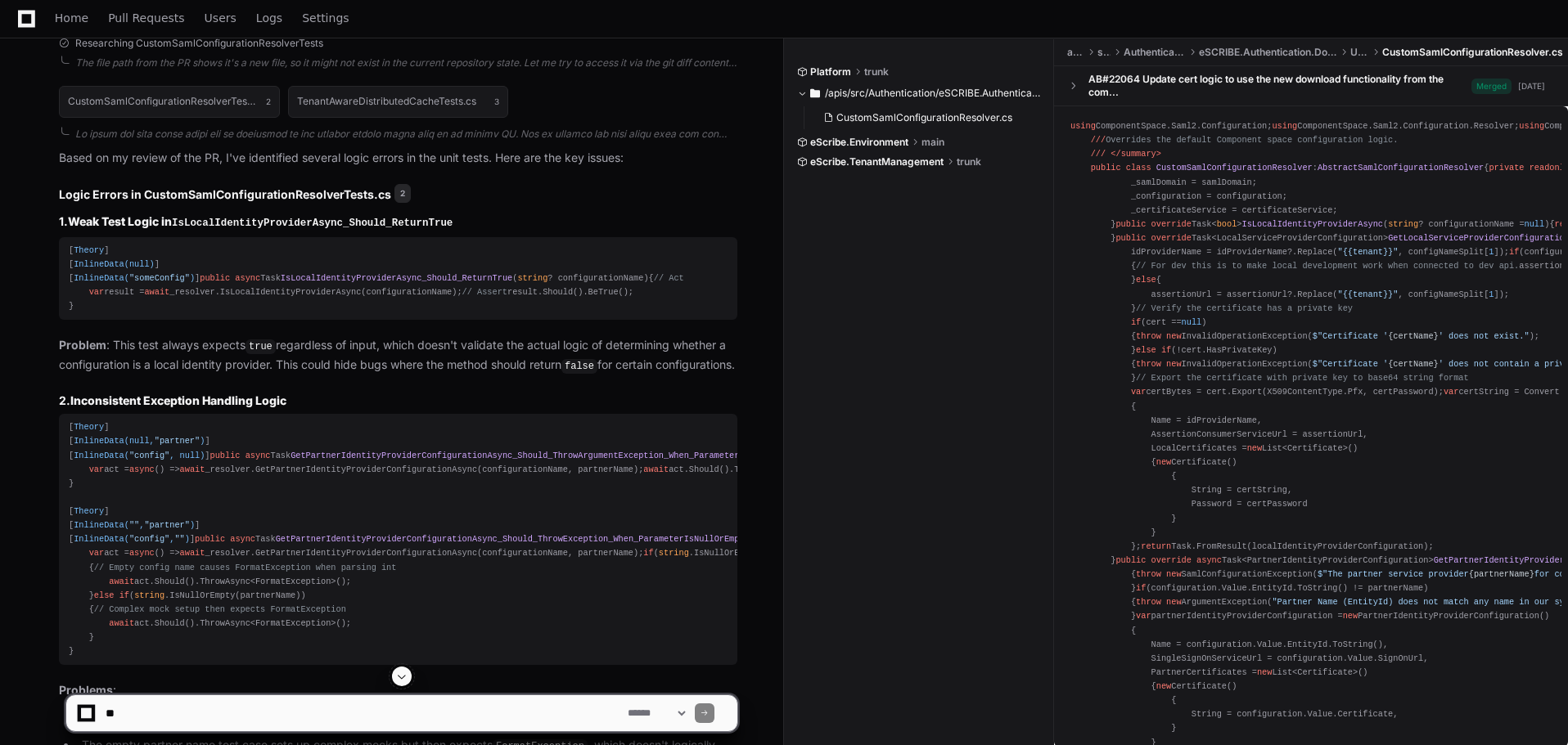
click at [100, 374] on p "Problem : This test always expects true regardless of input, which doesn't vali…" at bounding box center [398, 355] width 678 height 38
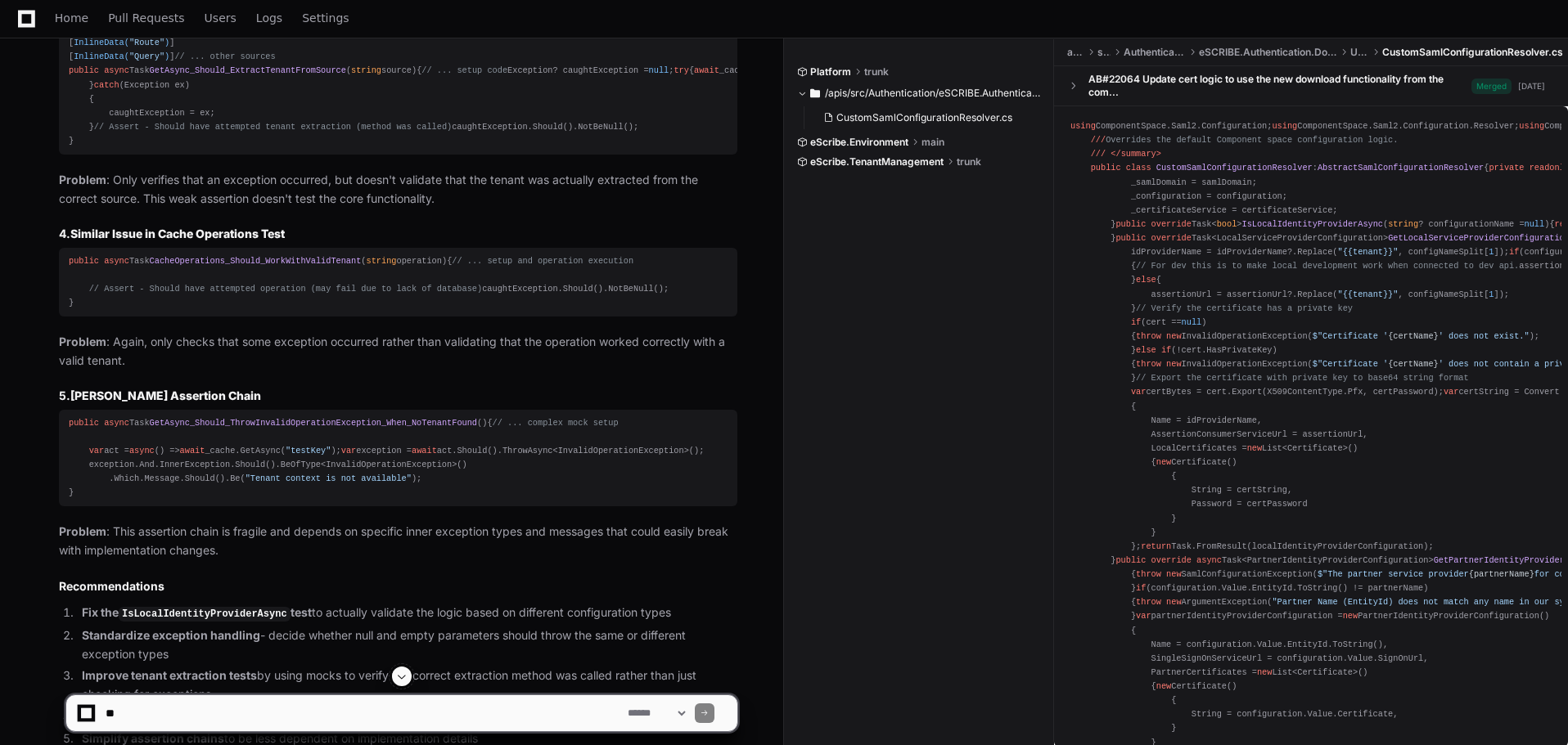
scroll to position [1391, 0]
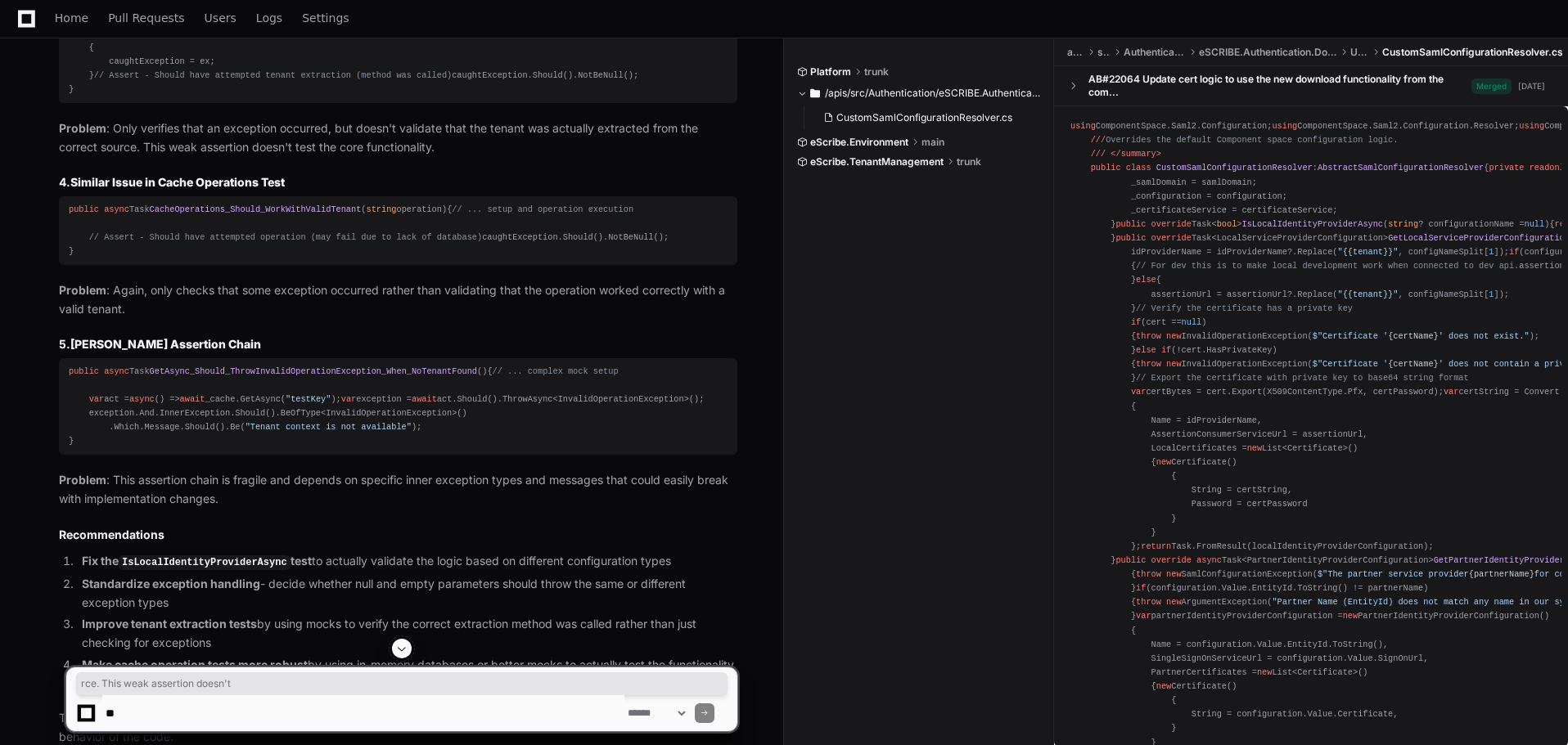
drag, startPoint x: 129, startPoint y: 596, endPoint x: 451, endPoint y: 599, distance: 322.0
click at [437, 157] on p "Problem : Only verifies that an exception occurred, but doesn't validate that t…" at bounding box center [398, 138] width 678 height 38
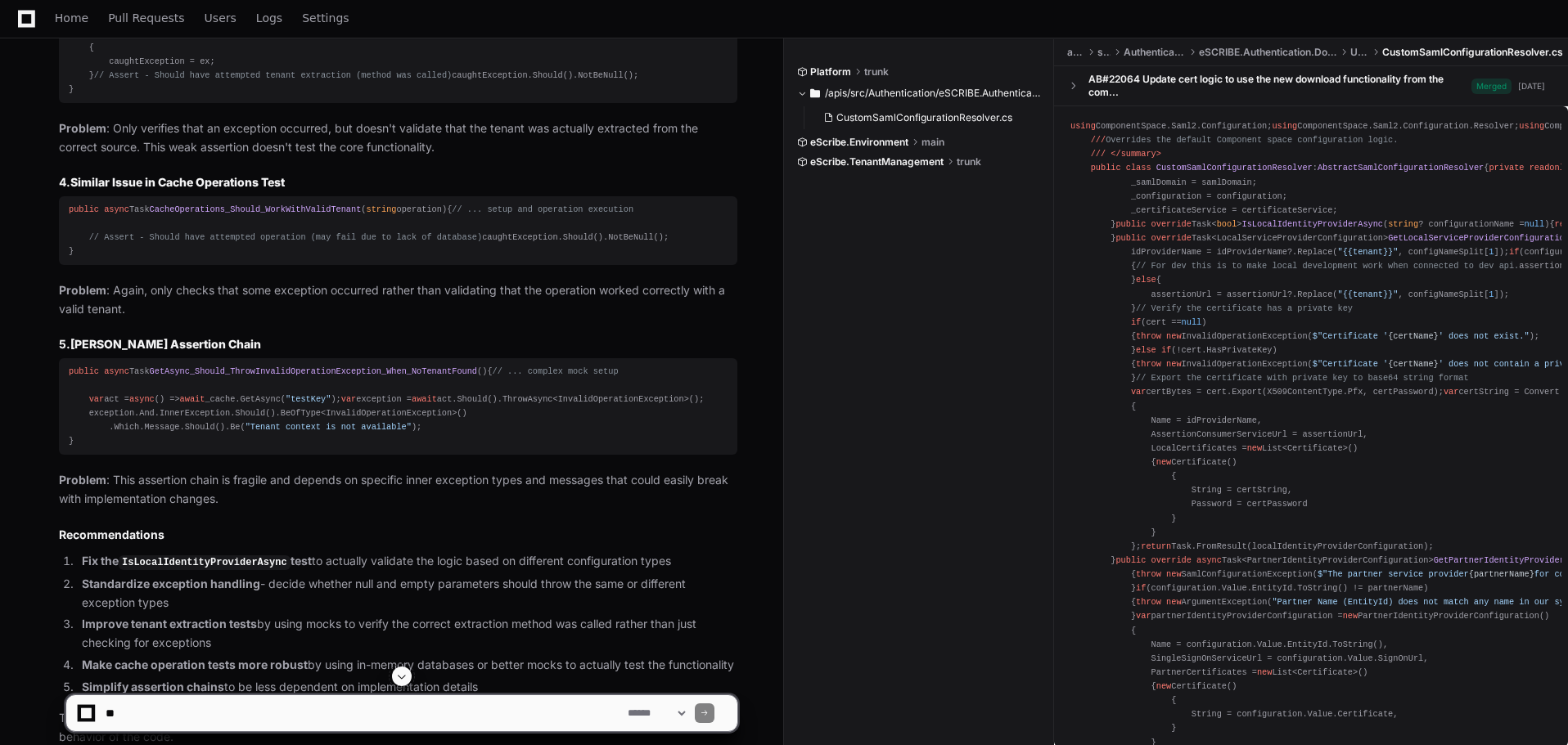
click at [461, 157] on p "Problem : Only verifies that an exception occurred, but doesn't validate that t…" at bounding box center [398, 138] width 678 height 38
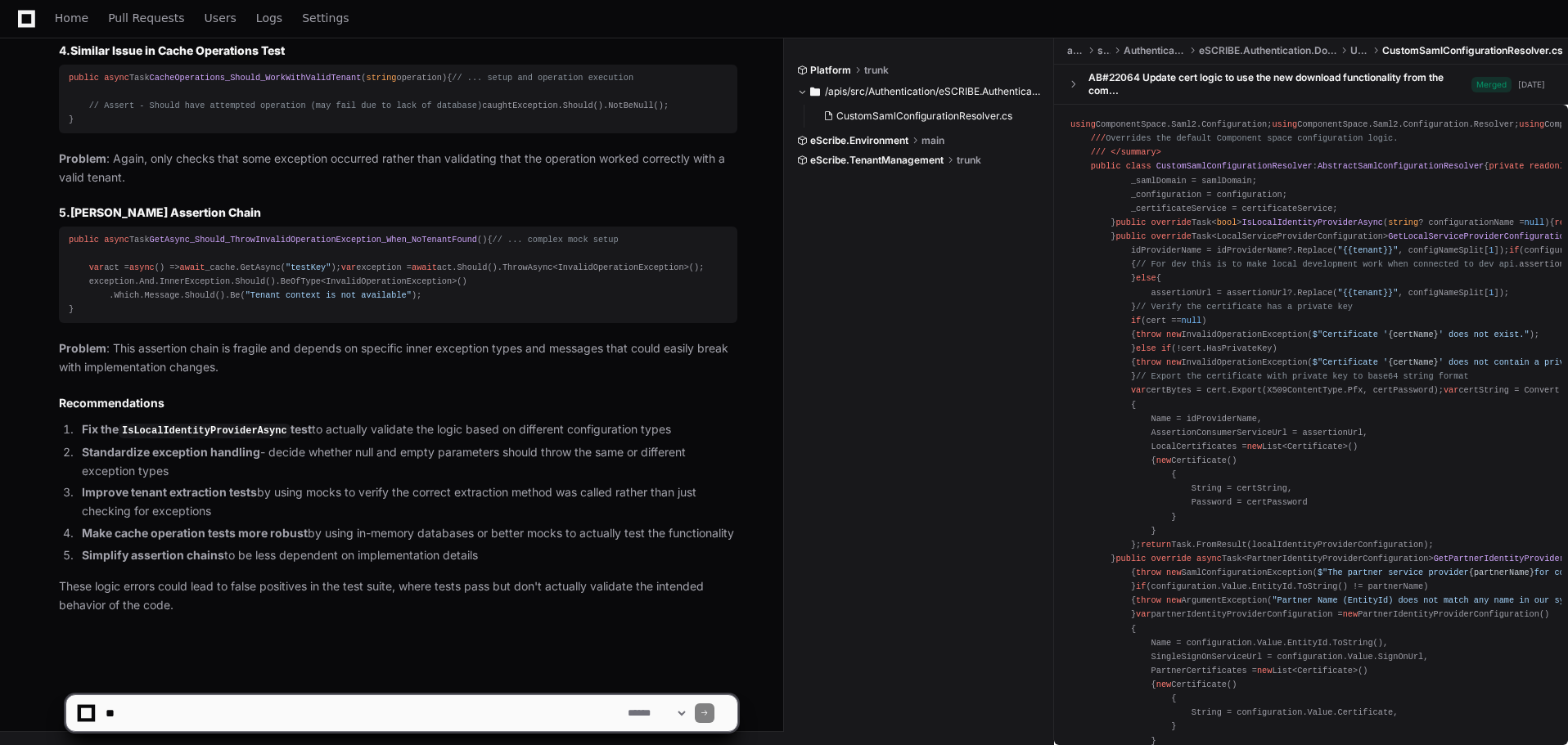
scroll to position [2074, 0]
click at [132, 27] on link "Pull Requests" at bounding box center [146, 19] width 76 height 38
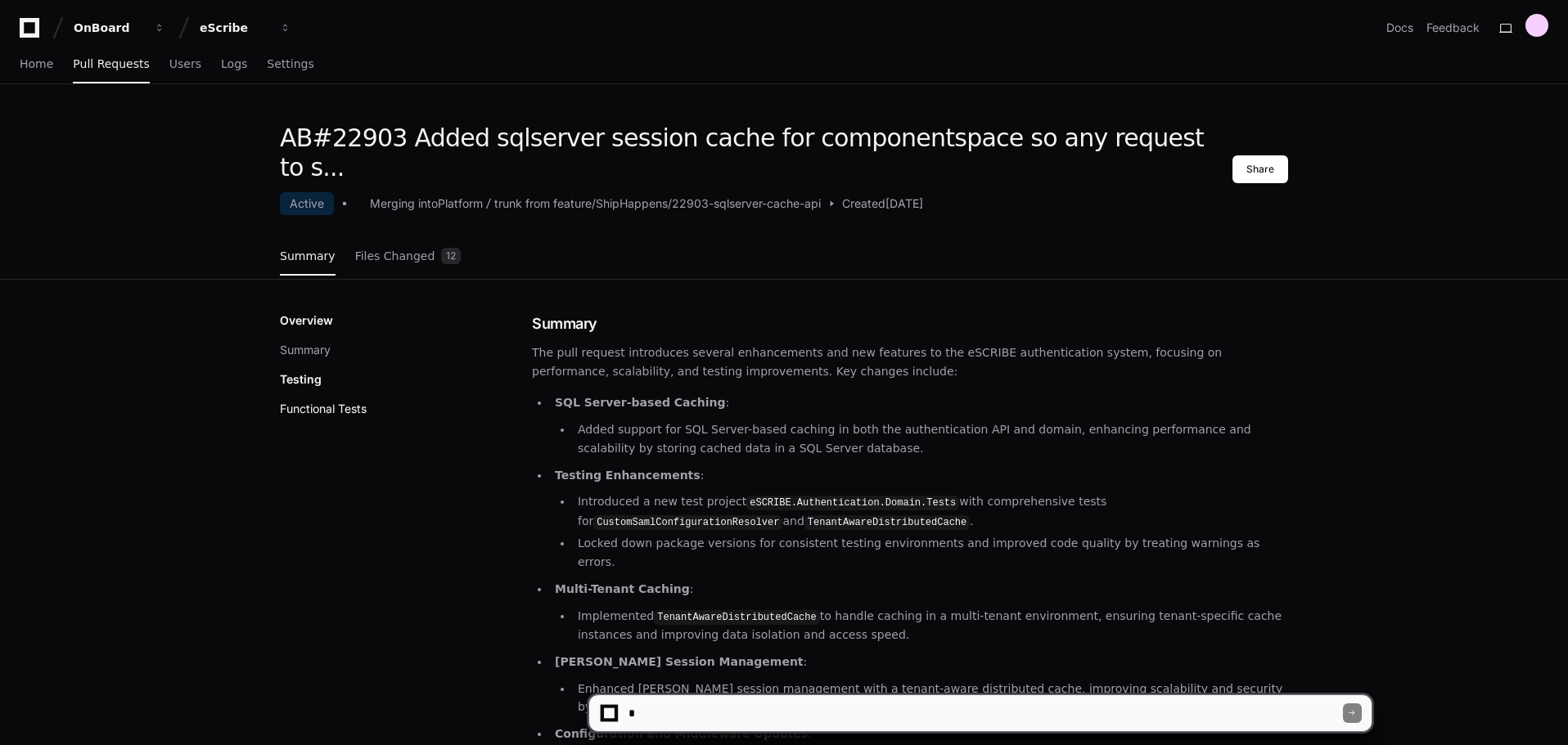
click at [302, 401] on button "Functional Tests" at bounding box center [322, 410] width 86 height 17
click at [380, 251] on span "Files Changed" at bounding box center [395, 255] width 80 height 10
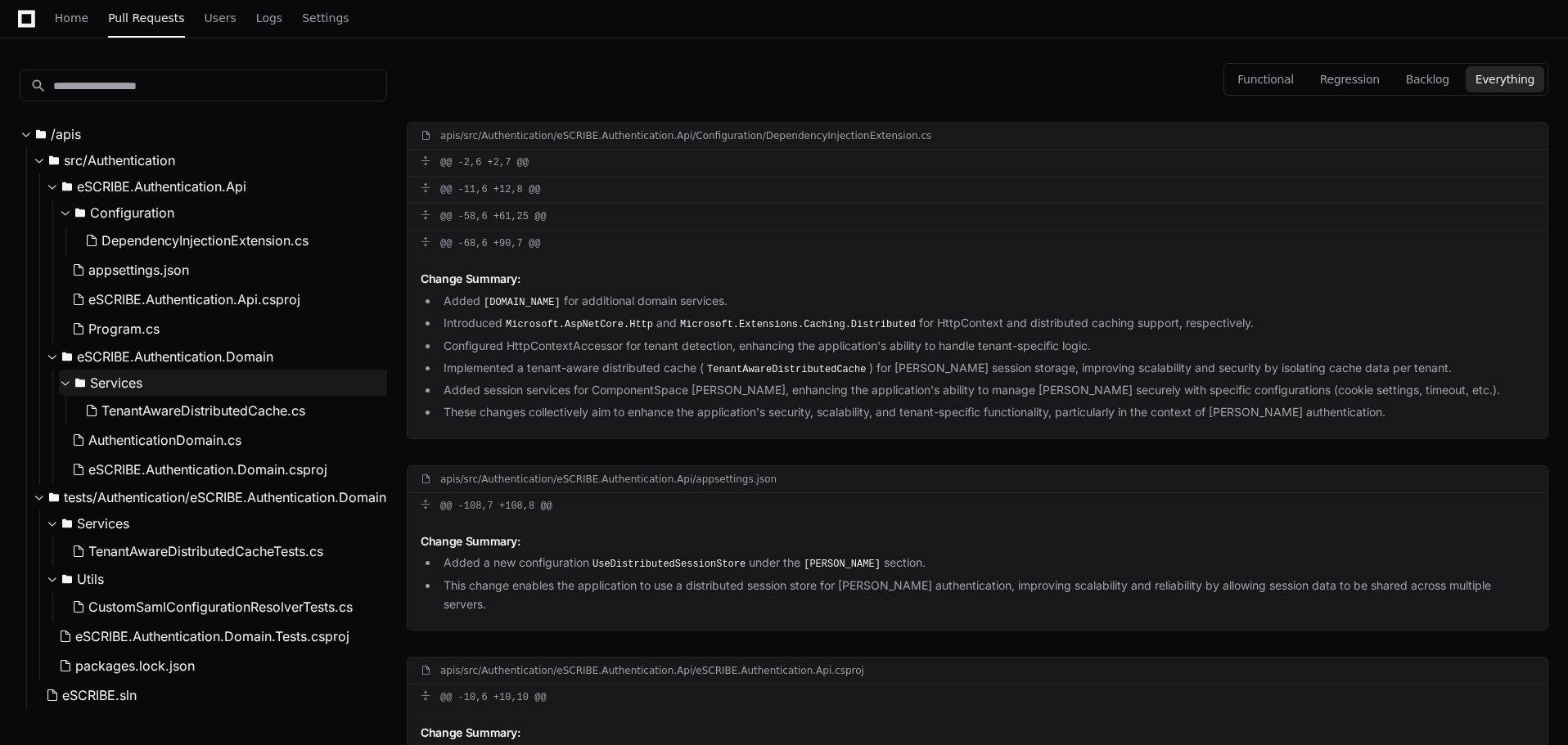
scroll to position [409, 0]
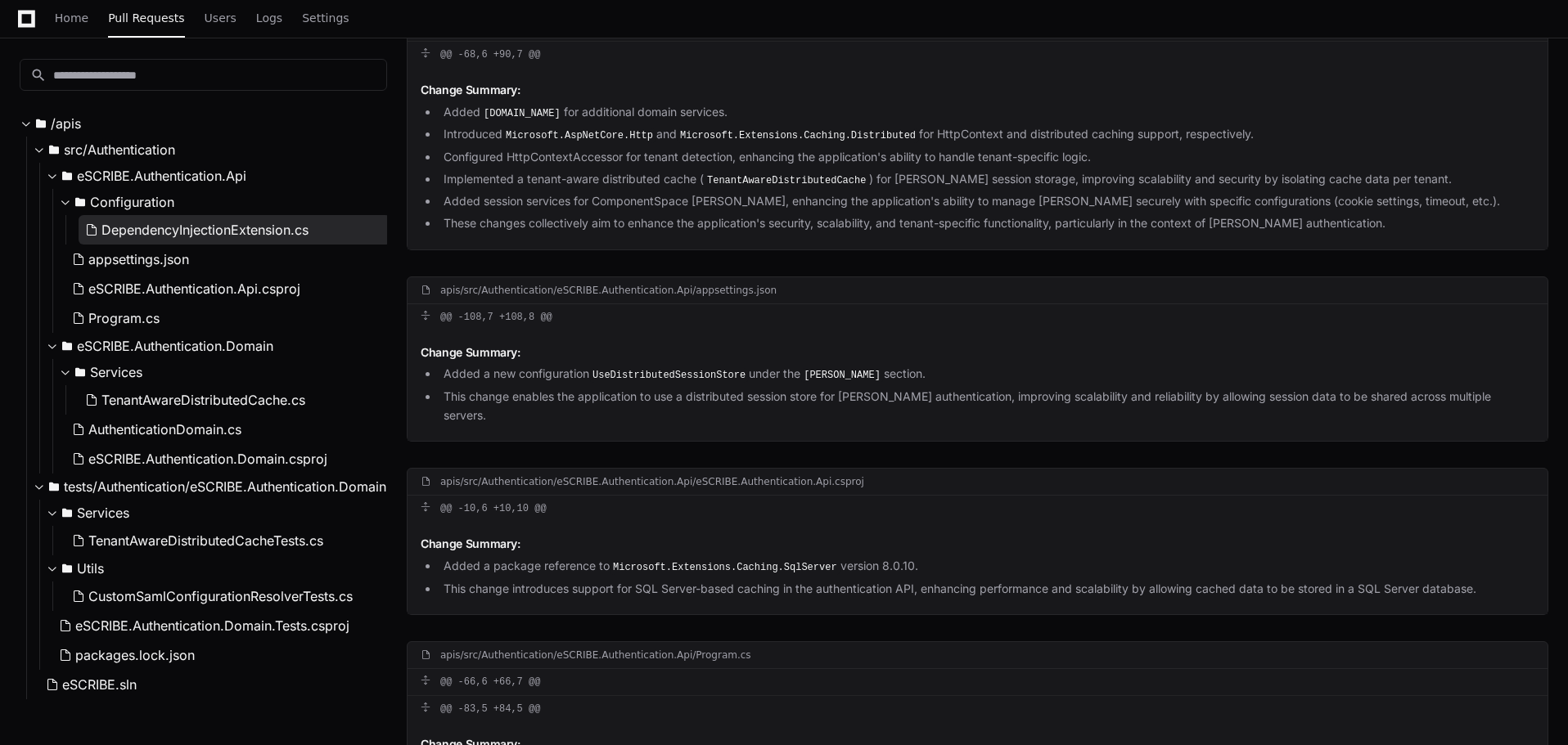
click at [162, 216] on button "DependencyInjectionExtension.cs" at bounding box center [235, 230] width 312 height 30
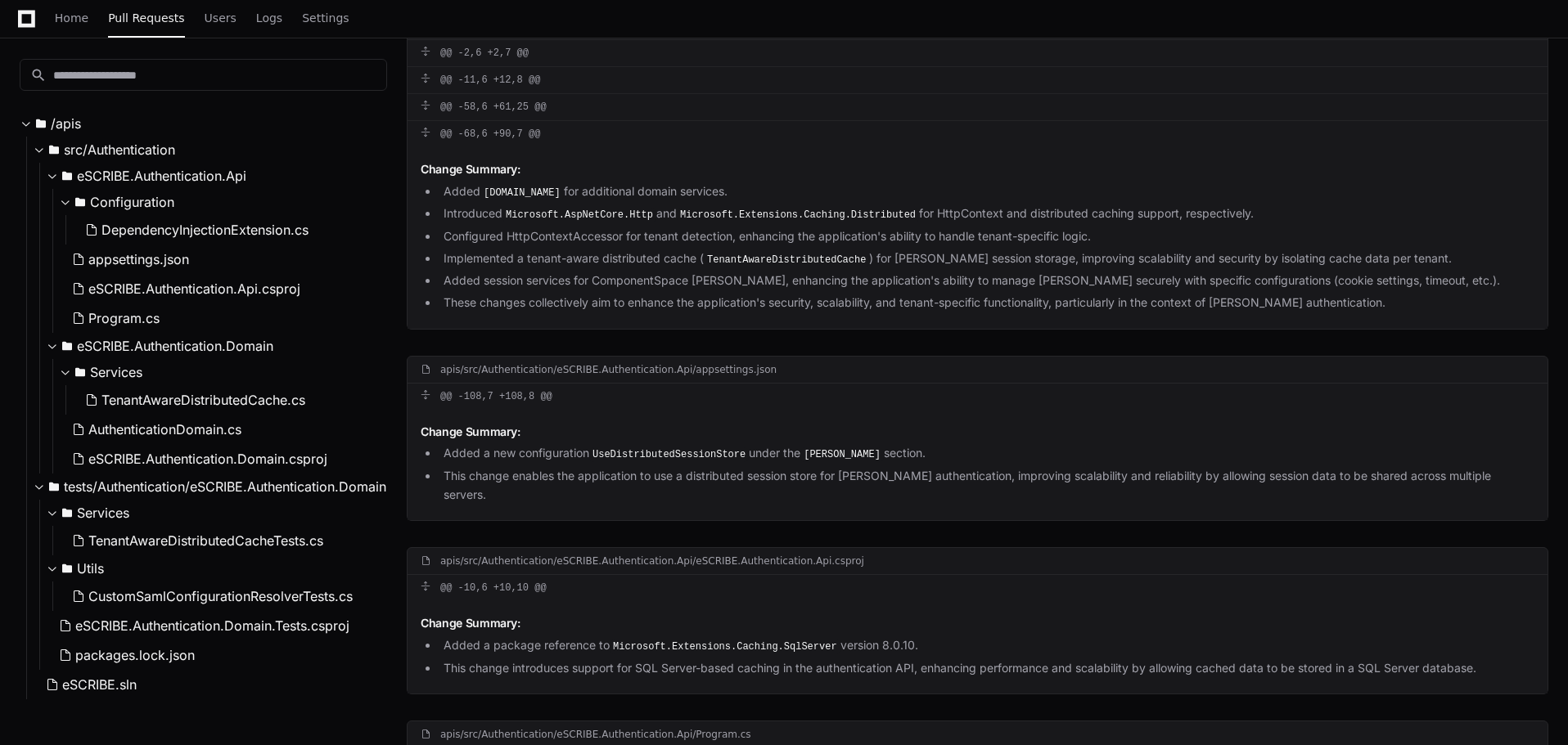
scroll to position [260, 0]
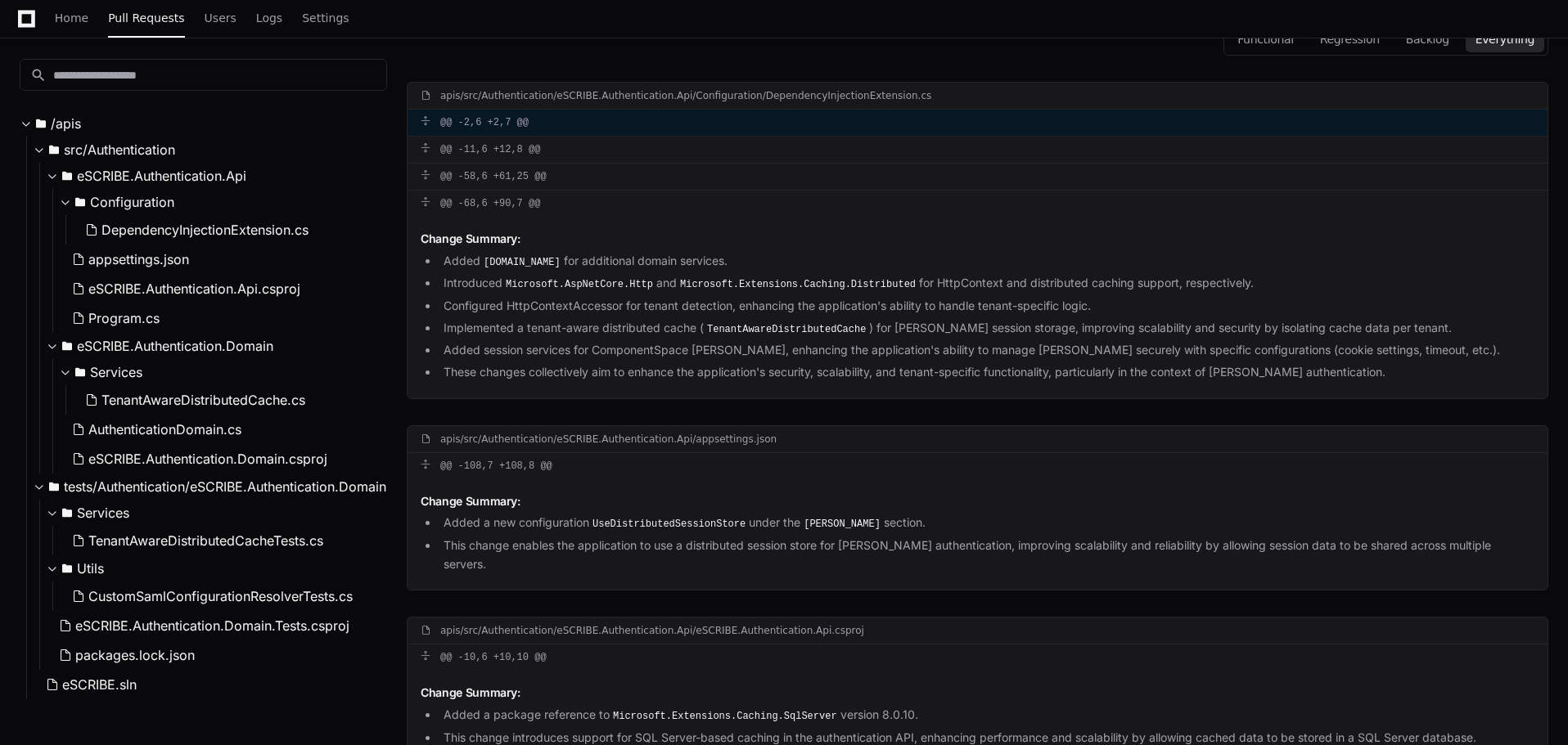
click at [557, 127] on div "@@ -2,6 +2,7 @@" at bounding box center [977, 123] width 1140 height 26
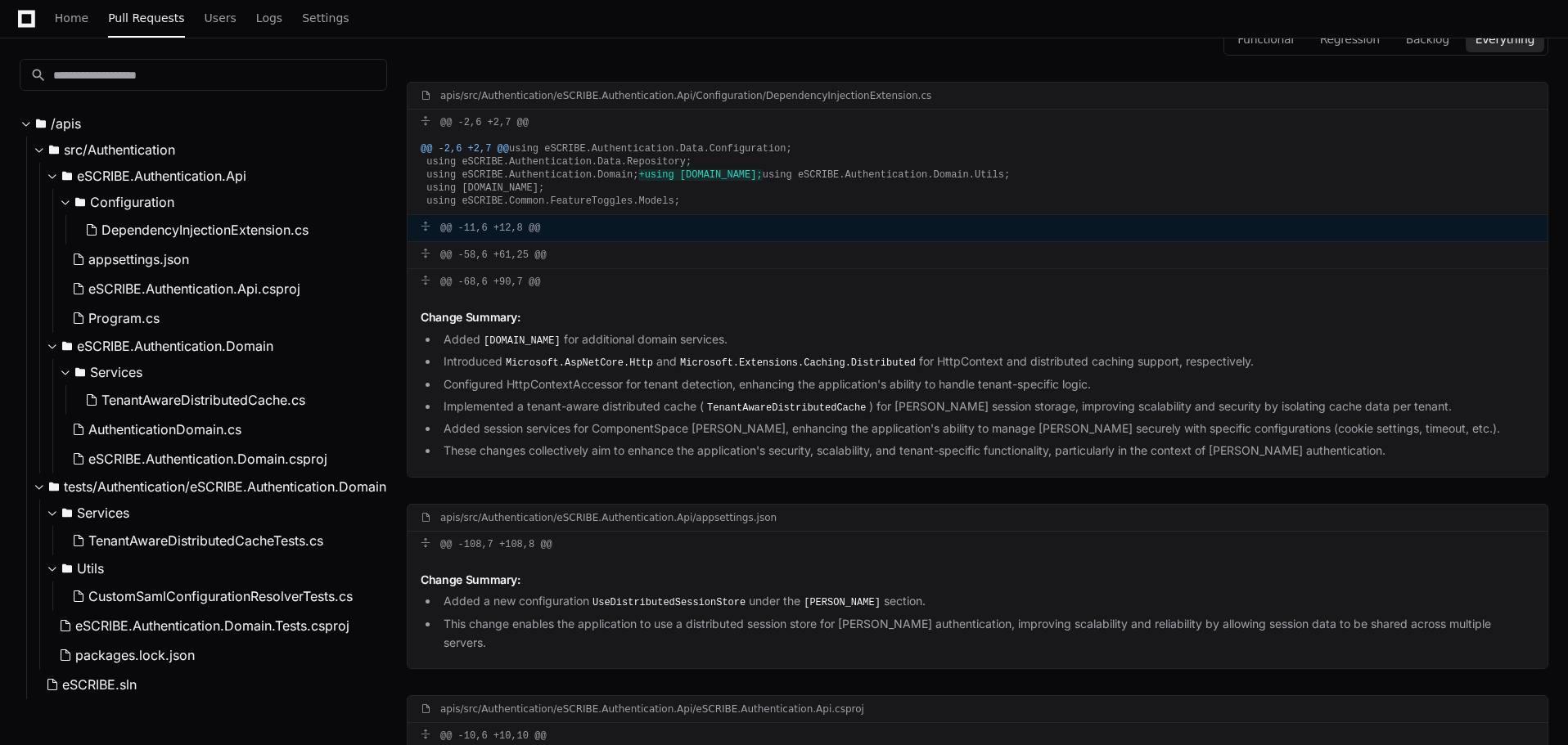
click at [629, 242] on div "@@ -11,6 +12,8 @@" at bounding box center [977, 229] width 1140 height 26
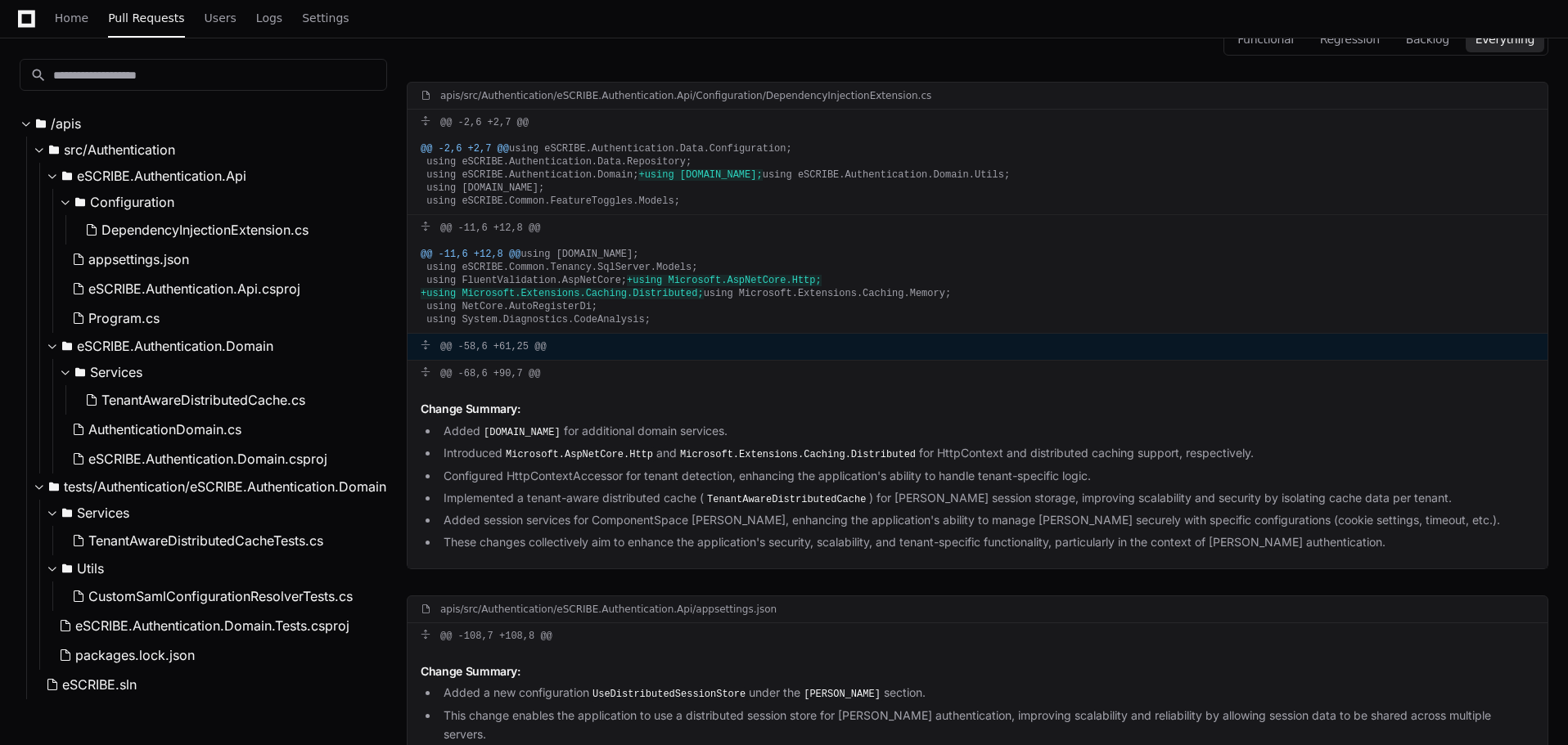
click at [677, 360] on div "@@ -58,6 +61,25 @@" at bounding box center [977, 346] width 1140 height 26
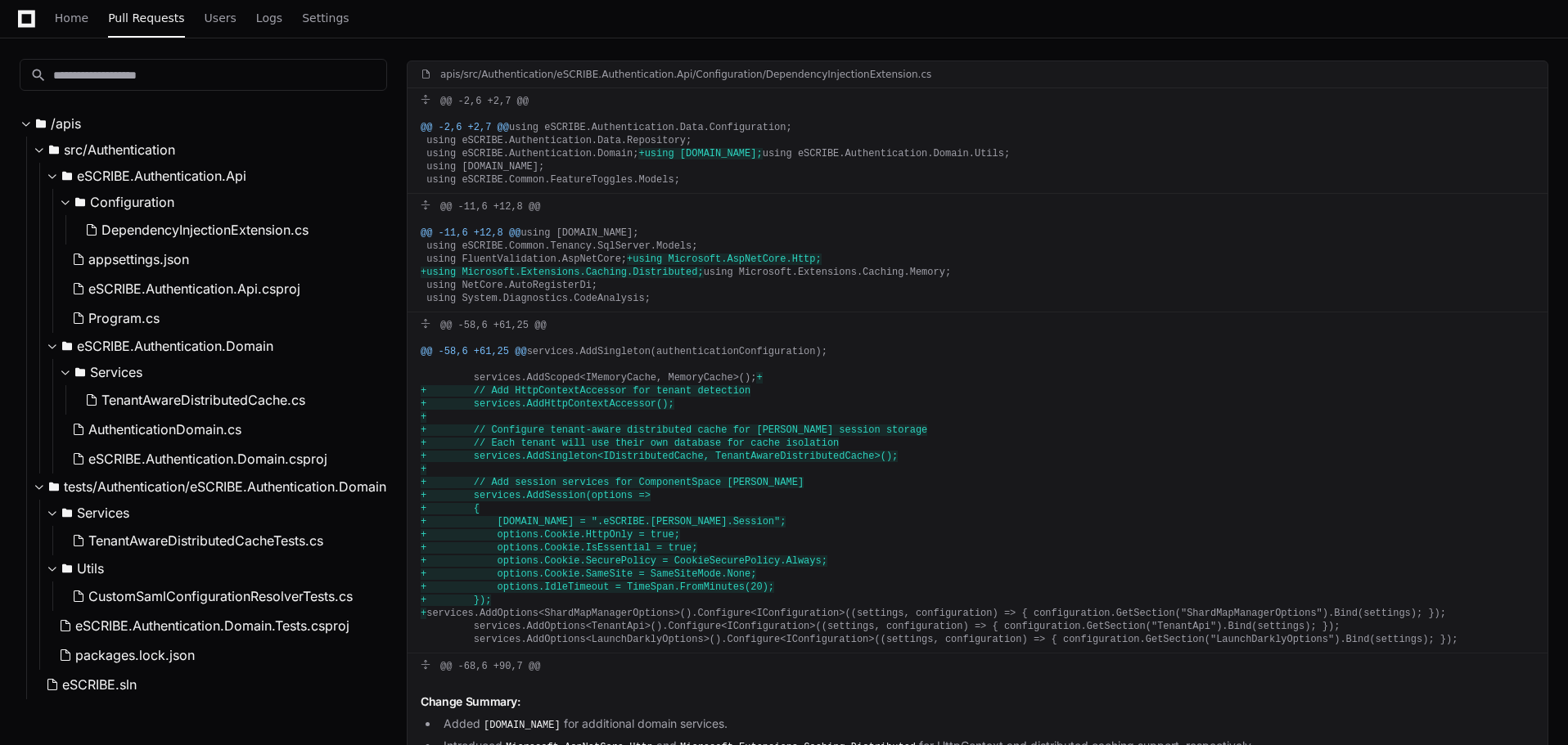
scroll to position [342, 0]
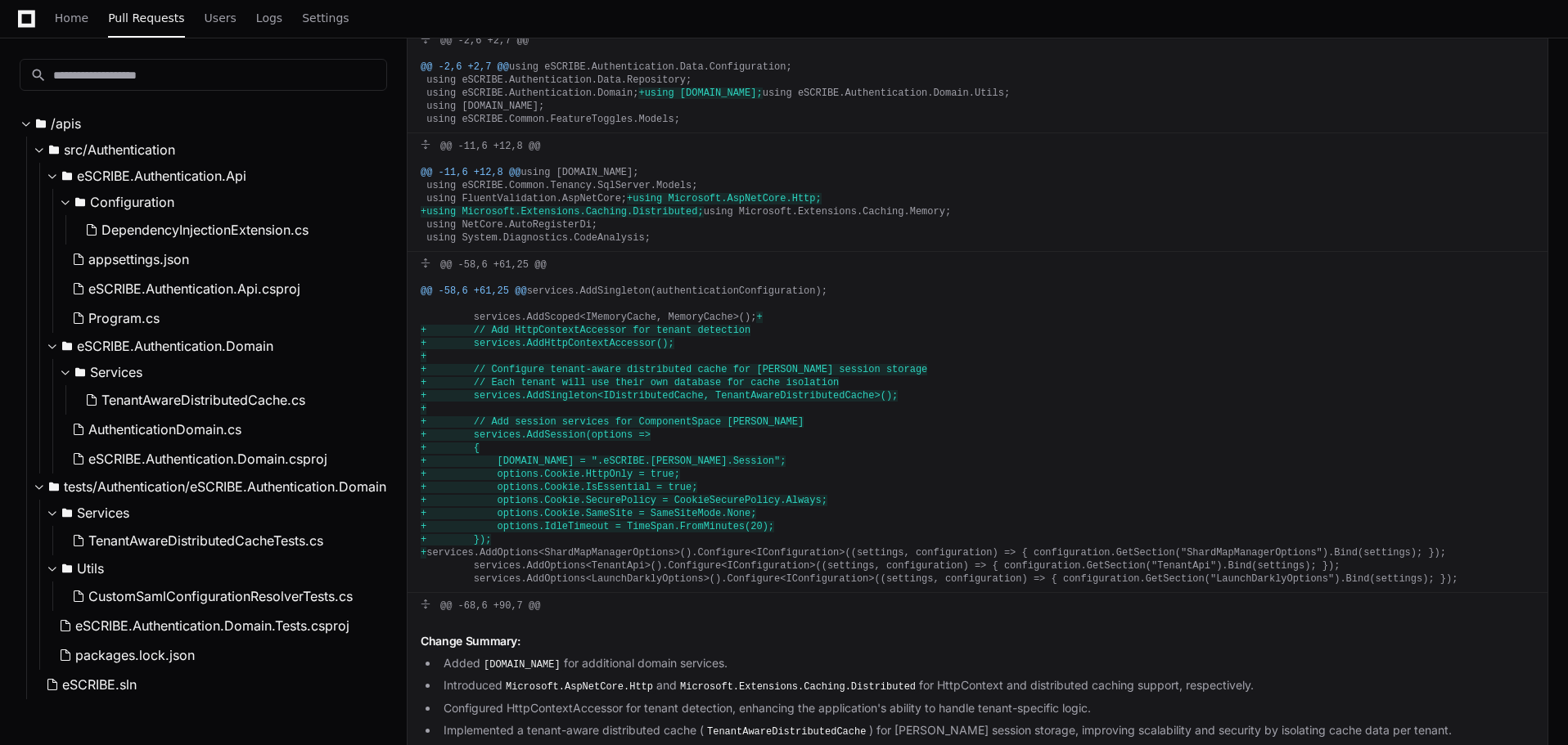
click at [787, 402] on span "+ services.AddSingleton<IDistributedCache, TenantAwareDistributedCache>();" at bounding box center [660, 396] width 477 height 11
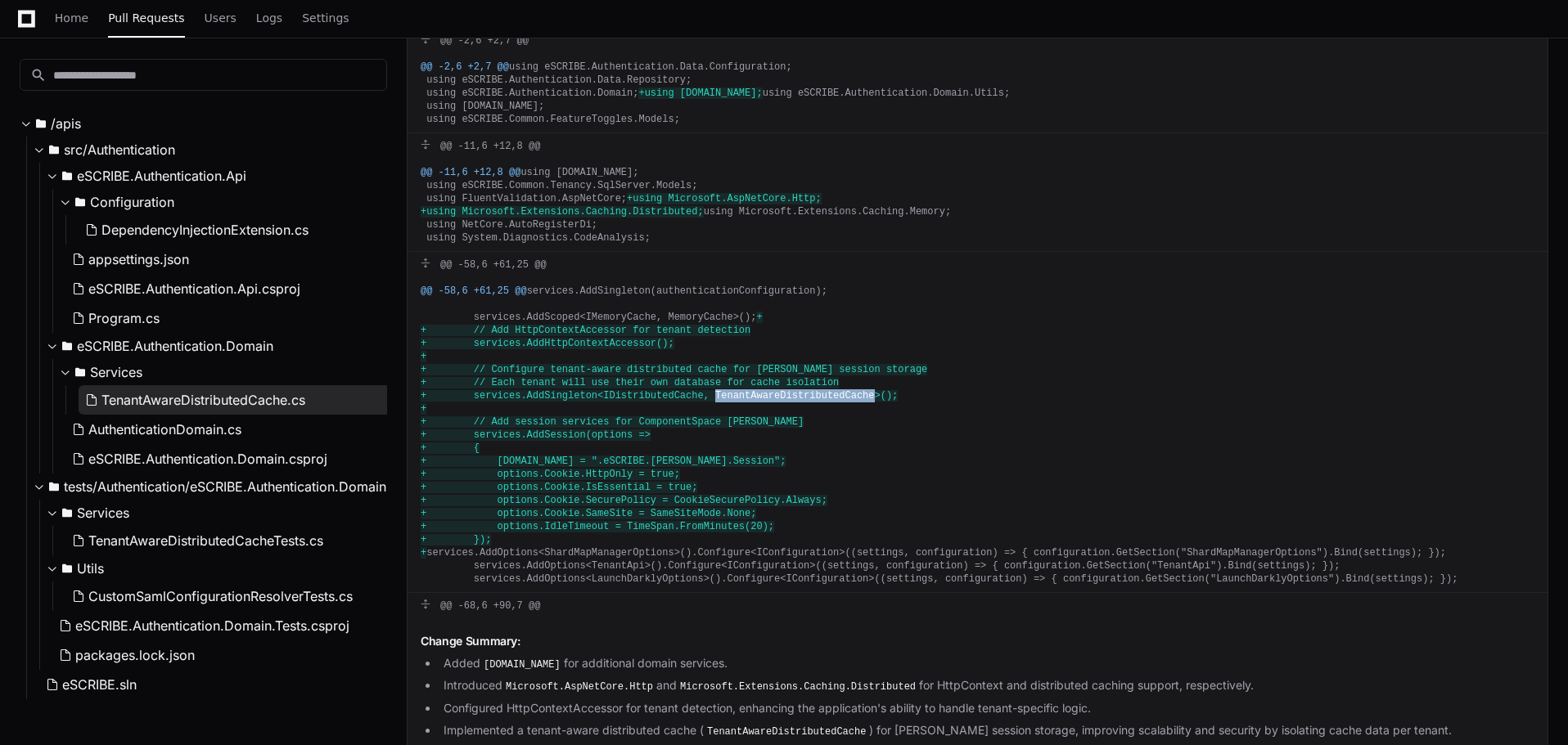
click at [232, 404] on span "TenantAwareDistributedCache.cs" at bounding box center [203, 399] width 203 height 20
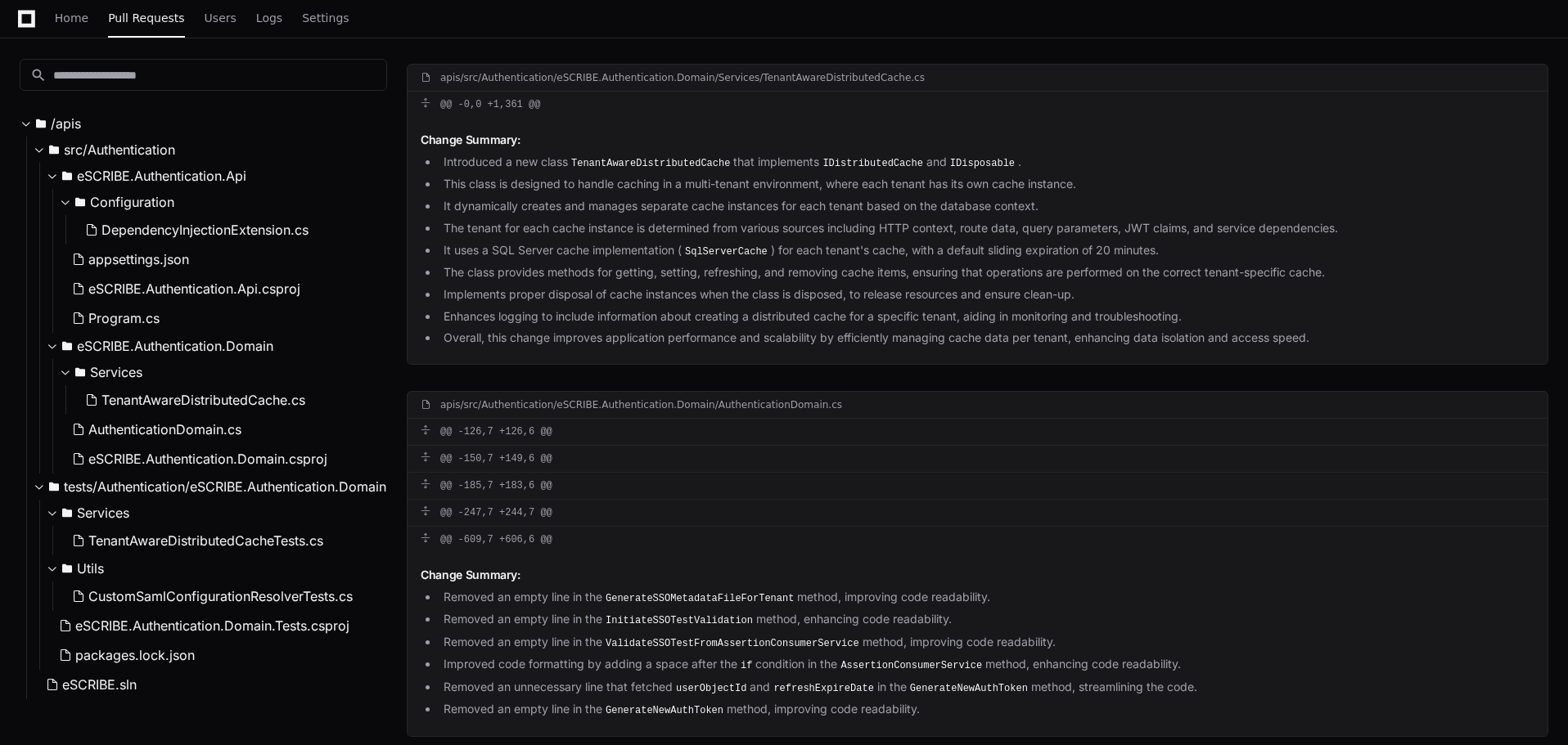
scroll to position [1787, 0]
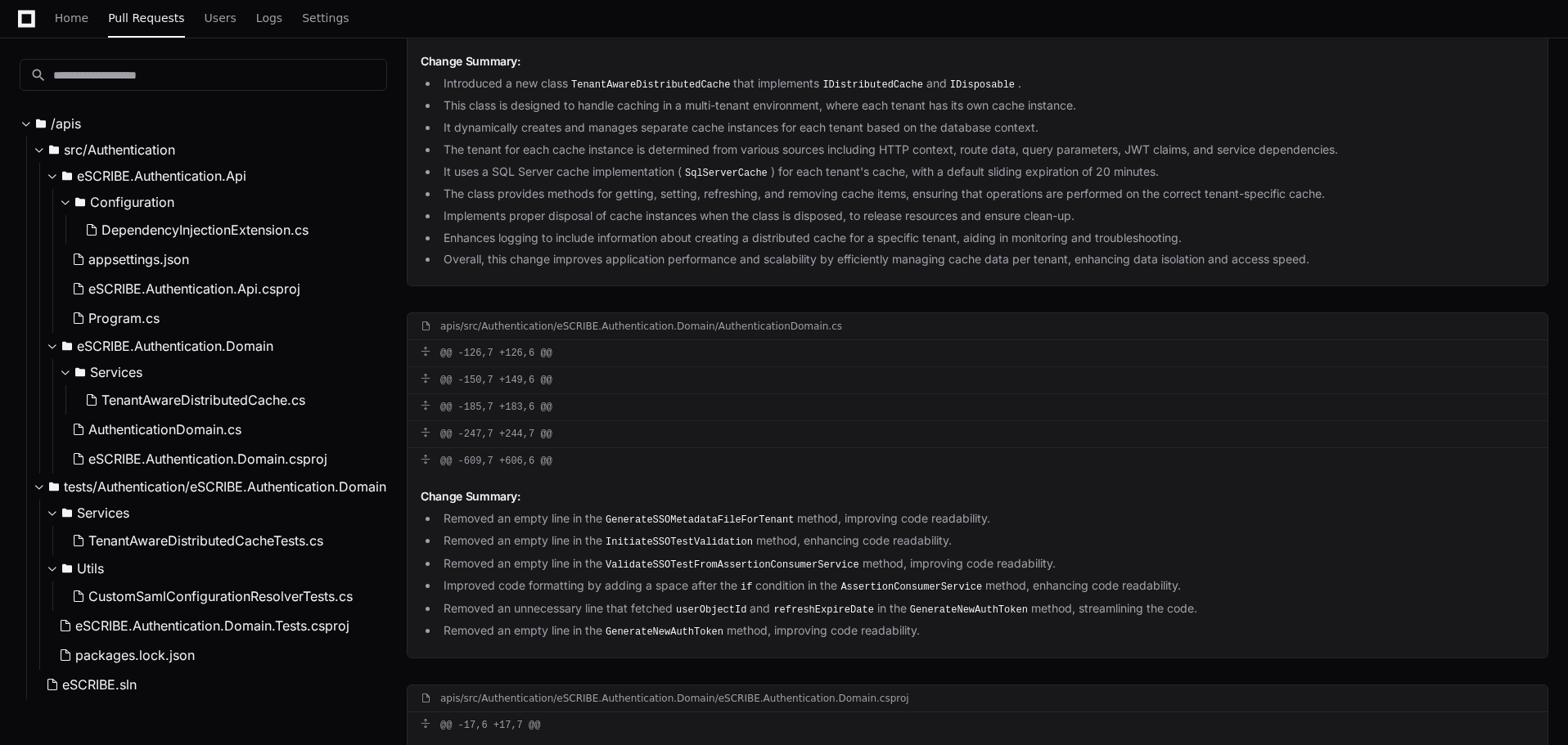
click at [640, 39] on div "@@ -0,0 +1,361 @@" at bounding box center [977, 26] width 1140 height 26
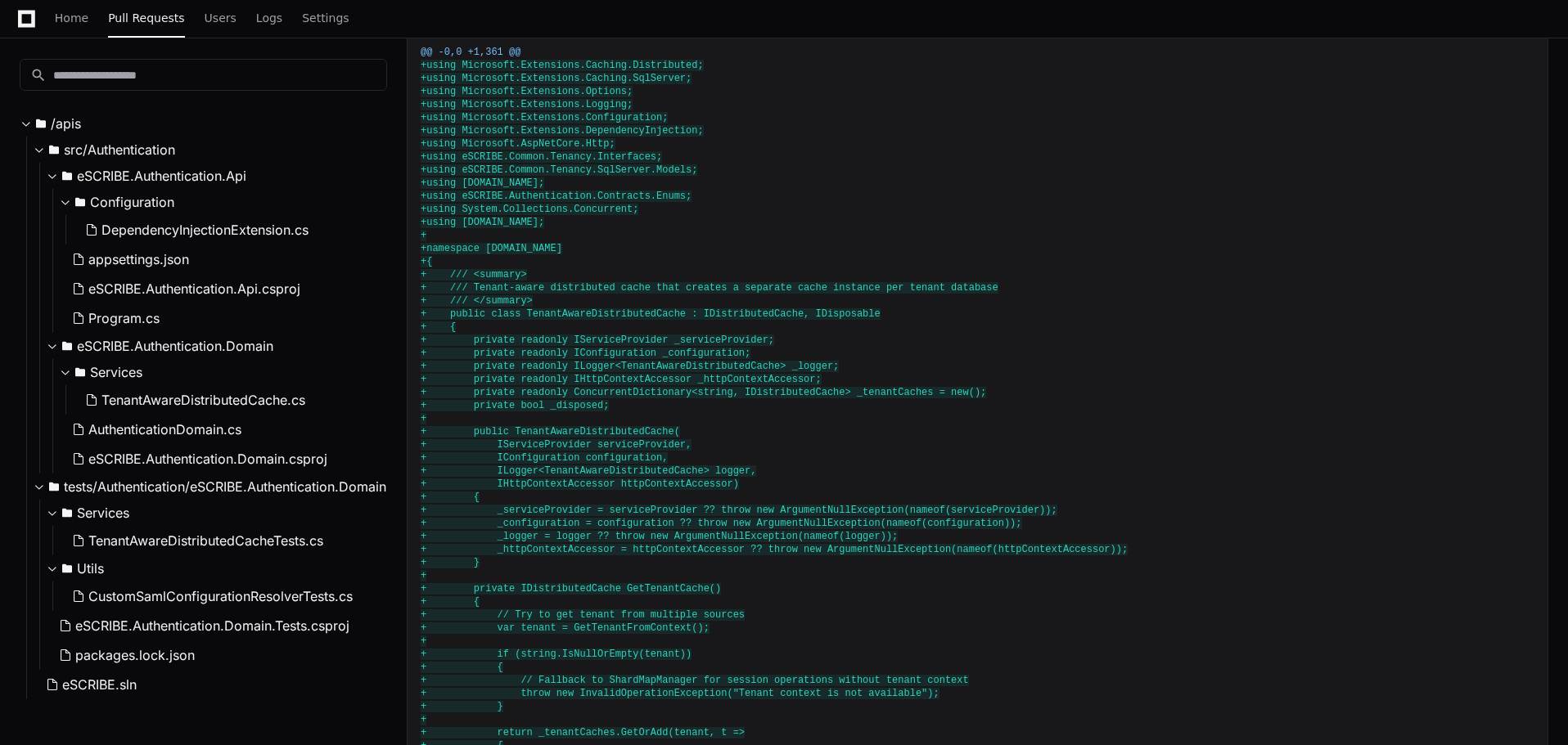
click at [604, 399] on span "+ private readonly ConcurrentDictionary<string, IDistributedCache> _tenantCache…" at bounding box center [703, 393] width 566 height 11
click at [615, 399] on span "+ private readonly ConcurrentDictionary<string, IDistributedCache> _tenantCache…" at bounding box center [703, 393] width 566 height 11
click at [765, 399] on span "+ private readonly ConcurrentDictionary<string, IDistributedCache> _tenantCache…" at bounding box center [703, 393] width 566 height 11
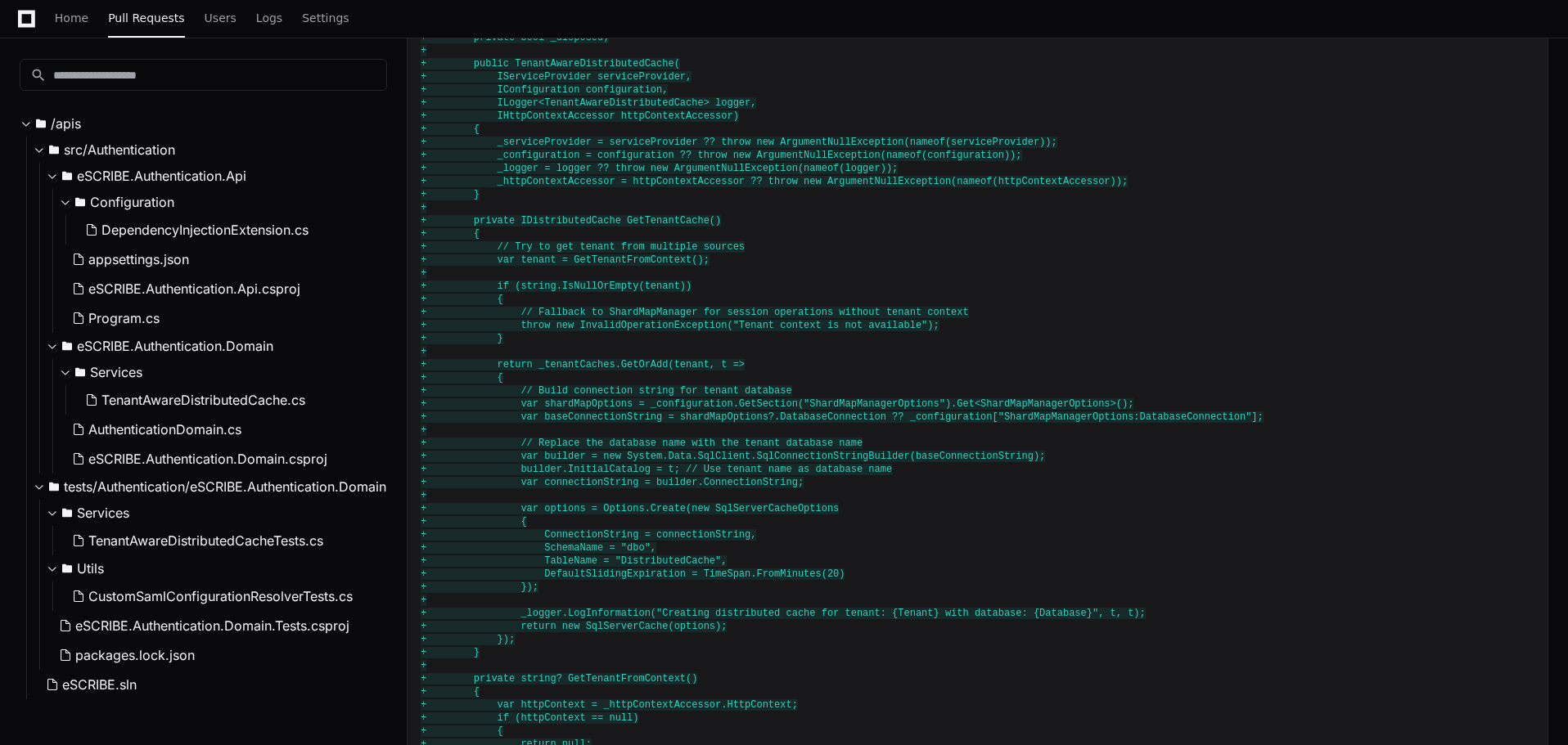
scroll to position [2196, 0]
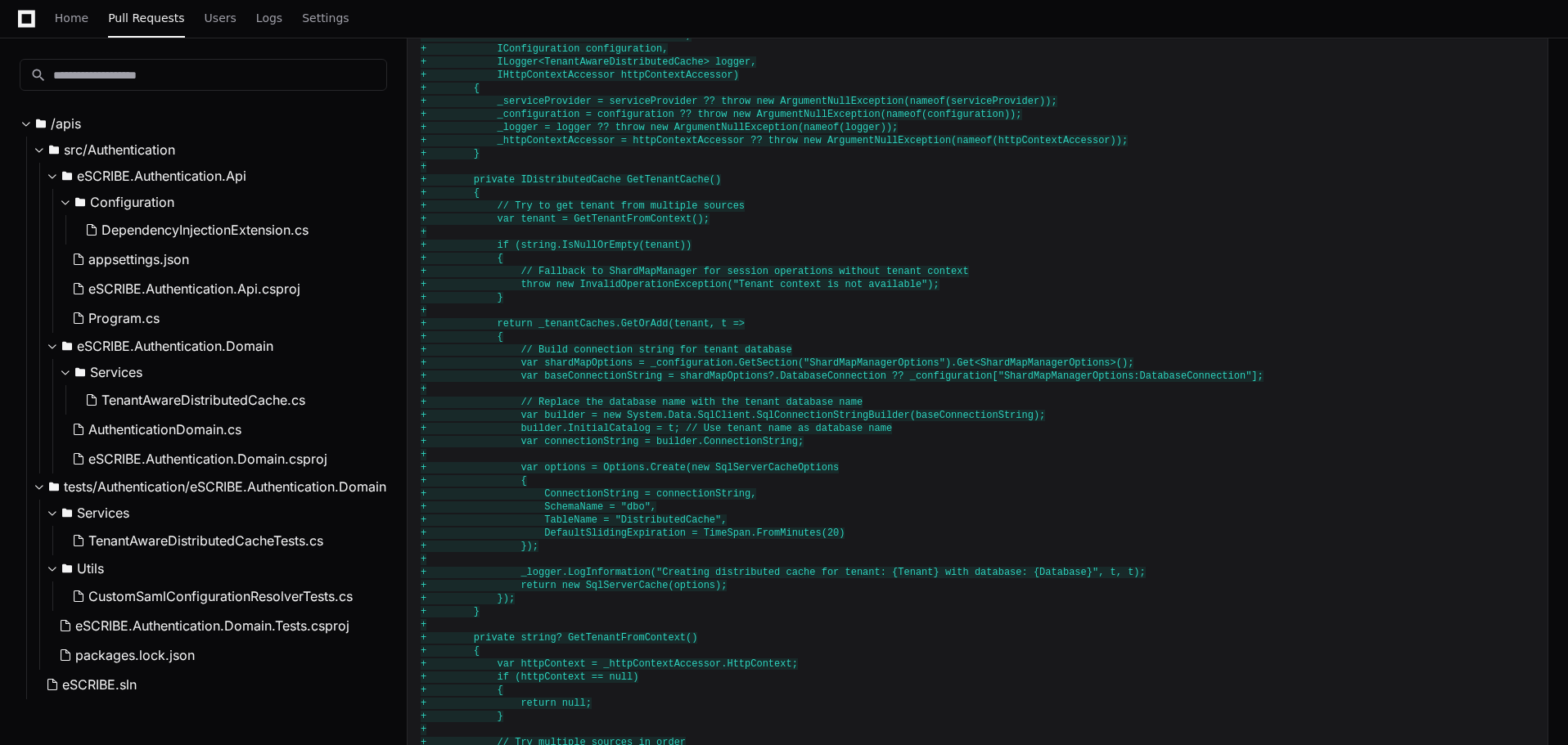
click at [634, 592] on span "+ return new SqlServerCache(options);" at bounding box center [573, 586] width 306 height 11
click at [635, 592] on span "+ return new SqlServerCache(options);" at bounding box center [573, 586] width 306 height 11
click at [670, 592] on span "+ return new SqlServerCache(options);" at bounding box center [573, 586] width 306 height 11
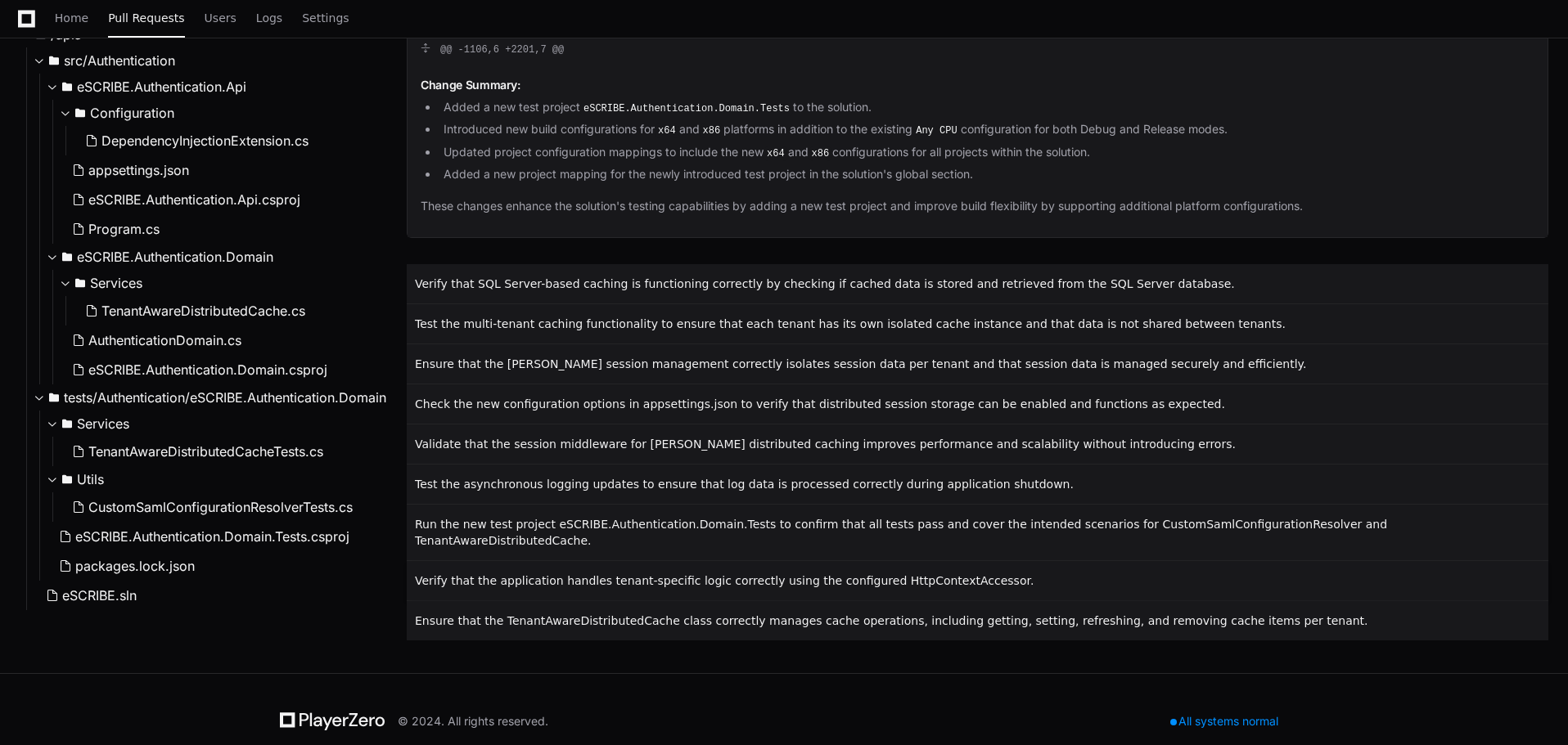
scroll to position [8674, 0]
